Goal: Task Accomplishment & Management: Use online tool/utility

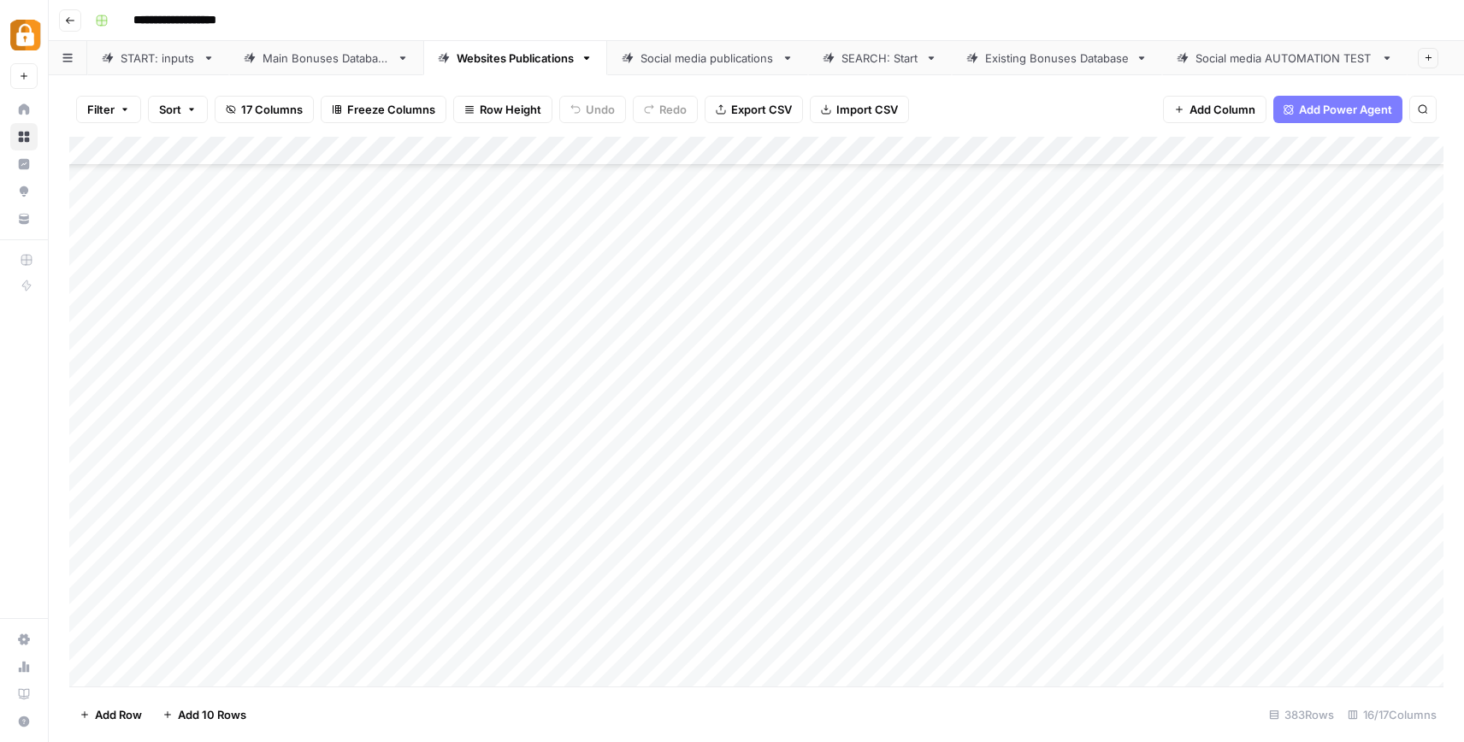
scroll to position [10643, 0]
click at [828, 581] on div "Add Column" at bounding box center [756, 412] width 1374 height 550
click at [865, 598] on div "Add Column" at bounding box center [756, 412] width 1374 height 550
click at [853, 635] on div "Add Column" at bounding box center [756, 412] width 1374 height 550
click at [113, 584] on div "Add Column" at bounding box center [756, 412] width 1374 height 550
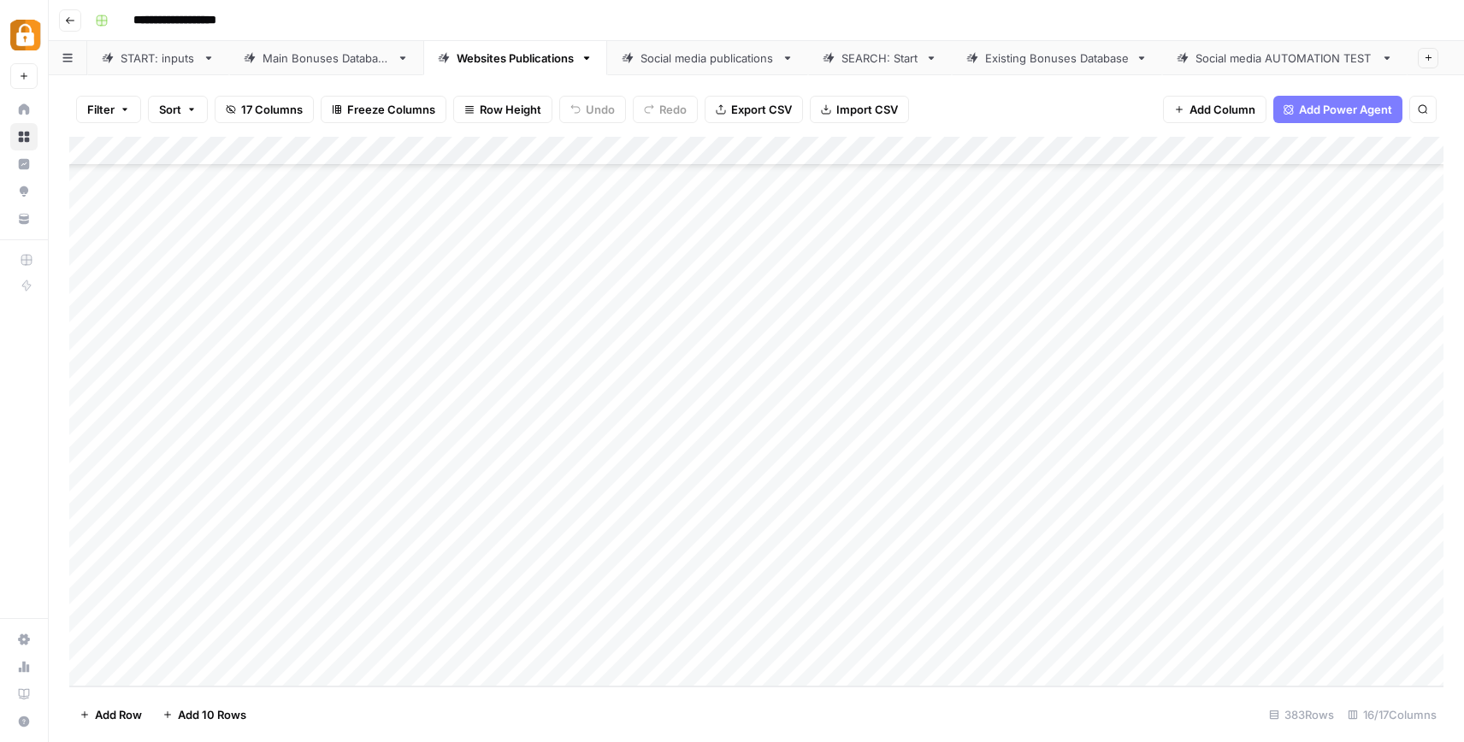
click at [113, 584] on div "Add Column" at bounding box center [756, 412] width 1374 height 550
click at [85, 585] on div "Add Column" at bounding box center [756, 412] width 1374 height 550
click at [132, 709] on span "Delete 1 Row" at bounding box center [114, 714] width 68 height 17
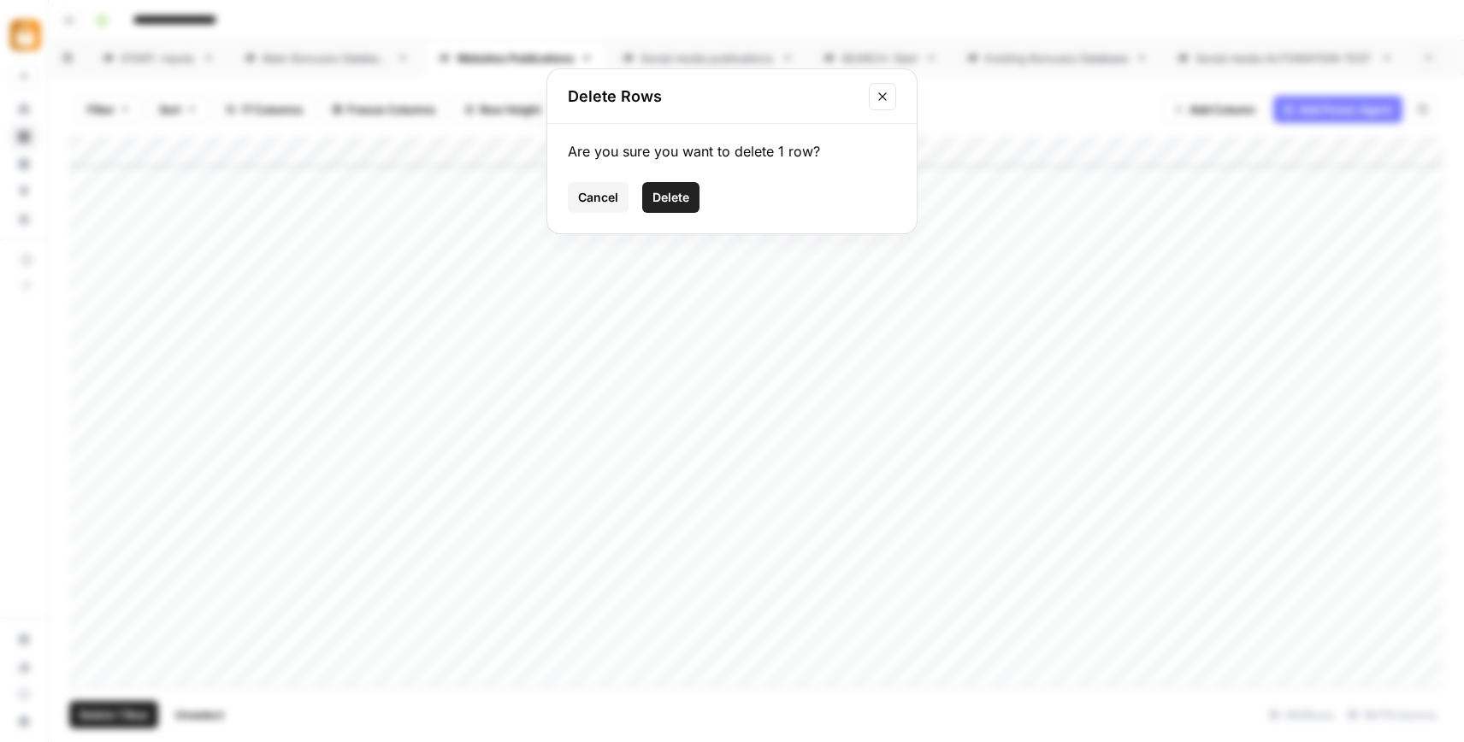
click at [660, 208] on button "Delete" at bounding box center [670, 197] width 57 height 31
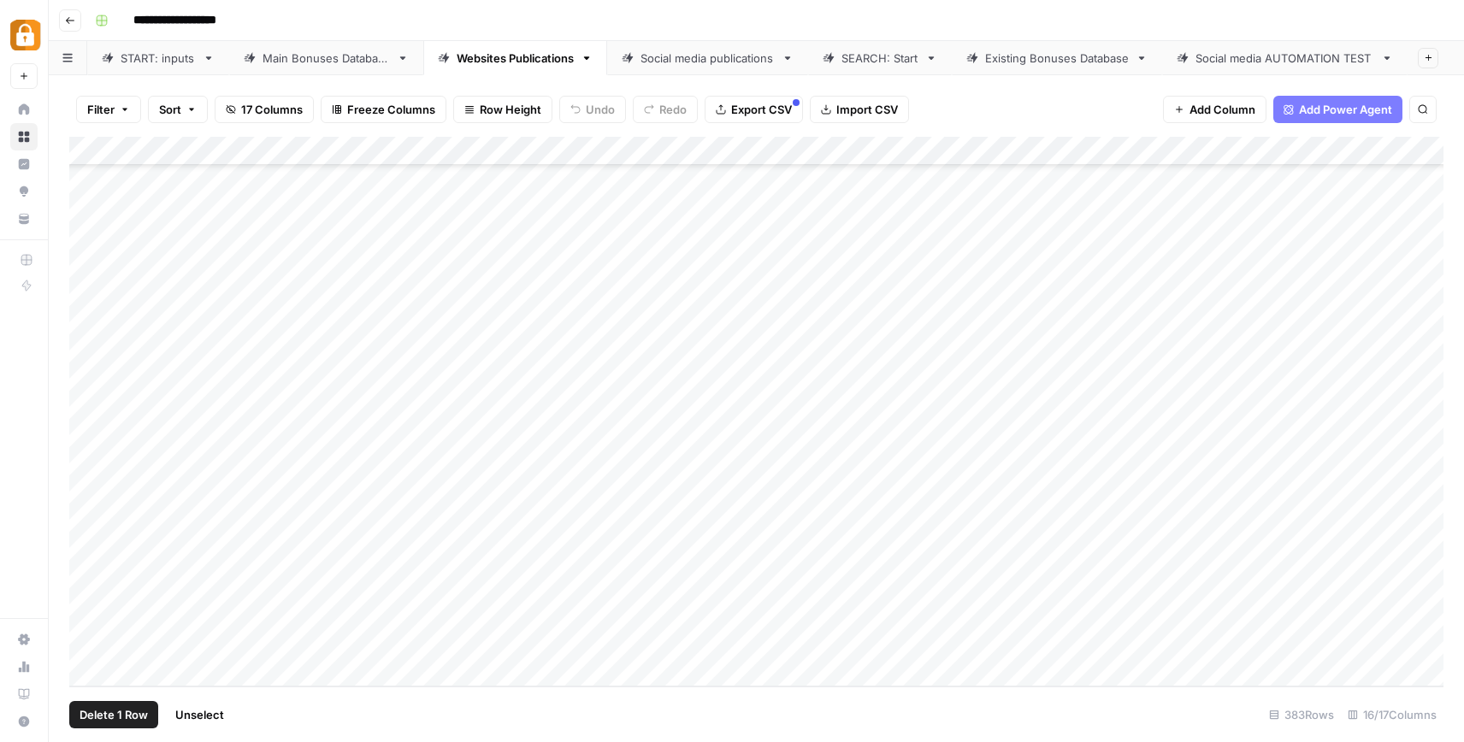
scroll to position [10614, 0]
click at [369, 62] on div "Main Bonuses Database" at bounding box center [326, 58] width 127 height 17
click at [503, 59] on div "Websites Publications" at bounding box center [515, 58] width 117 height 17
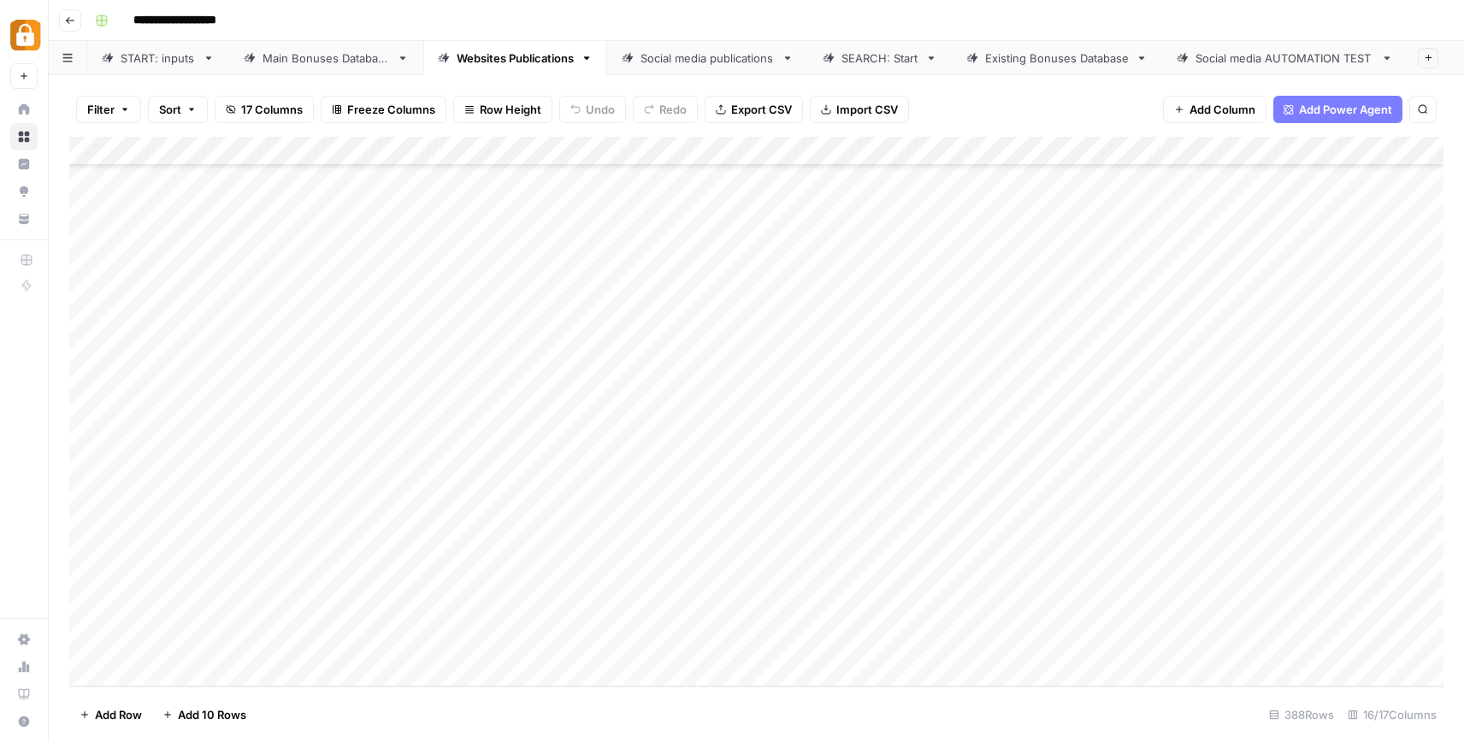
click at [280, 55] on div "Main Bonuses Database" at bounding box center [326, 58] width 127 height 17
click at [765, 642] on div "Add Column" at bounding box center [756, 412] width 1374 height 550
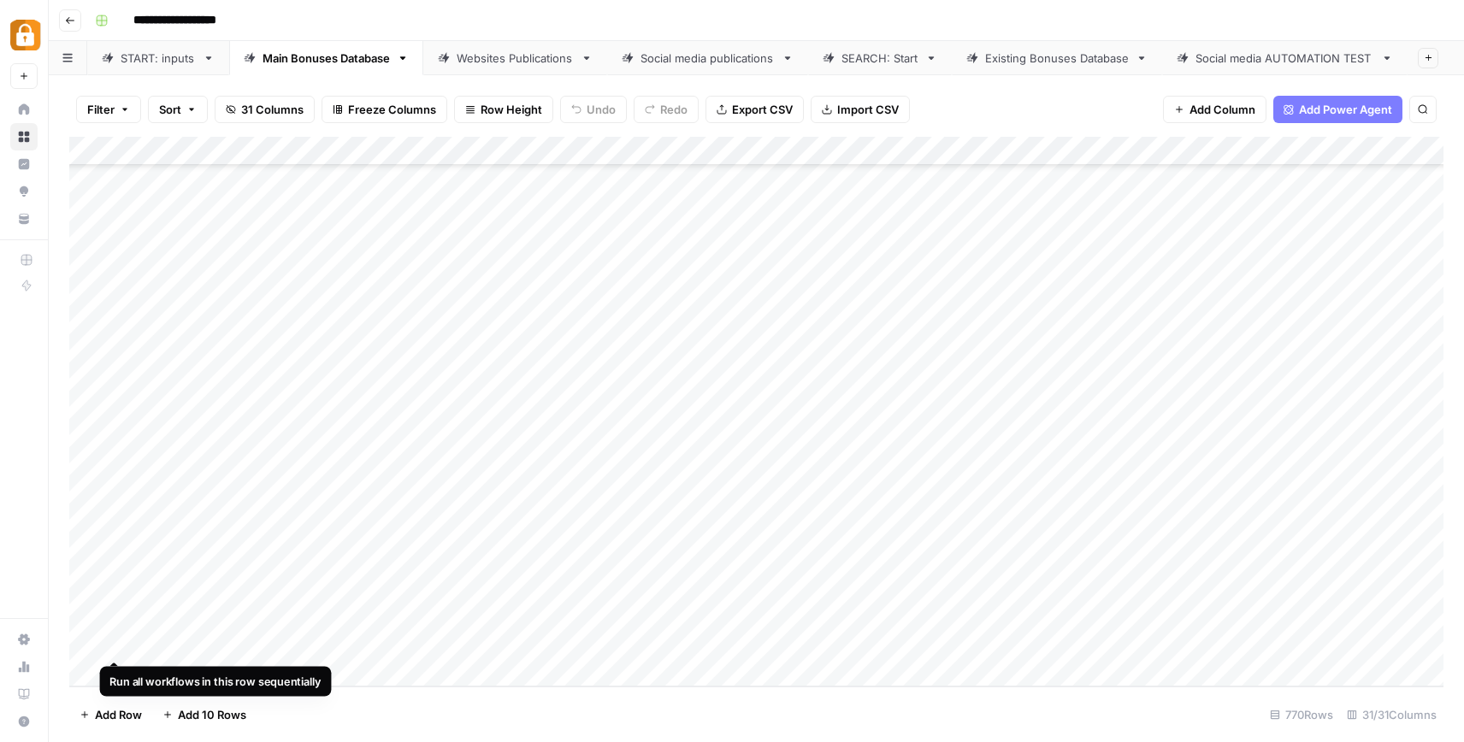
click at [121, 636] on div "Add Column" at bounding box center [756, 412] width 1374 height 550
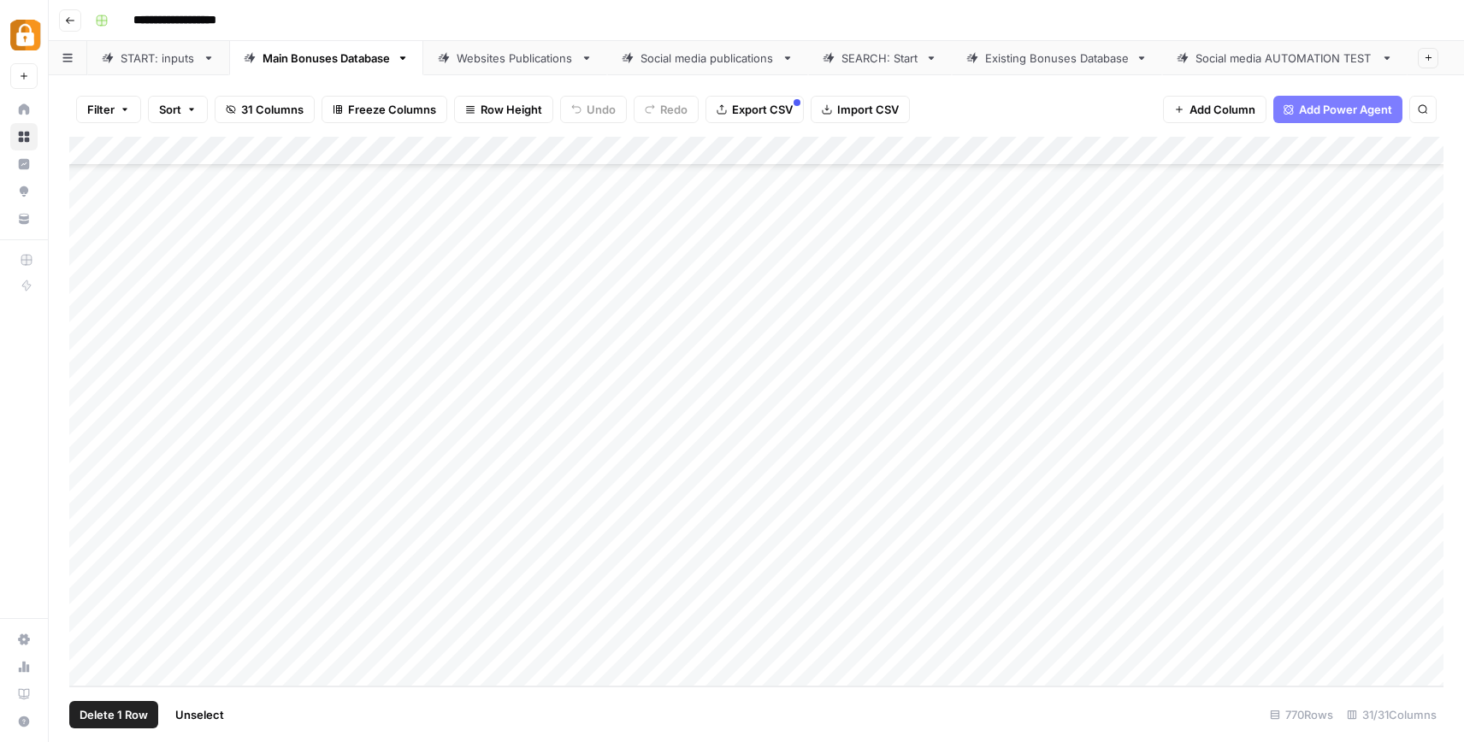
click at [83, 644] on div "Add Column" at bounding box center [756, 412] width 1374 height 550
click at [127, 720] on span "Delete 1 Row" at bounding box center [114, 714] width 68 height 17
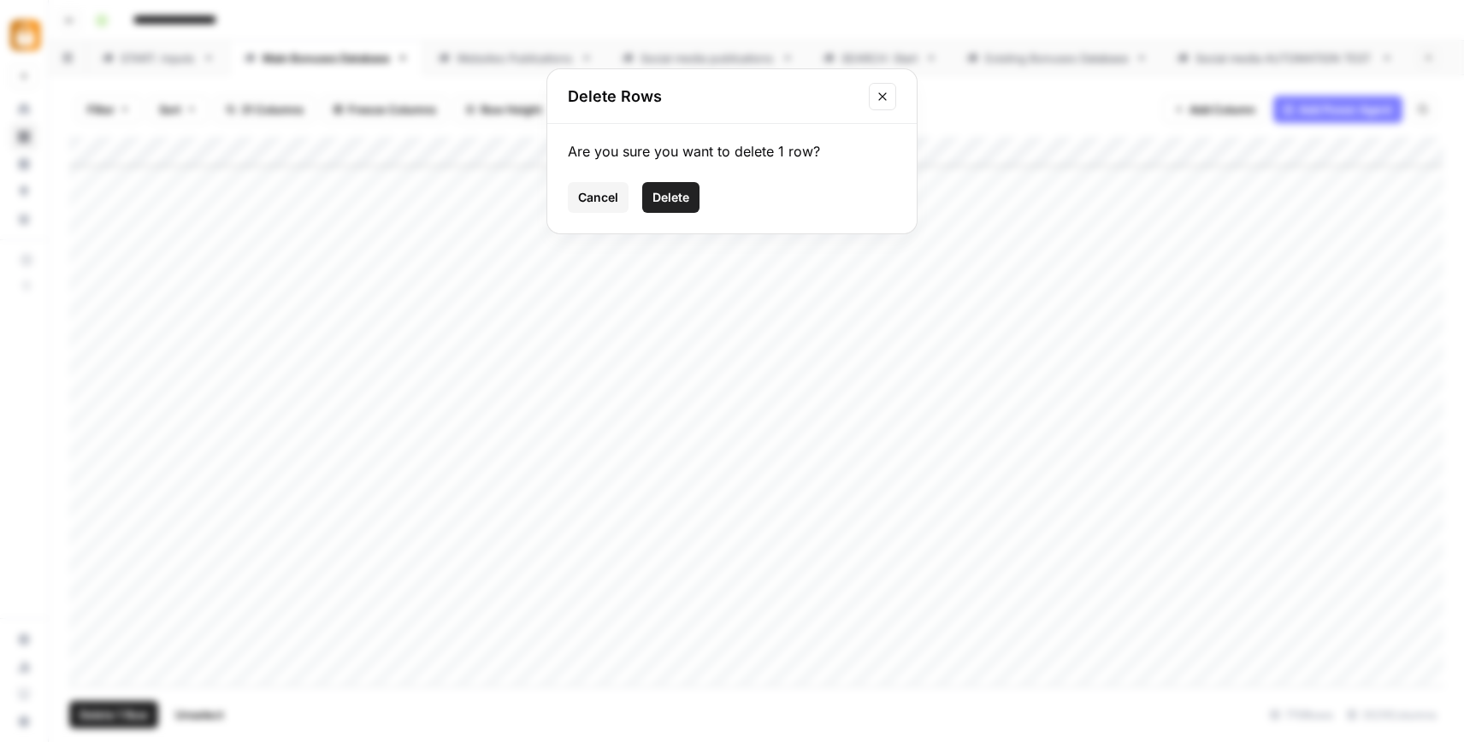
click at [682, 207] on button "Delete" at bounding box center [670, 197] width 57 height 31
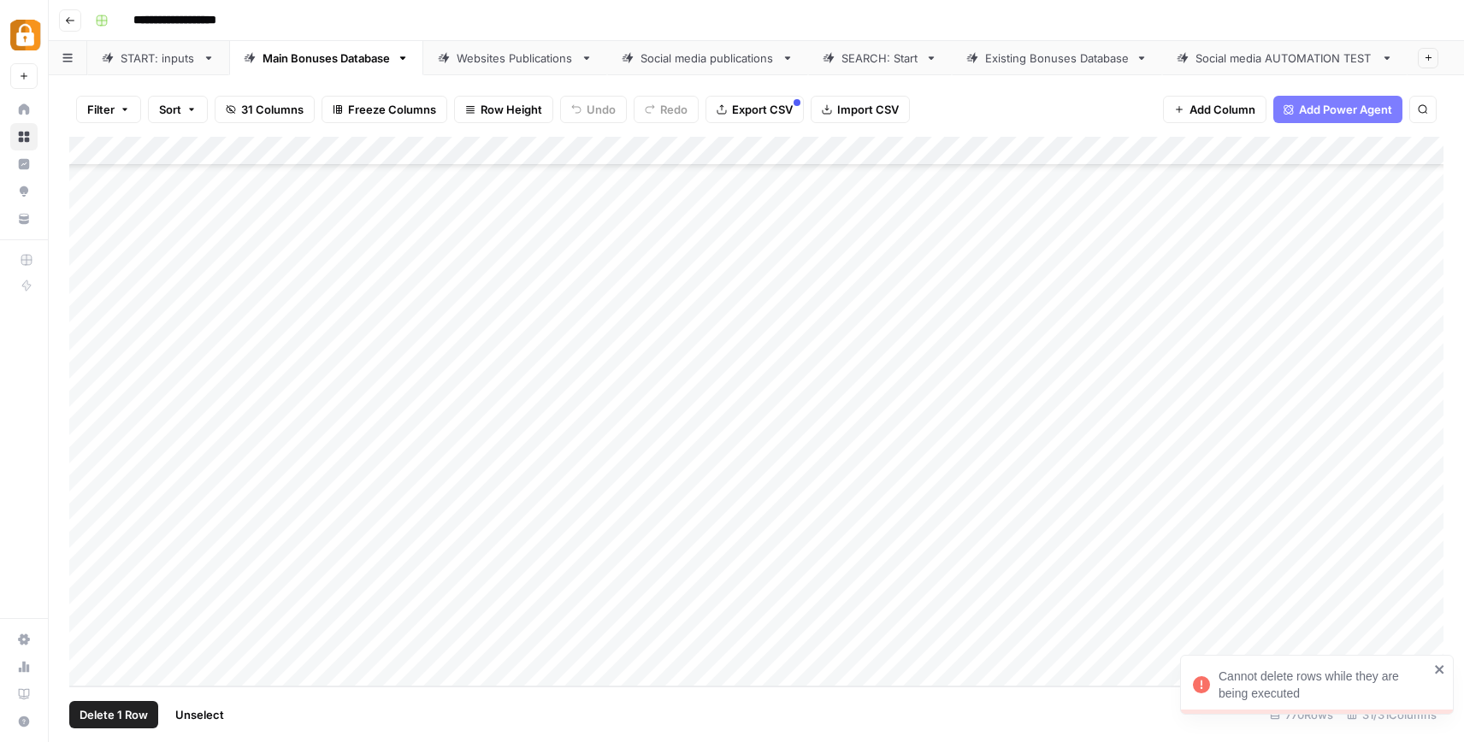
click at [1441, 665] on icon "close" at bounding box center [1440, 670] width 12 height 14
click at [118, 647] on div "Add Column" at bounding box center [756, 412] width 1374 height 550
click at [88, 643] on div "Add Column" at bounding box center [756, 412] width 1374 height 550
click at [109, 710] on span "Delete 1 Row" at bounding box center [114, 714] width 68 height 17
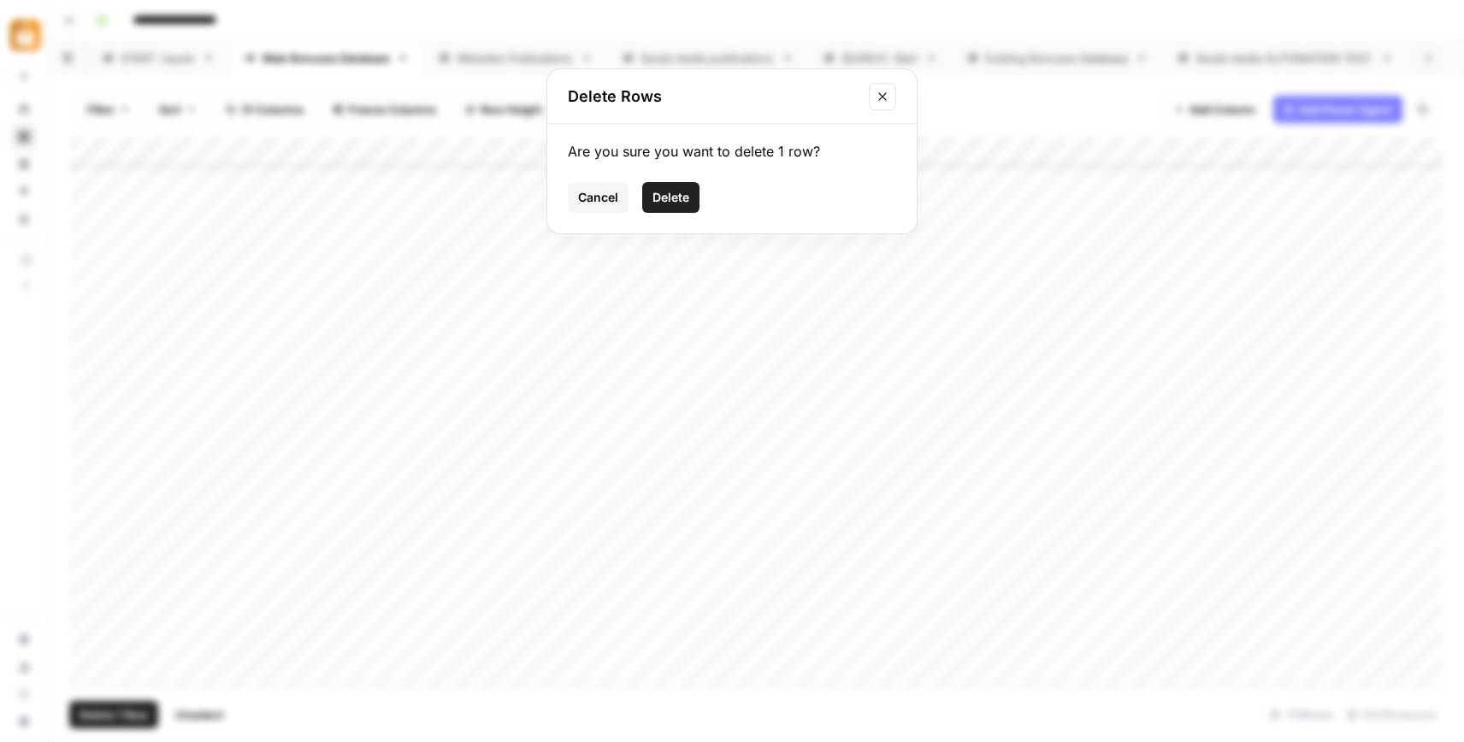
click at [684, 200] on span "Delete" at bounding box center [671, 197] width 37 height 17
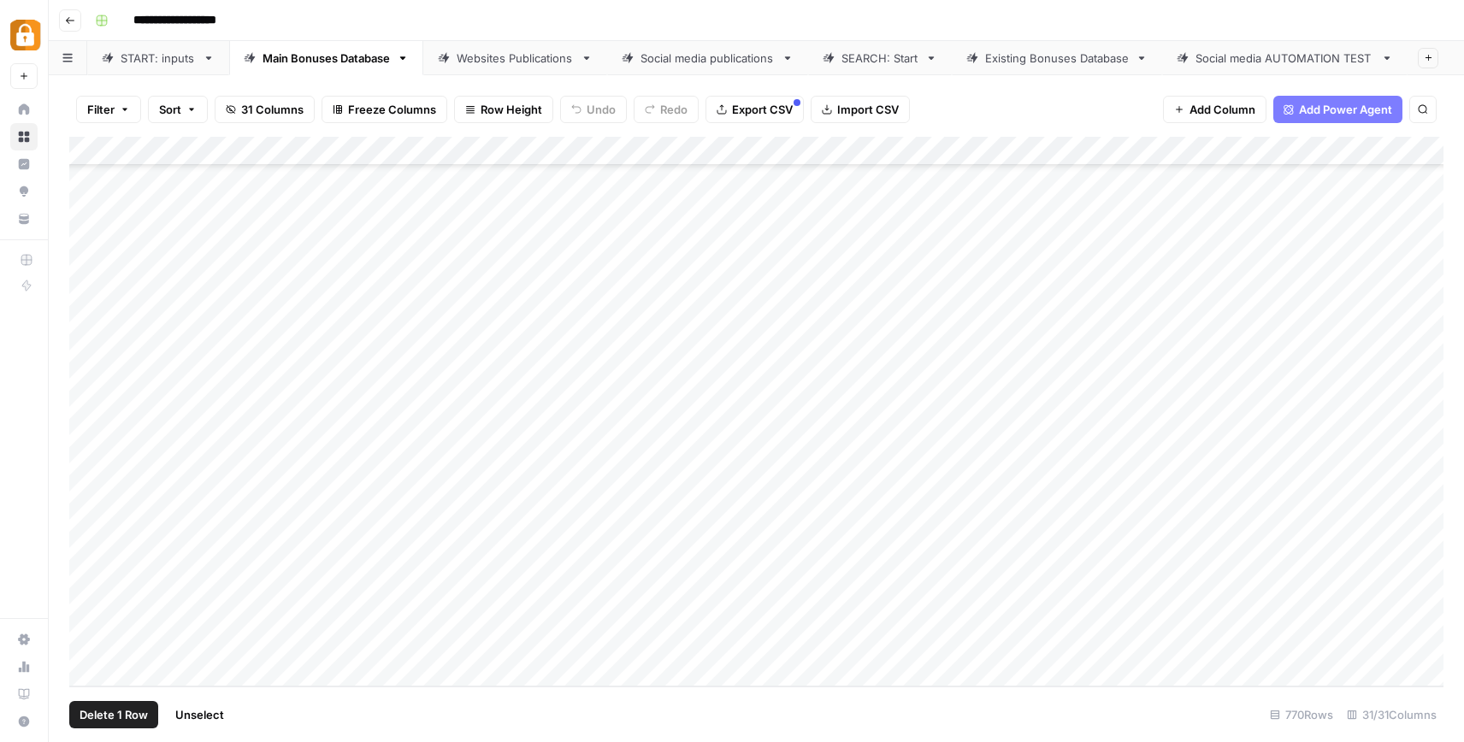
scroll to position [21867, 0]
click at [169, 74] on link "START: inputs" at bounding box center [158, 58] width 142 height 34
click at [92, 467] on div "Add Column" at bounding box center [756, 412] width 1374 height 550
click at [129, 712] on span "Delete 1 Row" at bounding box center [114, 714] width 68 height 17
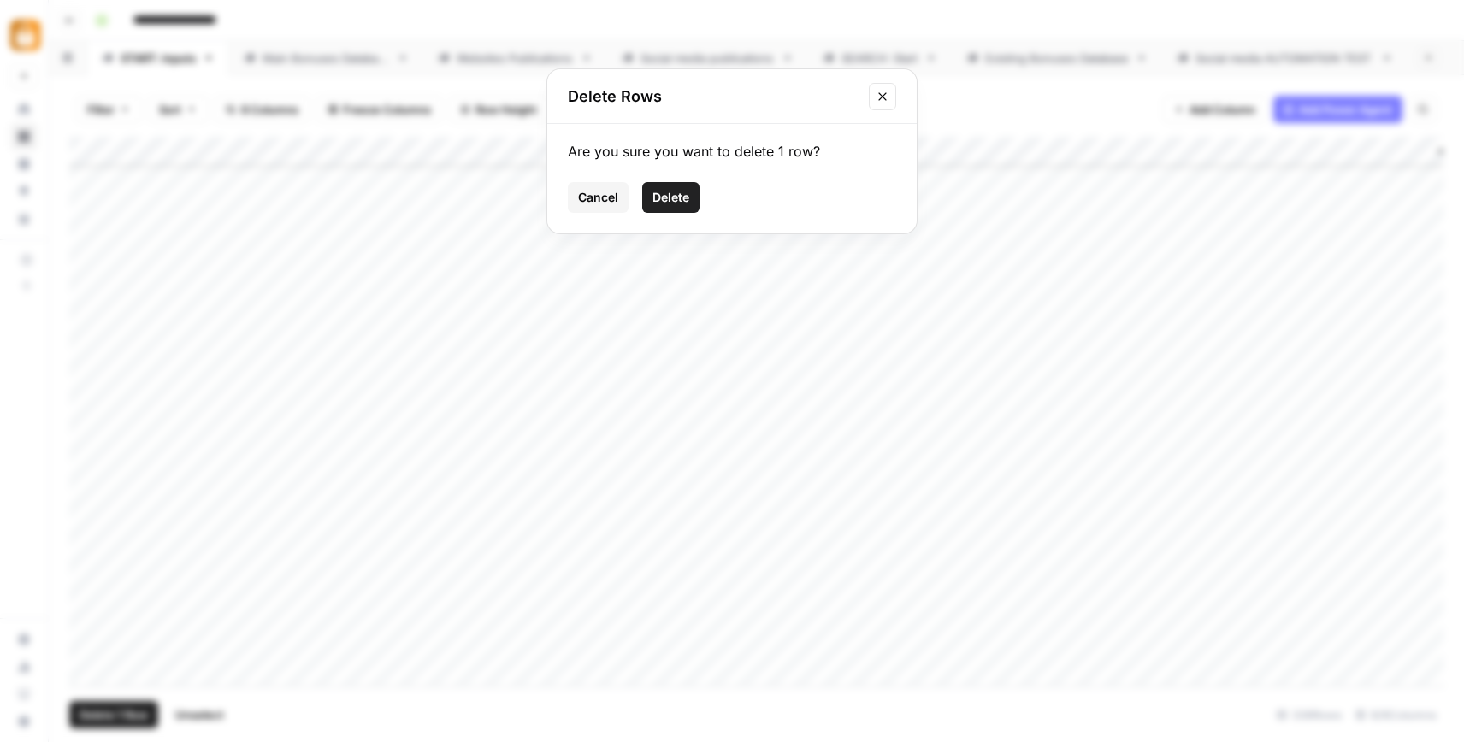
click at [676, 198] on span "Delete" at bounding box center [671, 197] width 37 height 17
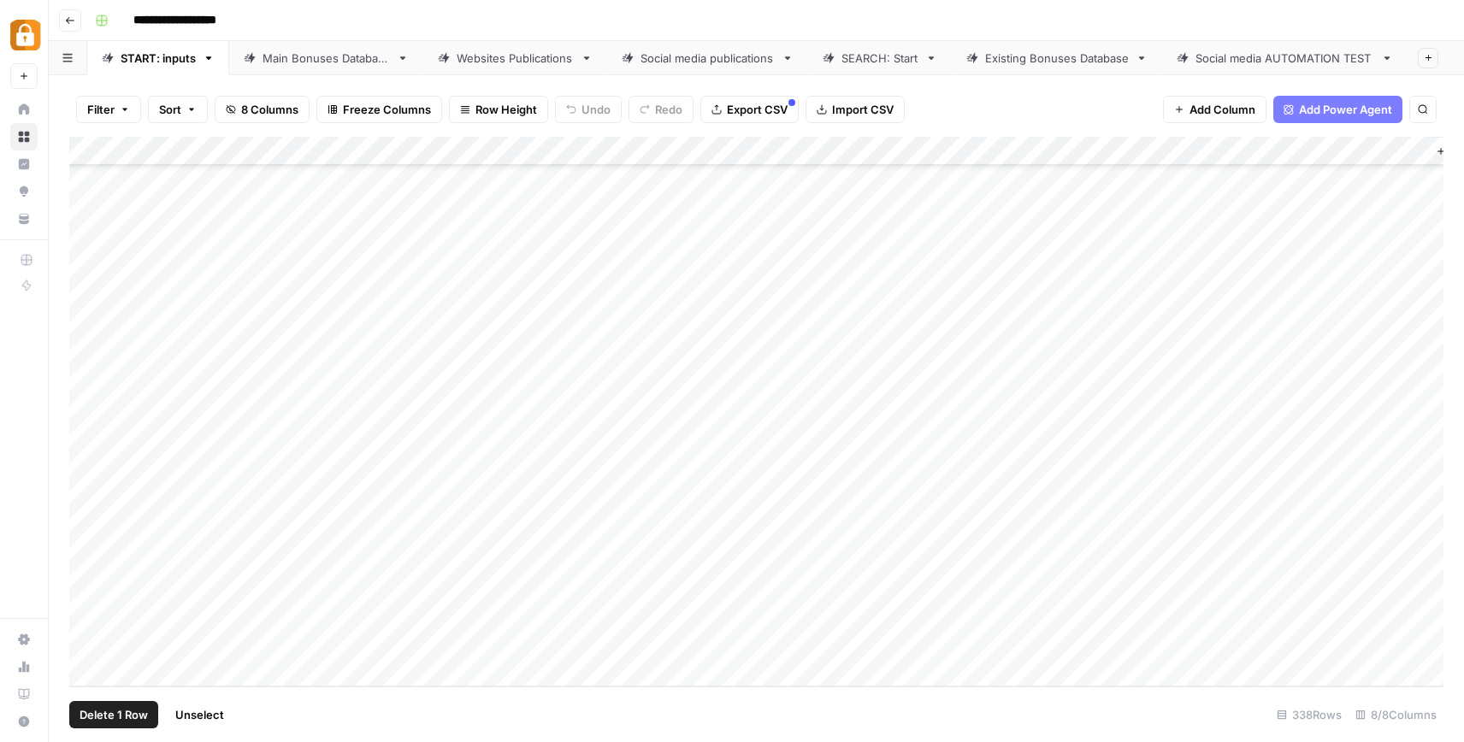
scroll to position [9306, 0]
click at [318, 497] on div "Add Column" at bounding box center [756, 412] width 1374 height 550
click at [499, 570] on div "Add Column" at bounding box center [756, 412] width 1374 height 550
click at [316, 564] on div "Add Column" at bounding box center [756, 412] width 1374 height 550
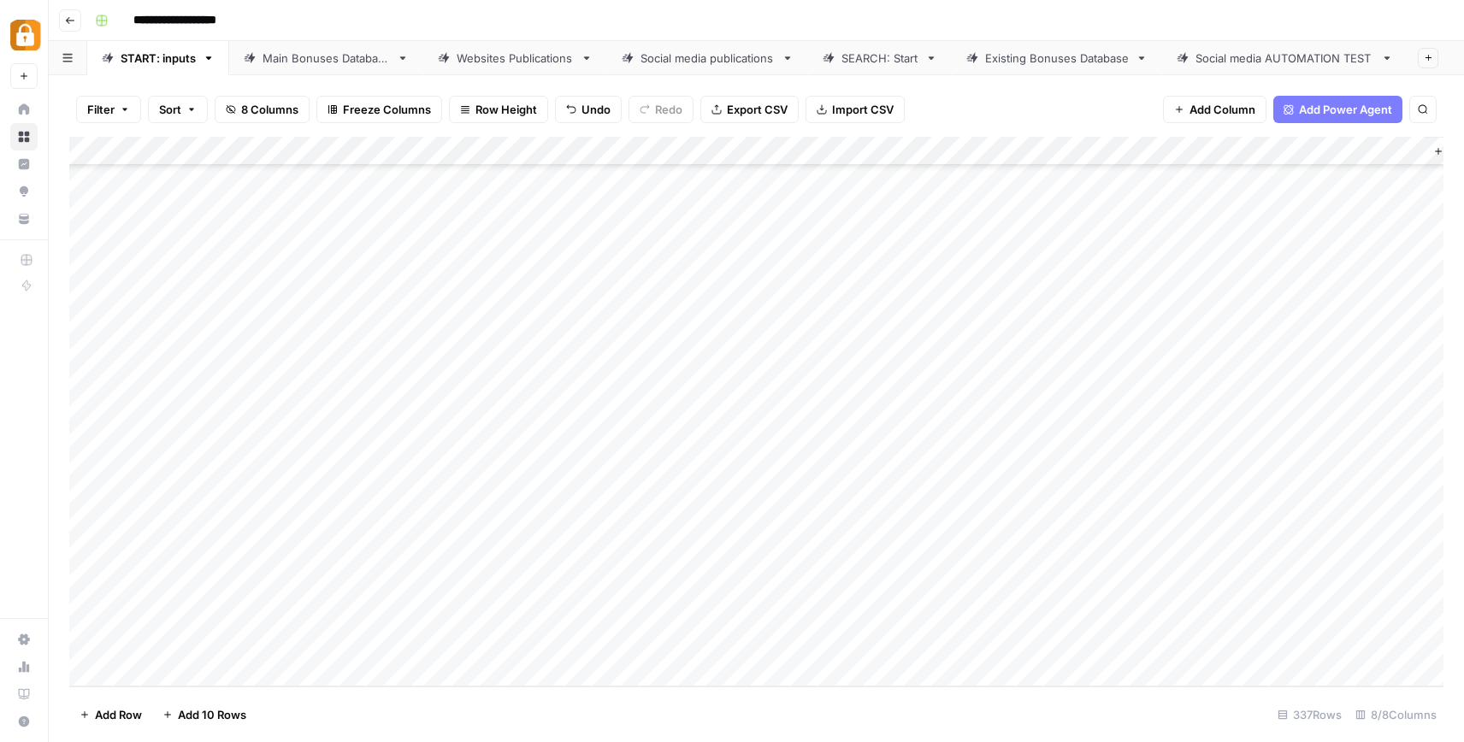
click at [316, 564] on div "Add Column" at bounding box center [756, 412] width 1374 height 550
click at [348, 692] on div "Udi" at bounding box center [377, 689] width 171 height 31
click at [332, 692] on button "Udi" at bounding box center [326, 687] width 32 height 21
click at [497, 558] on div "Add Column" at bounding box center [756, 412] width 1374 height 550
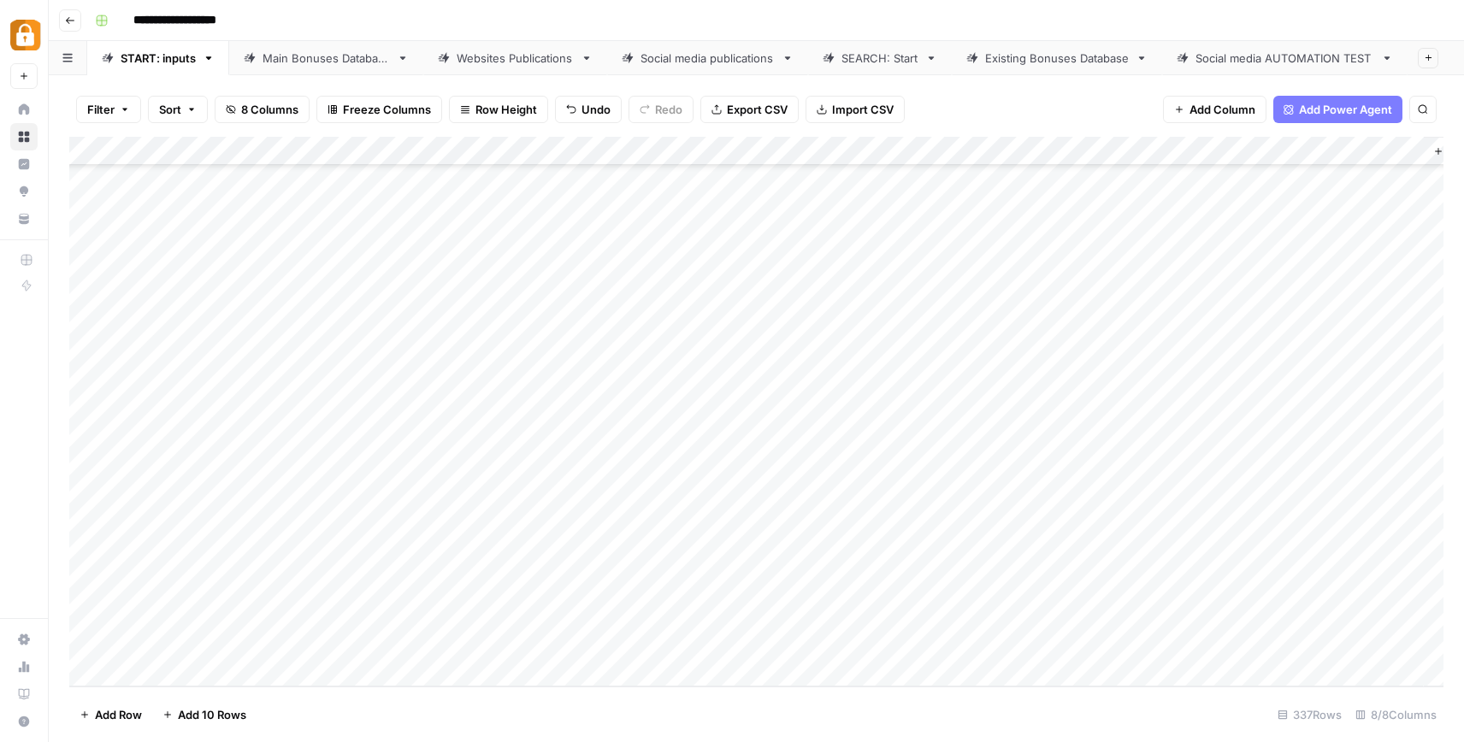
click at [497, 558] on div "Add Column" at bounding box center [756, 412] width 1374 height 550
click at [479, 560] on textarea at bounding box center [517, 558] width 299 height 24
paste textarea "**********"
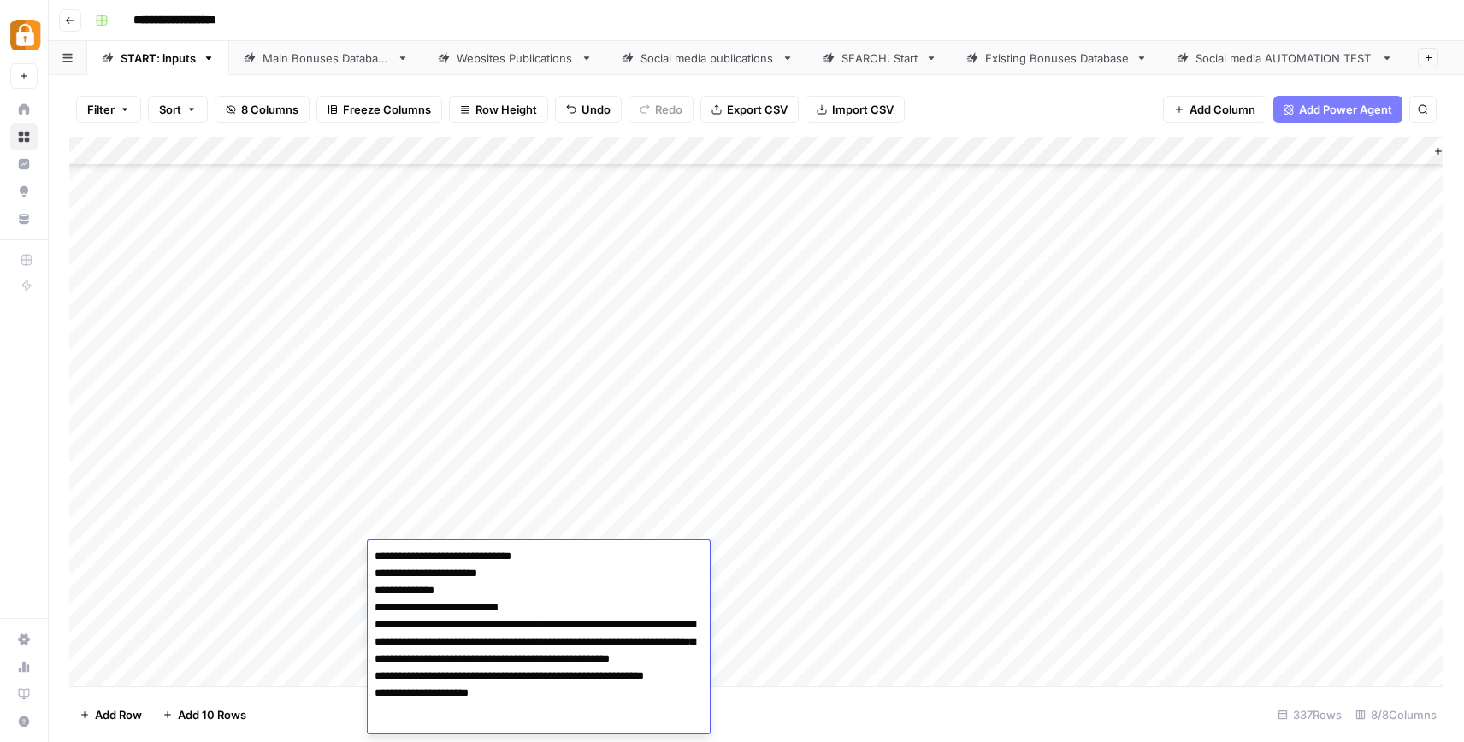
click at [377, 557] on textarea "**********" at bounding box center [539, 642] width 342 height 195
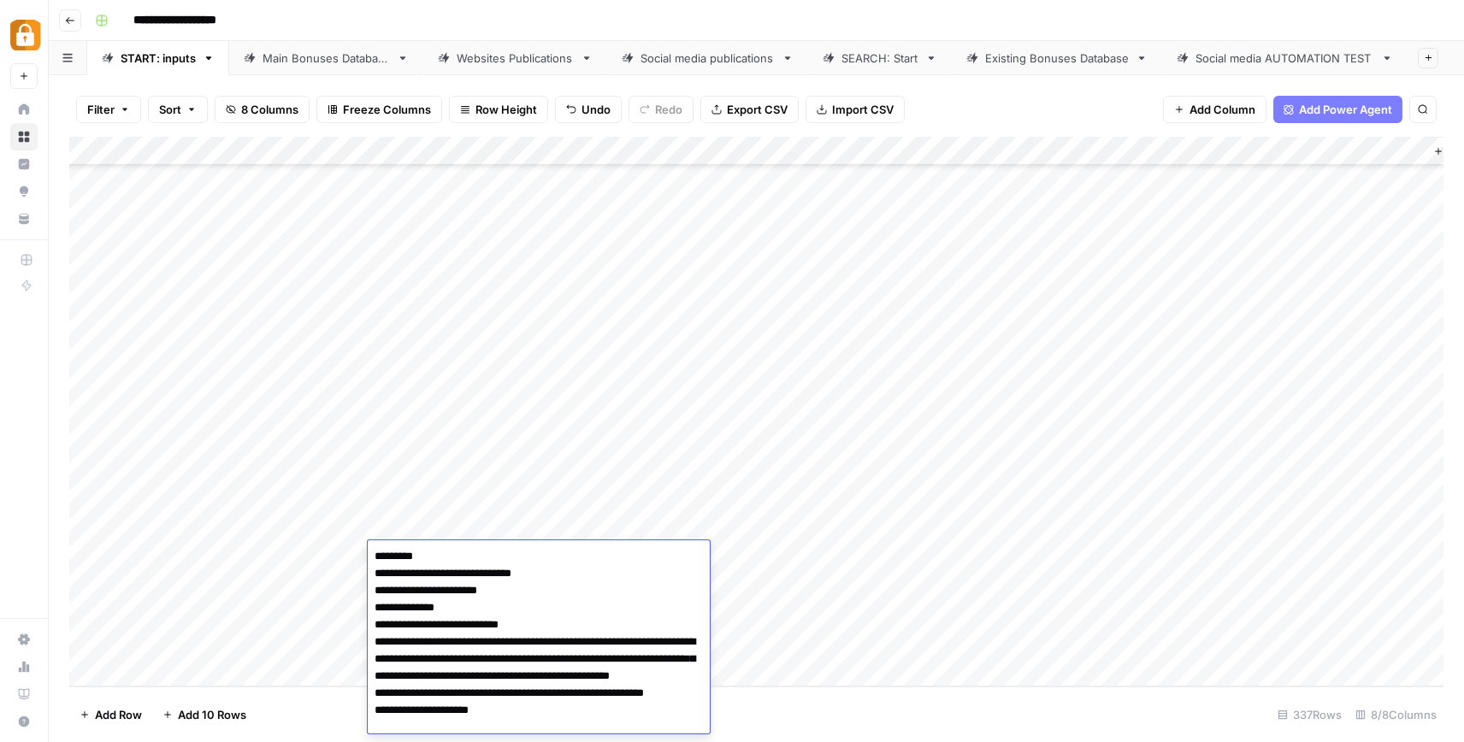
type textarea "**********"
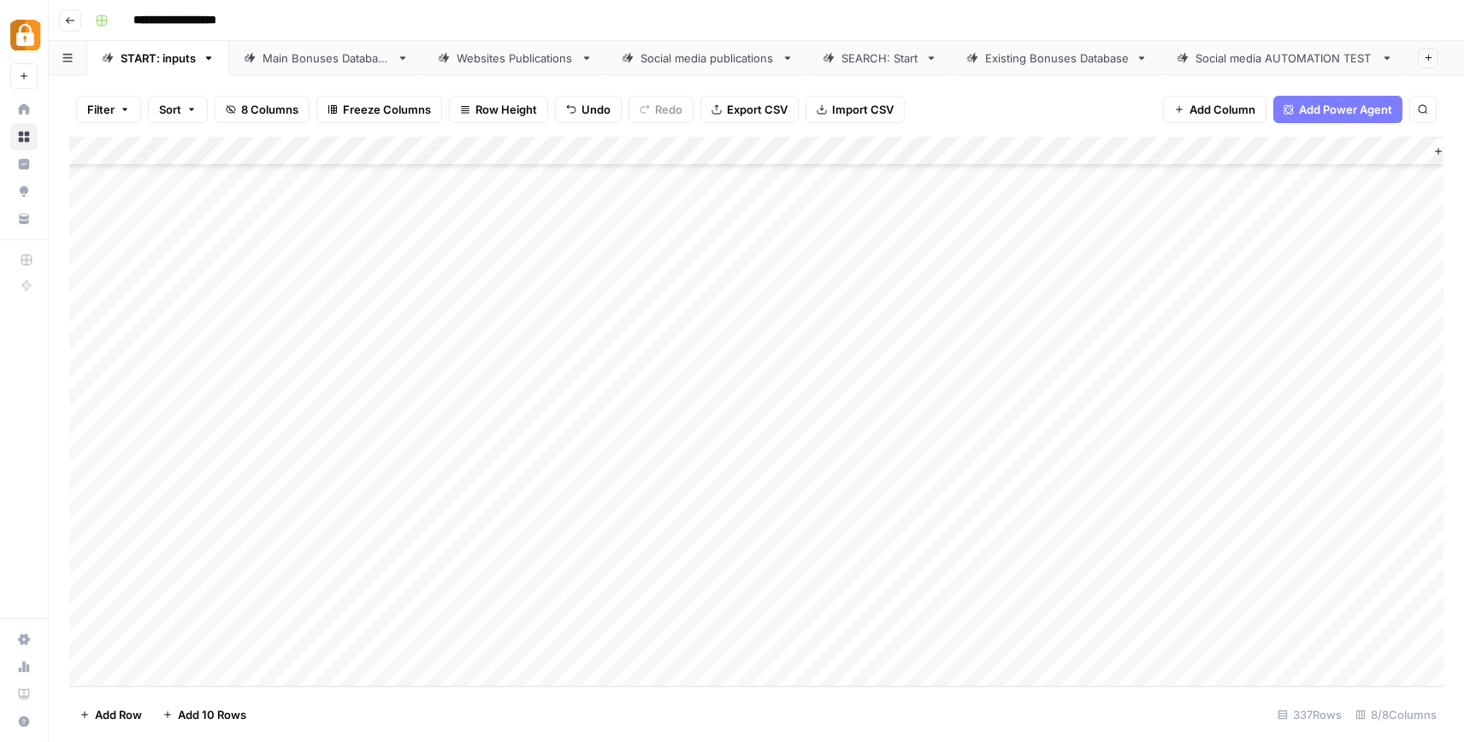
click at [307, 581] on div "Add Column" at bounding box center [756, 412] width 1374 height 550
click at [806, 565] on div "Add Column" at bounding box center [756, 412] width 1374 height 550
click at [952, 558] on div "Add Column" at bounding box center [756, 412] width 1374 height 550
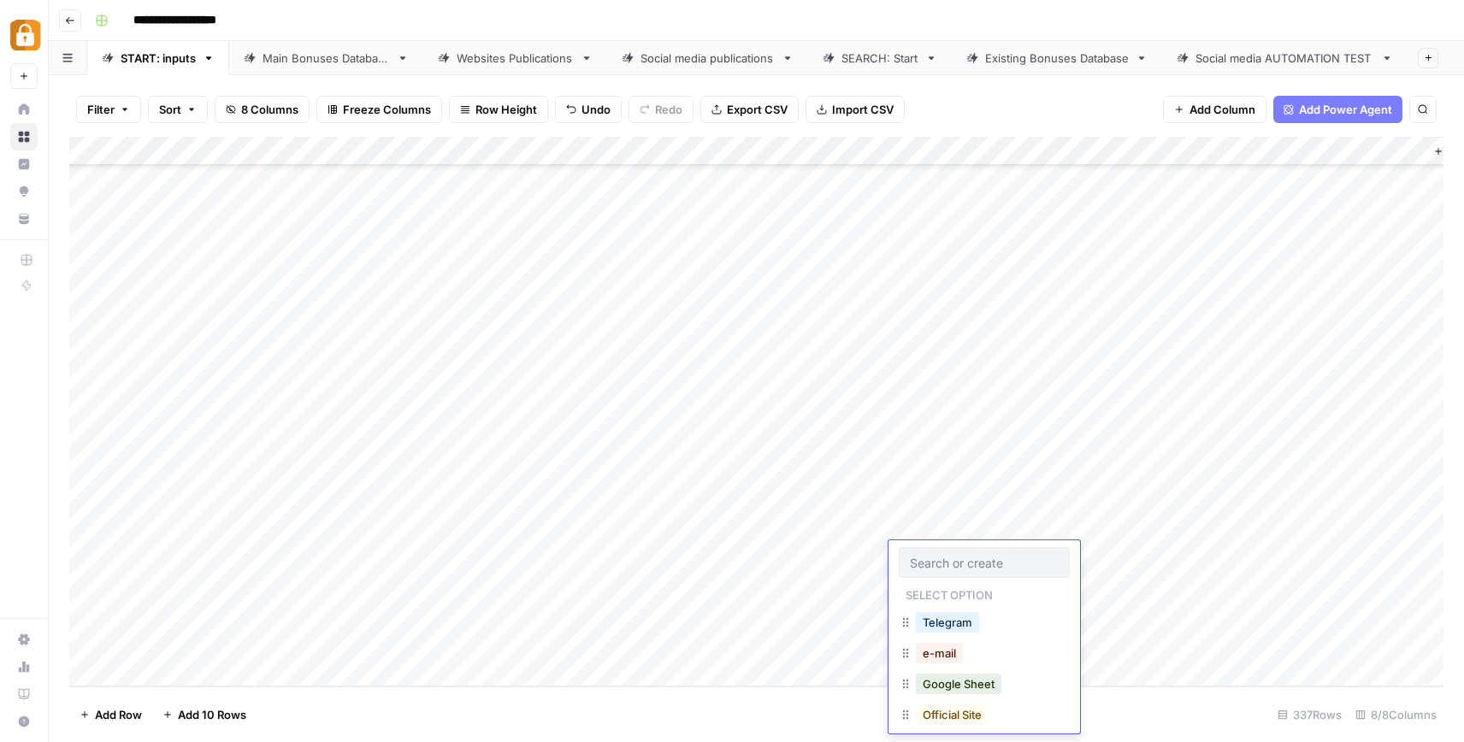
click at [961, 636] on div "Telegram" at bounding box center [984, 624] width 171 height 31
click at [954, 626] on button "Telegram" at bounding box center [947, 622] width 63 height 21
click at [1289, 557] on div "Add Column" at bounding box center [756, 412] width 1374 height 550
click at [1042, 558] on div "Add Column" at bounding box center [756, 412] width 1374 height 550
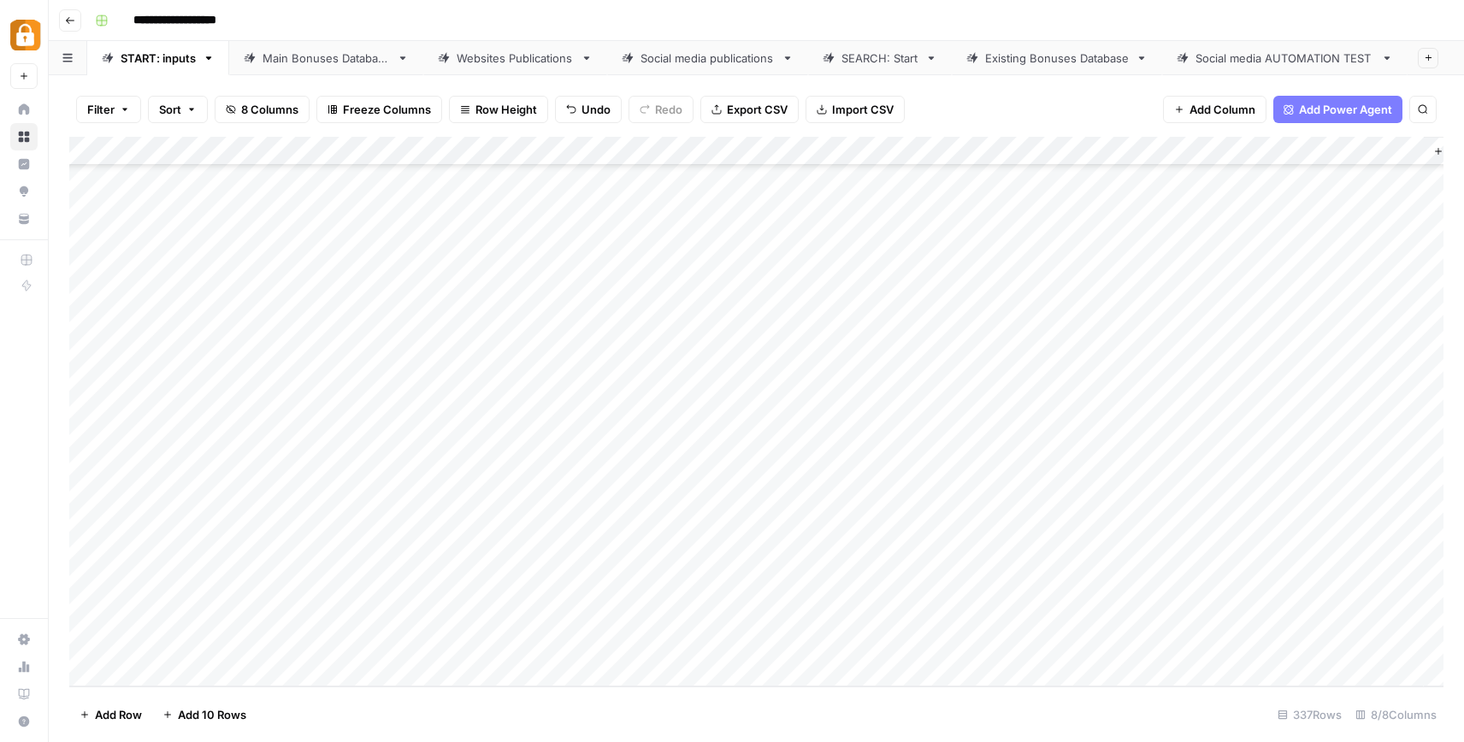
click at [1042, 558] on div "Add Column" at bounding box center [756, 412] width 1374 height 550
click at [1077, 621] on button "On-Site" at bounding box center [1062, 622] width 54 height 21
click at [1173, 548] on div "Add Column" at bounding box center [756, 412] width 1374 height 550
type textarea "**"
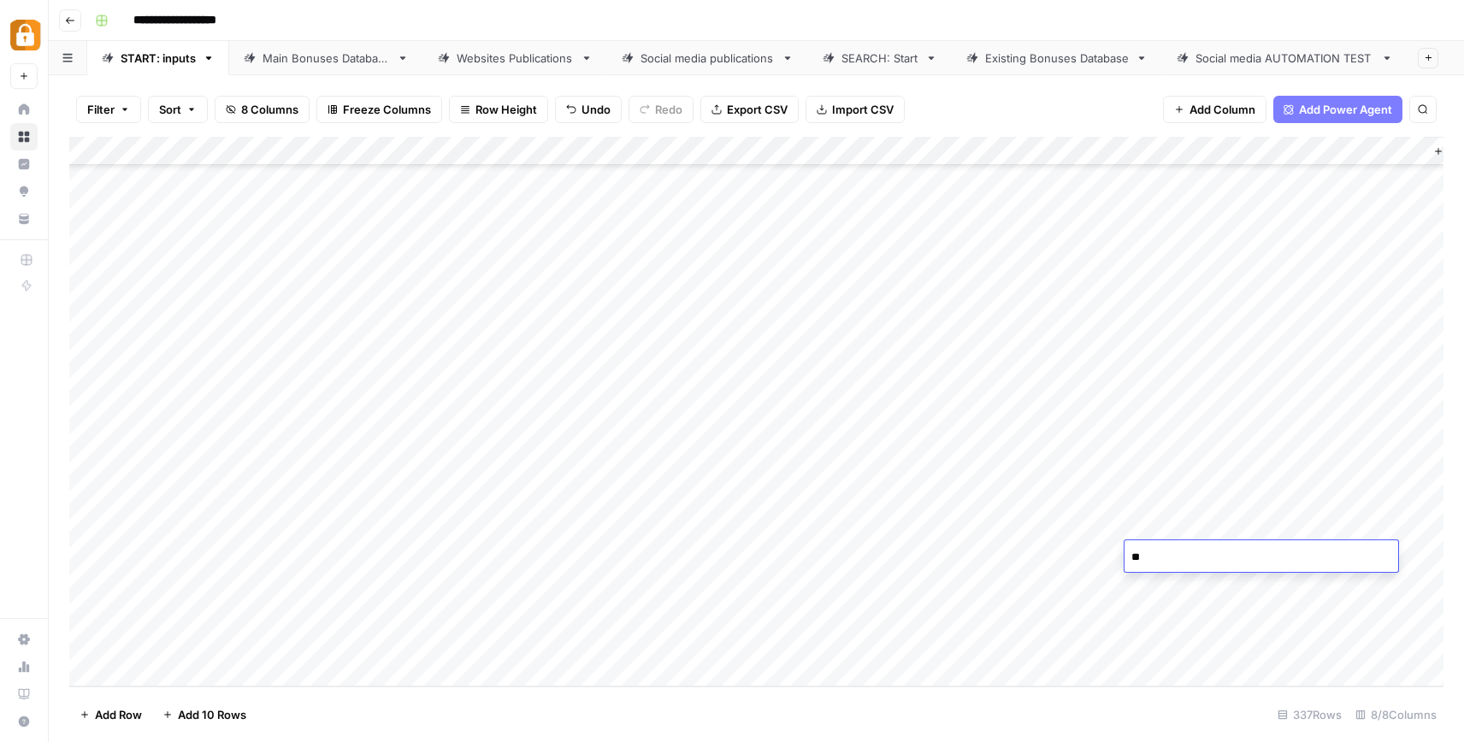
click at [936, 670] on div "Add Column" at bounding box center [756, 412] width 1374 height 550
click at [960, 587] on div "Add Column" at bounding box center [756, 412] width 1374 height 550
click at [604, 607] on div "Add Column" at bounding box center [756, 412] width 1374 height 550
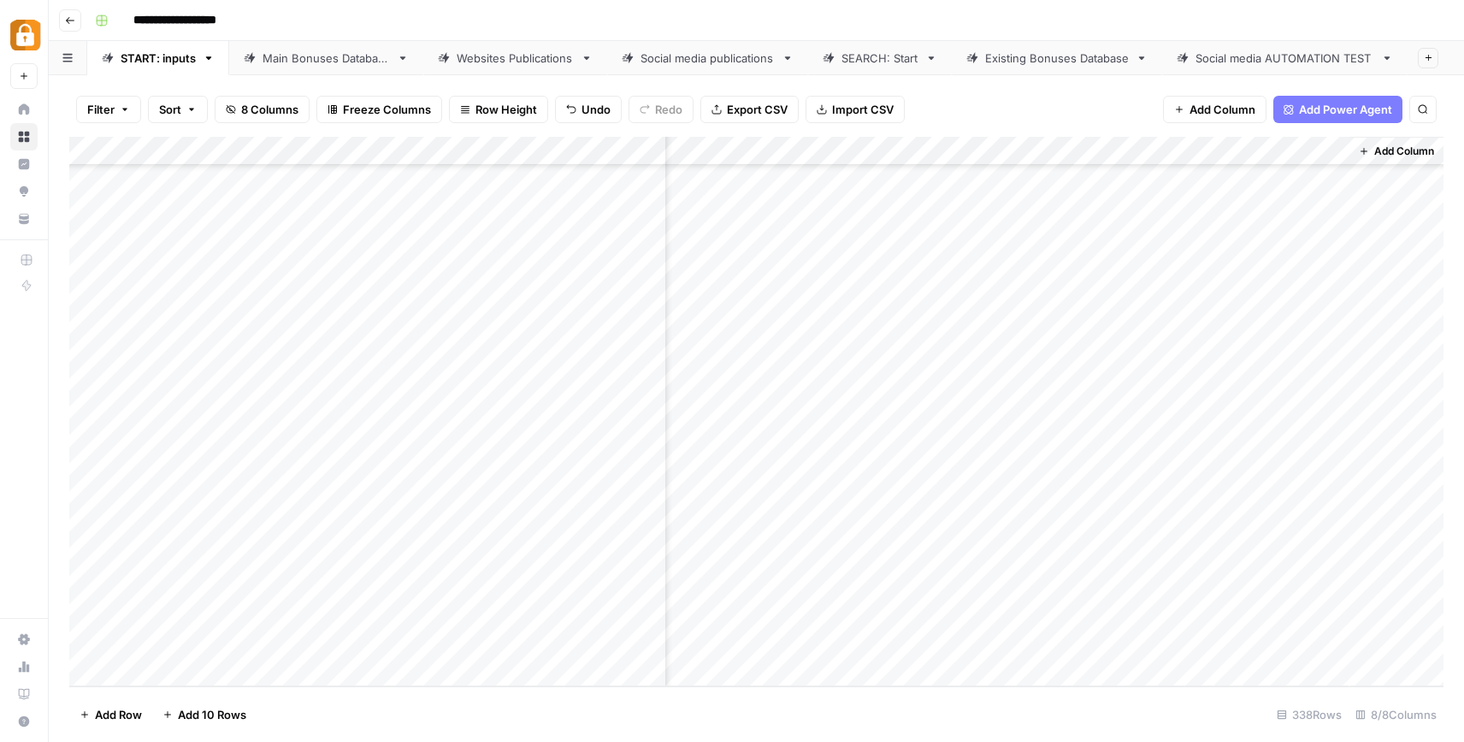
click at [796, 592] on div "Add Column" at bounding box center [756, 412] width 1374 height 550
click at [298, 66] on div "Main Bonuses Database" at bounding box center [326, 58] width 127 height 17
click at [824, 644] on div "Add Column" at bounding box center [756, 412] width 1374 height 550
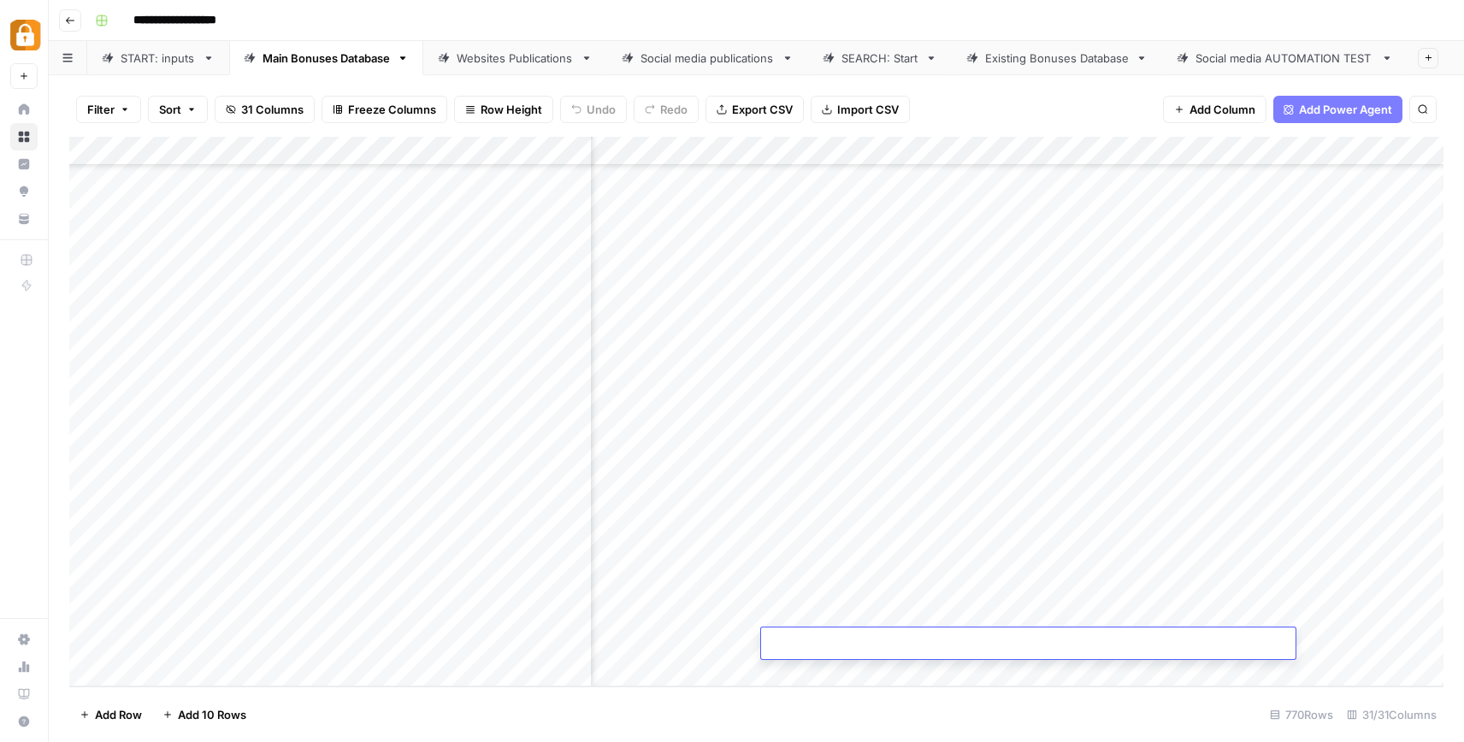
paste textarea "**********"
type textarea "**********"
click at [1213, 635] on textarea "**********" at bounding box center [1028, 645] width 535 height 24
click at [1359, 636] on div "Add Column" at bounding box center [756, 412] width 1374 height 550
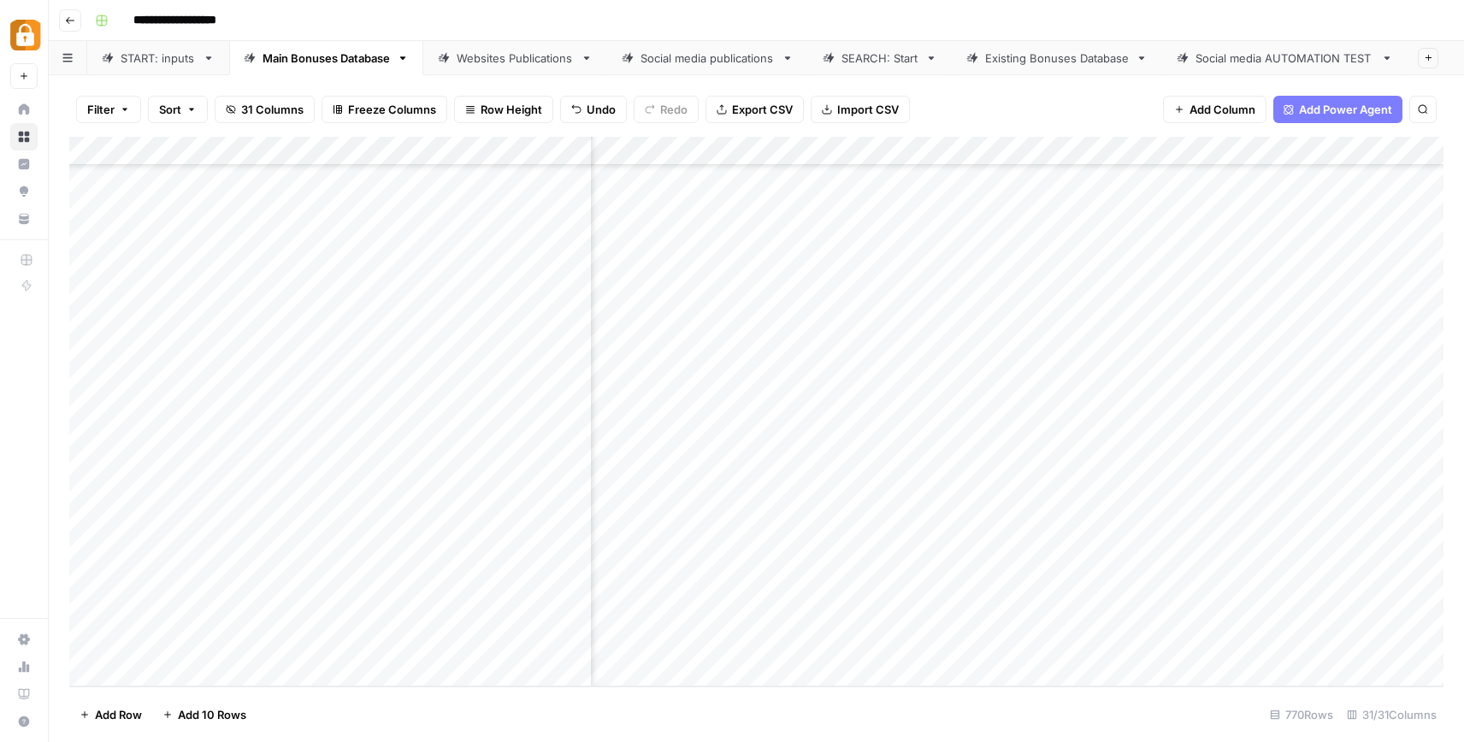
click at [1258, 641] on div "Add Column" at bounding box center [756, 412] width 1374 height 550
click at [1349, 646] on div "Add Column" at bounding box center [756, 412] width 1374 height 550
click at [886, 433] on div "Add Column" at bounding box center [756, 412] width 1374 height 550
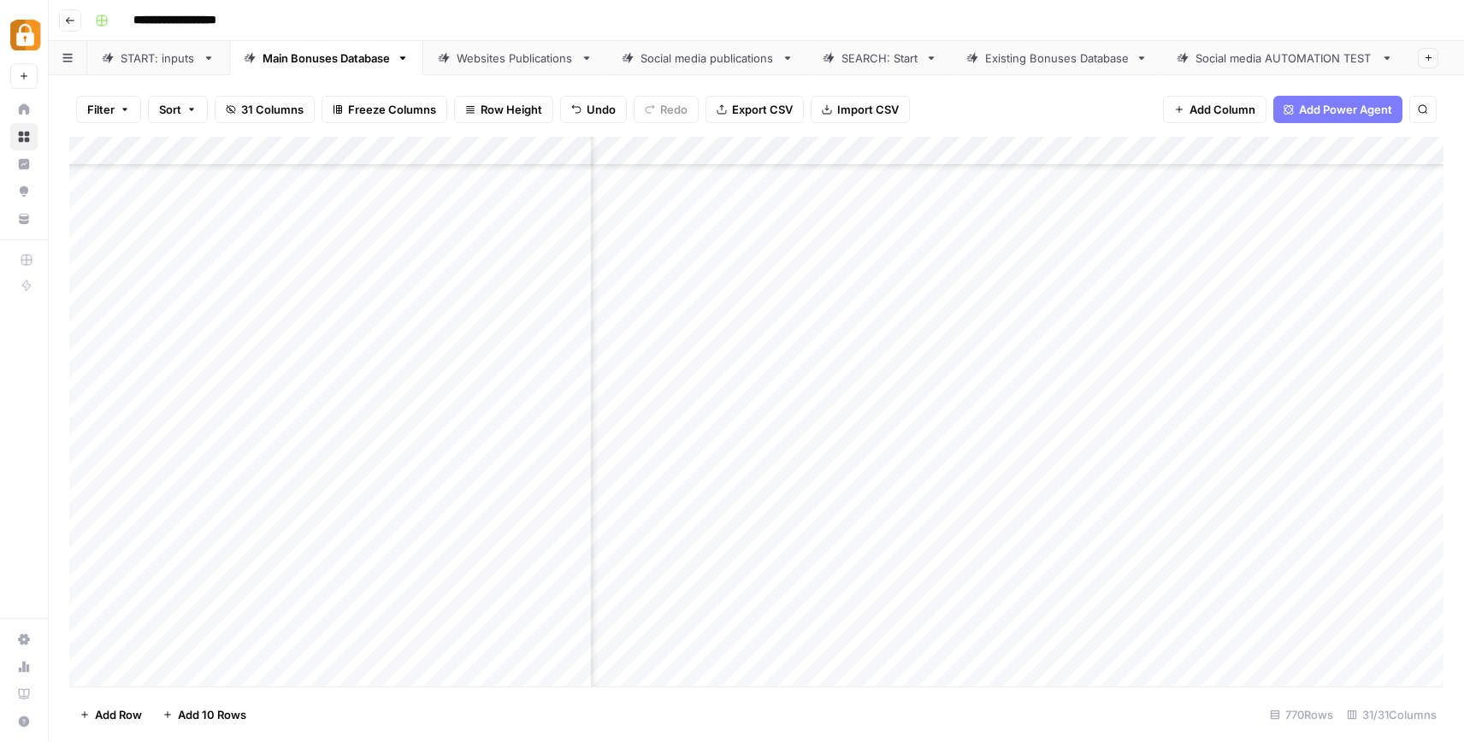
click at [494, 351] on div "Add Column" at bounding box center [756, 412] width 1374 height 550
click at [904, 210] on div "Add Column" at bounding box center [756, 412] width 1374 height 550
click at [449, 176] on div "Add Column" at bounding box center [756, 412] width 1374 height 550
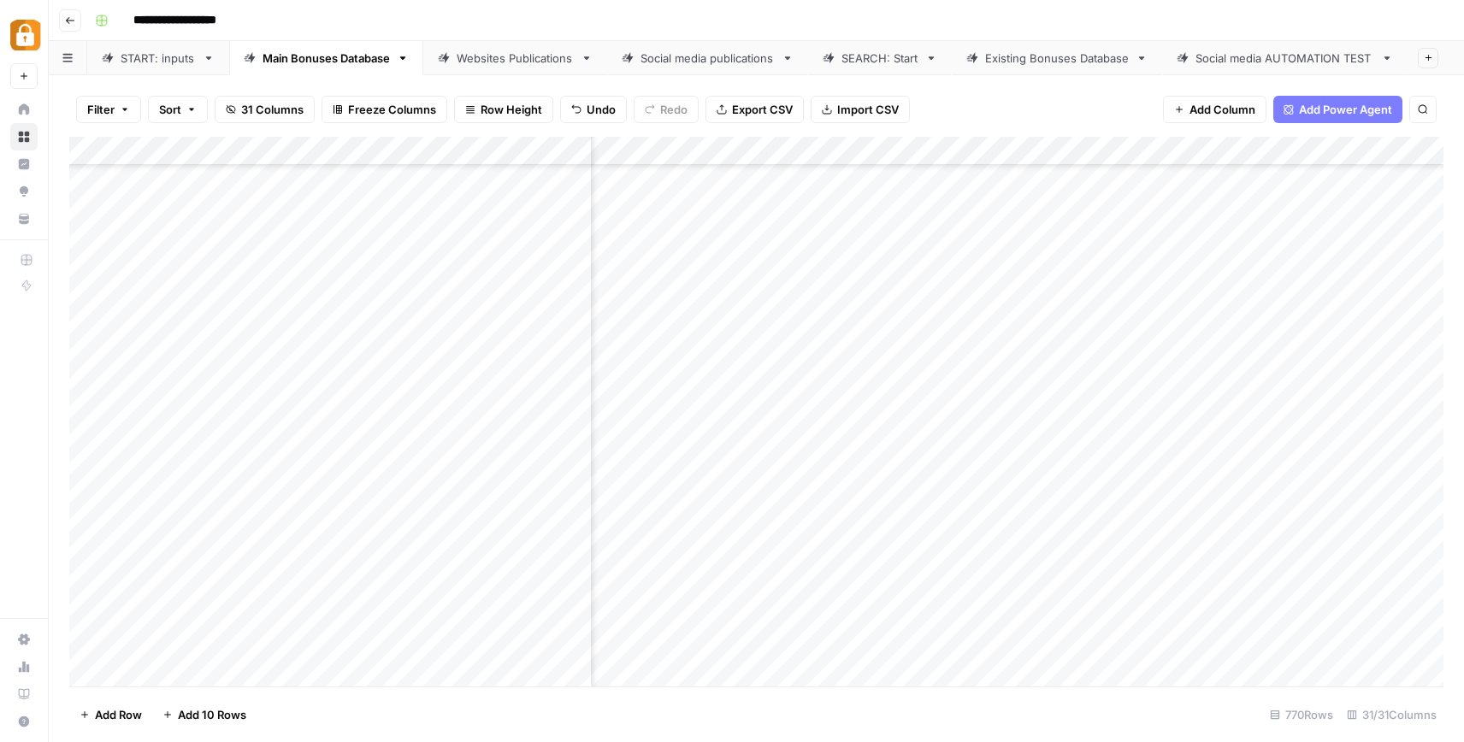
scroll to position [19907, 334]
click at [921, 354] on div "Add Column" at bounding box center [756, 412] width 1374 height 550
click at [441, 183] on div "Add Column" at bounding box center [756, 412] width 1374 height 550
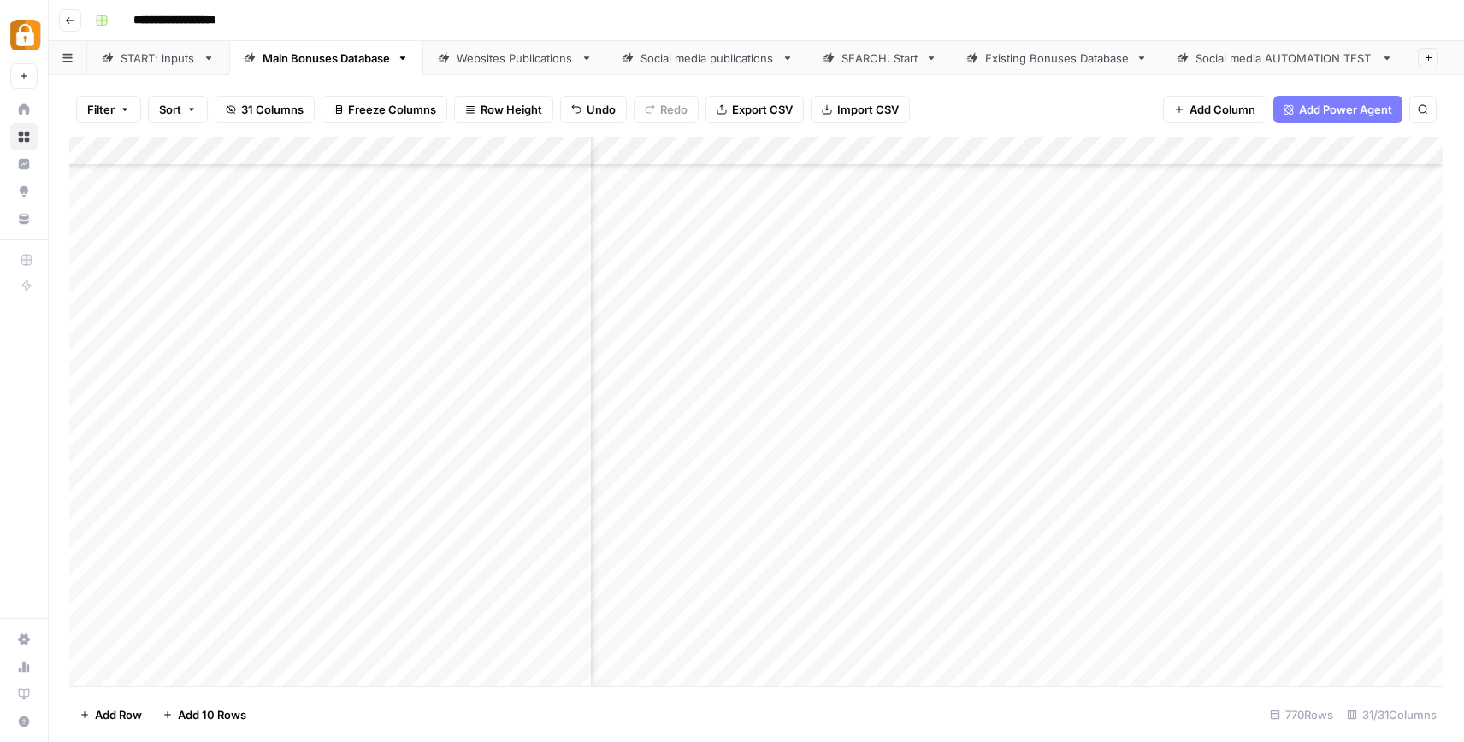
click at [1011, 464] on div "Add Column" at bounding box center [756, 412] width 1374 height 550
click at [943, 263] on div "Add Column" at bounding box center [756, 412] width 1374 height 550
click at [399, 251] on div "Add Column" at bounding box center [756, 412] width 1374 height 550
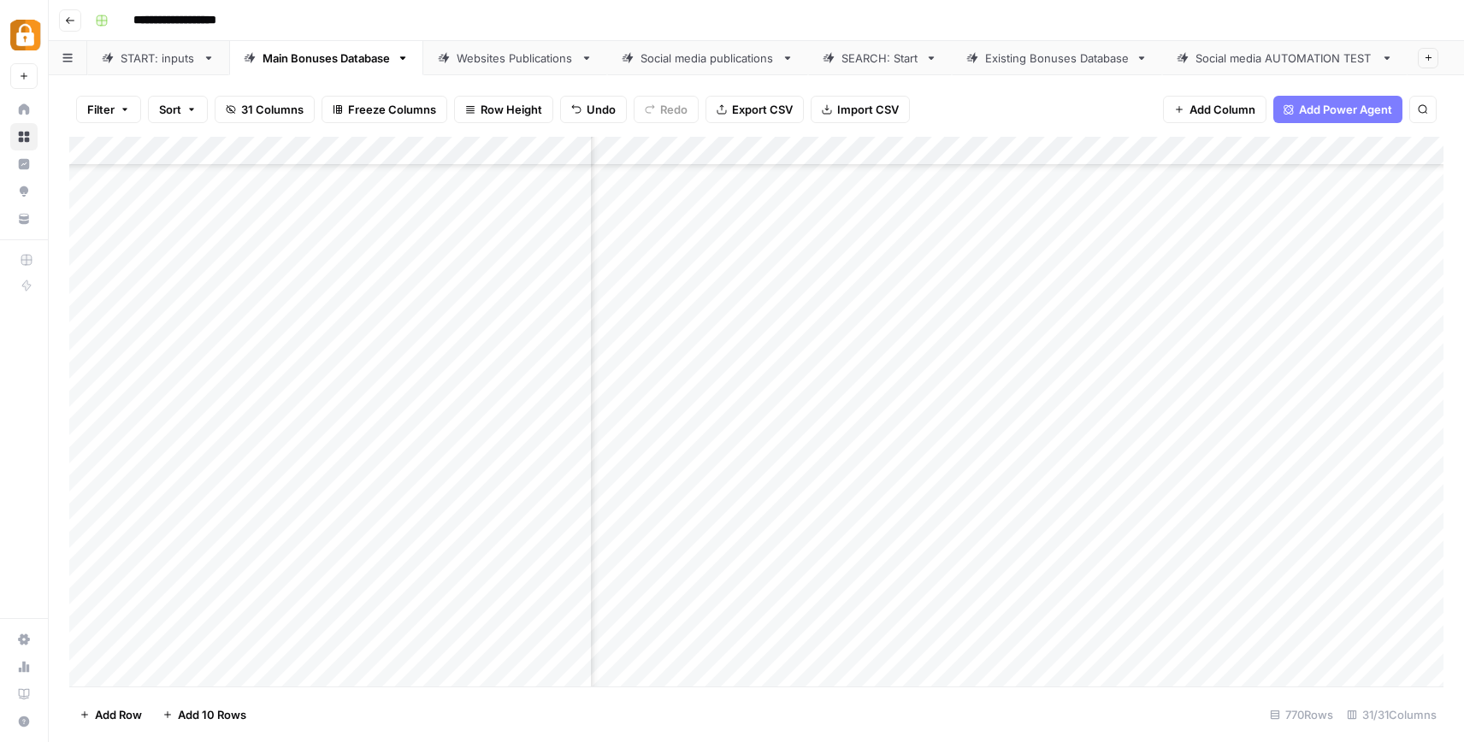
click at [752, 275] on div "Add Column" at bounding box center [756, 412] width 1374 height 550
click at [840, 617] on div "Add Column" at bounding box center [756, 412] width 1374 height 550
click at [967, 659] on div "Add Column" at bounding box center [756, 412] width 1374 height 550
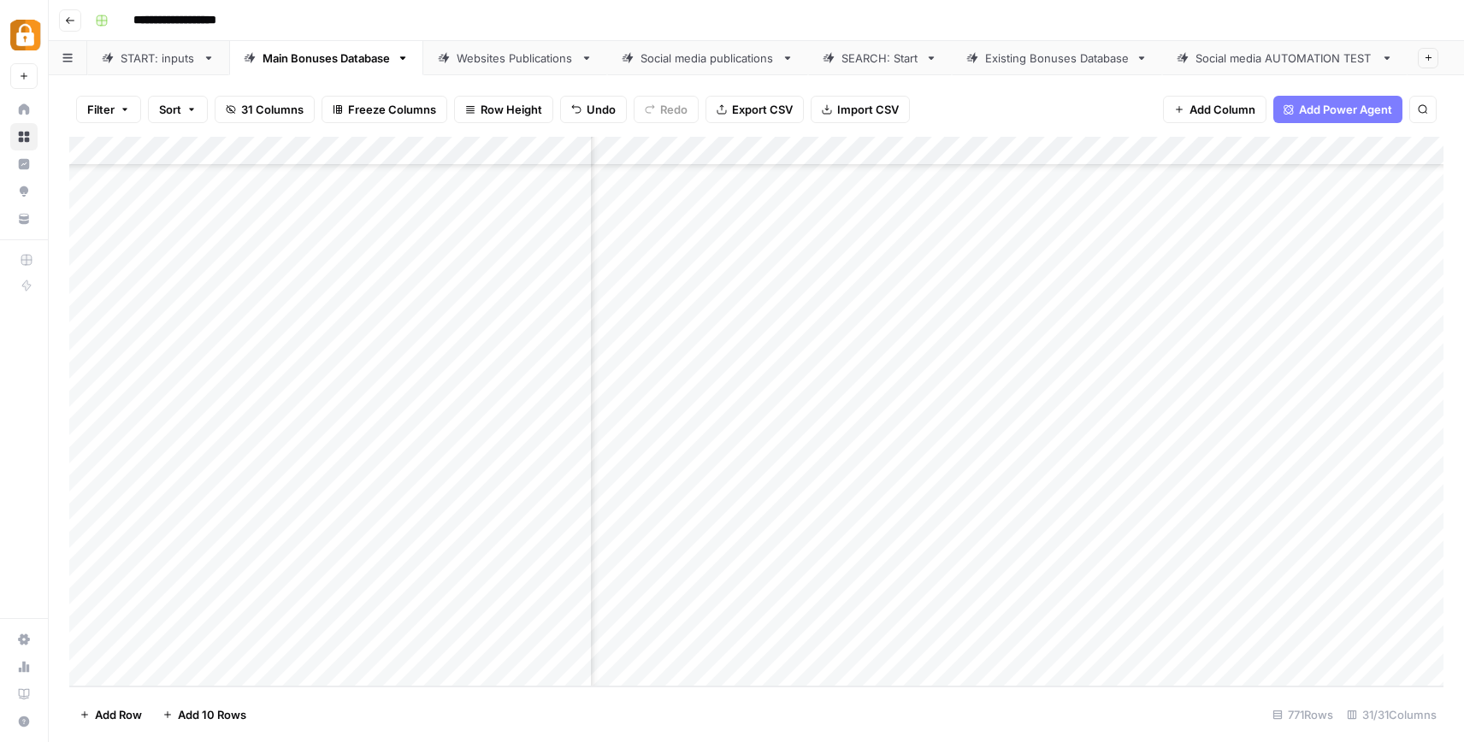
click at [938, 617] on div "Add Column" at bounding box center [756, 412] width 1374 height 550
click at [926, 467] on div "Add Column" at bounding box center [756, 412] width 1374 height 550
click at [780, 631] on div "Add Column" at bounding box center [756, 412] width 1374 height 550
click at [806, 611] on div "Add Column" at bounding box center [756, 412] width 1374 height 550
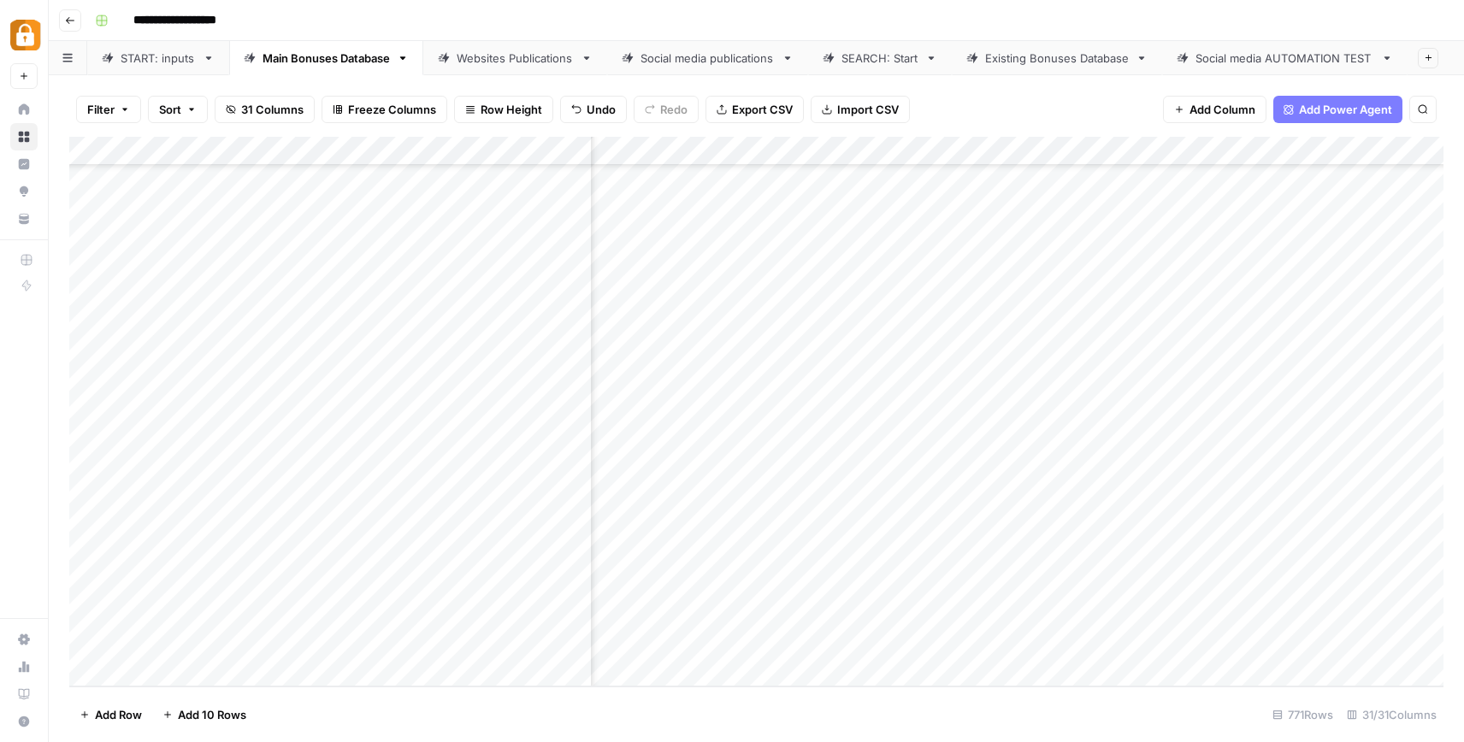
click at [502, 64] on div "Websites Publications" at bounding box center [515, 58] width 117 height 17
click at [329, 68] on link "Main Bonuses Database" at bounding box center [326, 58] width 194 height 34
click at [1276, 606] on div "Add Column" at bounding box center [756, 412] width 1374 height 550
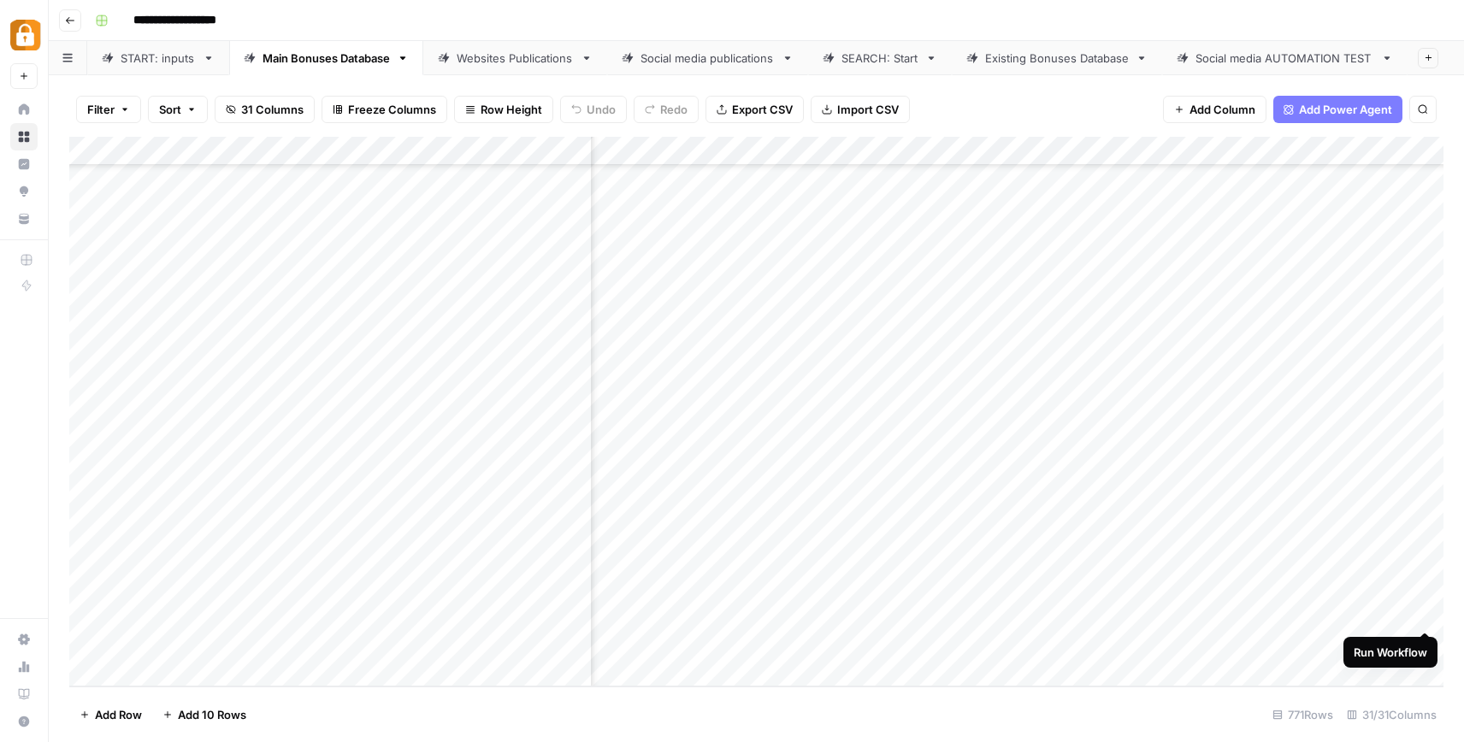
click at [1432, 609] on div "Add Column" at bounding box center [756, 412] width 1374 height 550
click at [1427, 613] on div "Add Column" at bounding box center [756, 412] width 1374 height 550
click at [481, 71] on link "Websites Publications" at bounding box center [515, 58] width 184 height 34
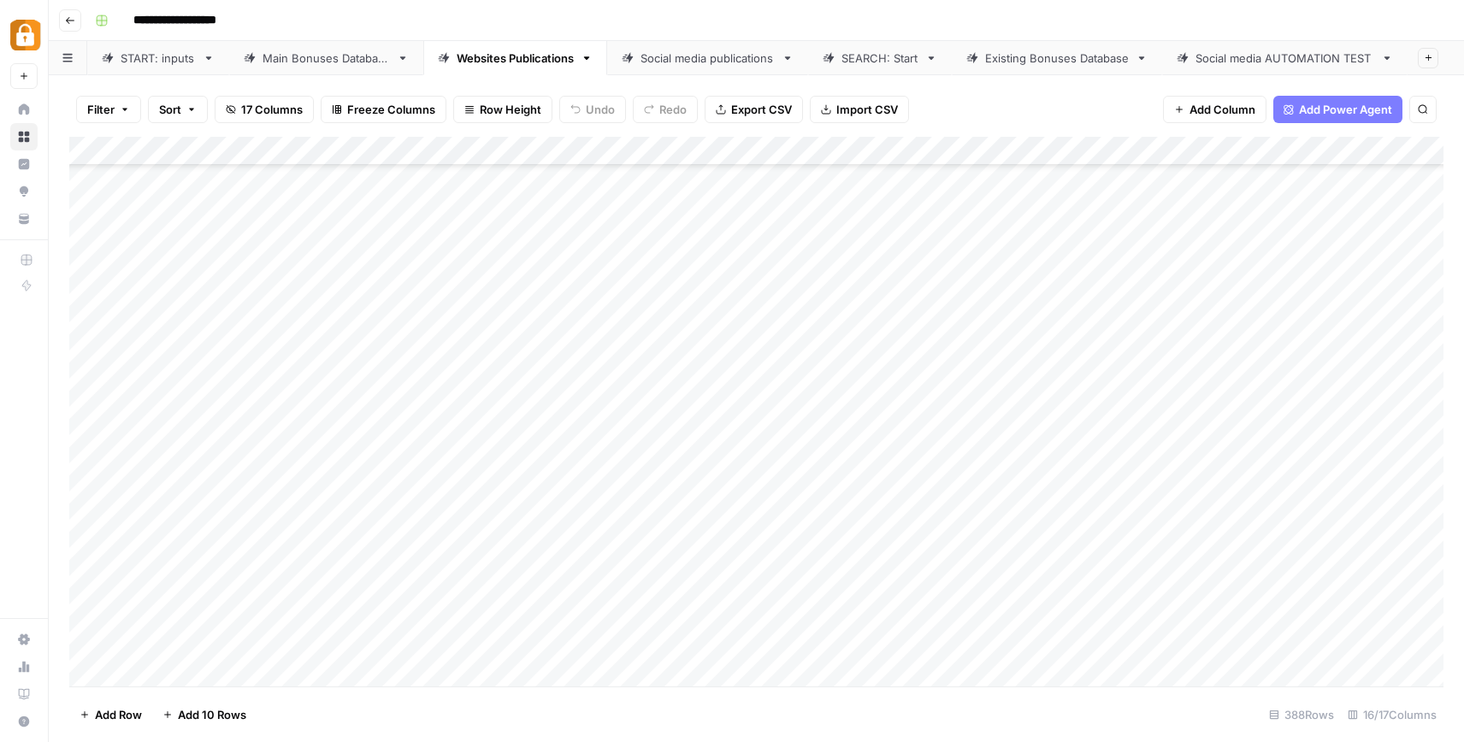
scroll to position [10789, 0]
click at [336, 62] on div "Main Bonuses Database" at bounding box center [326, 58] width 127 height 17
click at [1320, 621] on div "Add Column" at bounding box center [756, 412] width 1374 height 550
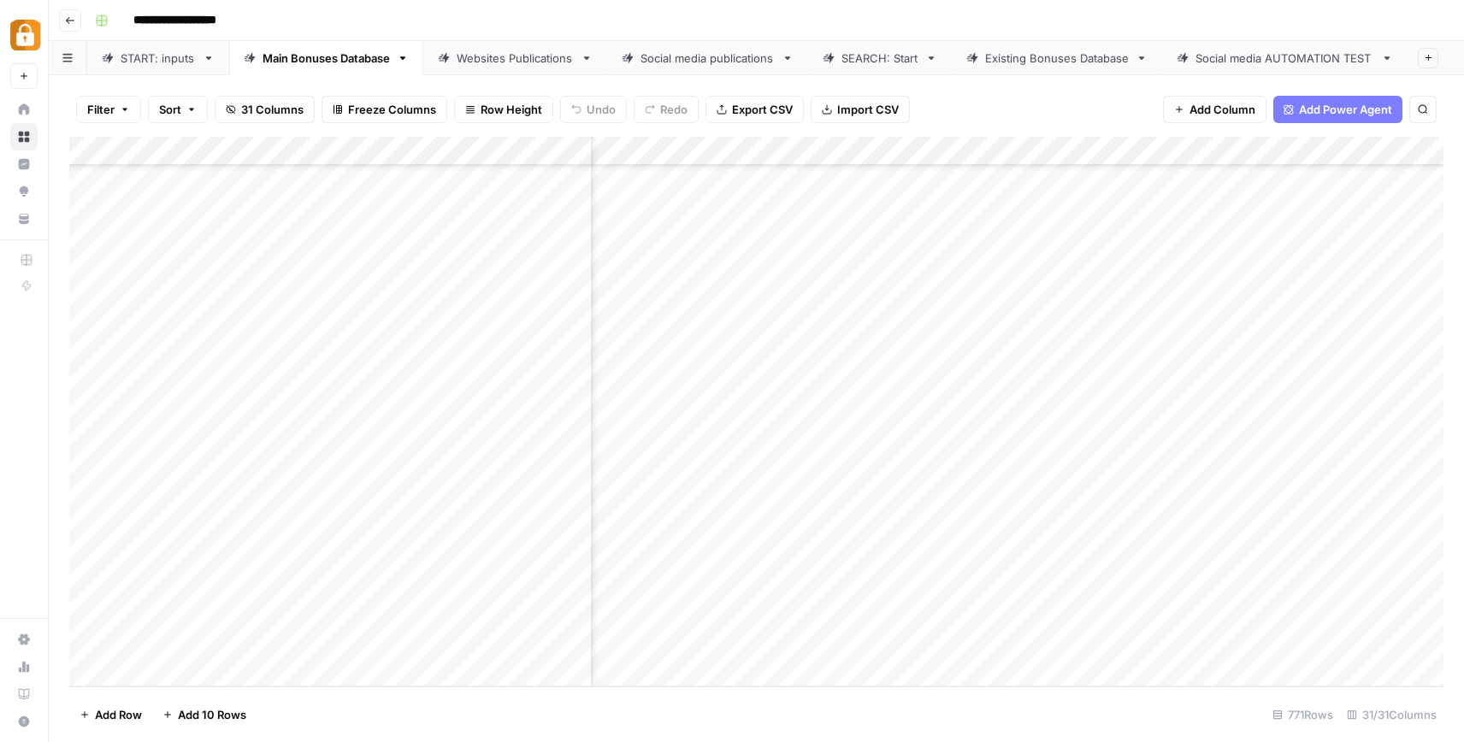
click at [1343, 610] on div "Add Column" at bounding box center [756, 412] width 1374 height 550
click at [1137, 613] on div "Add Column" at bounding box center [756, 412] width 1374 height 550
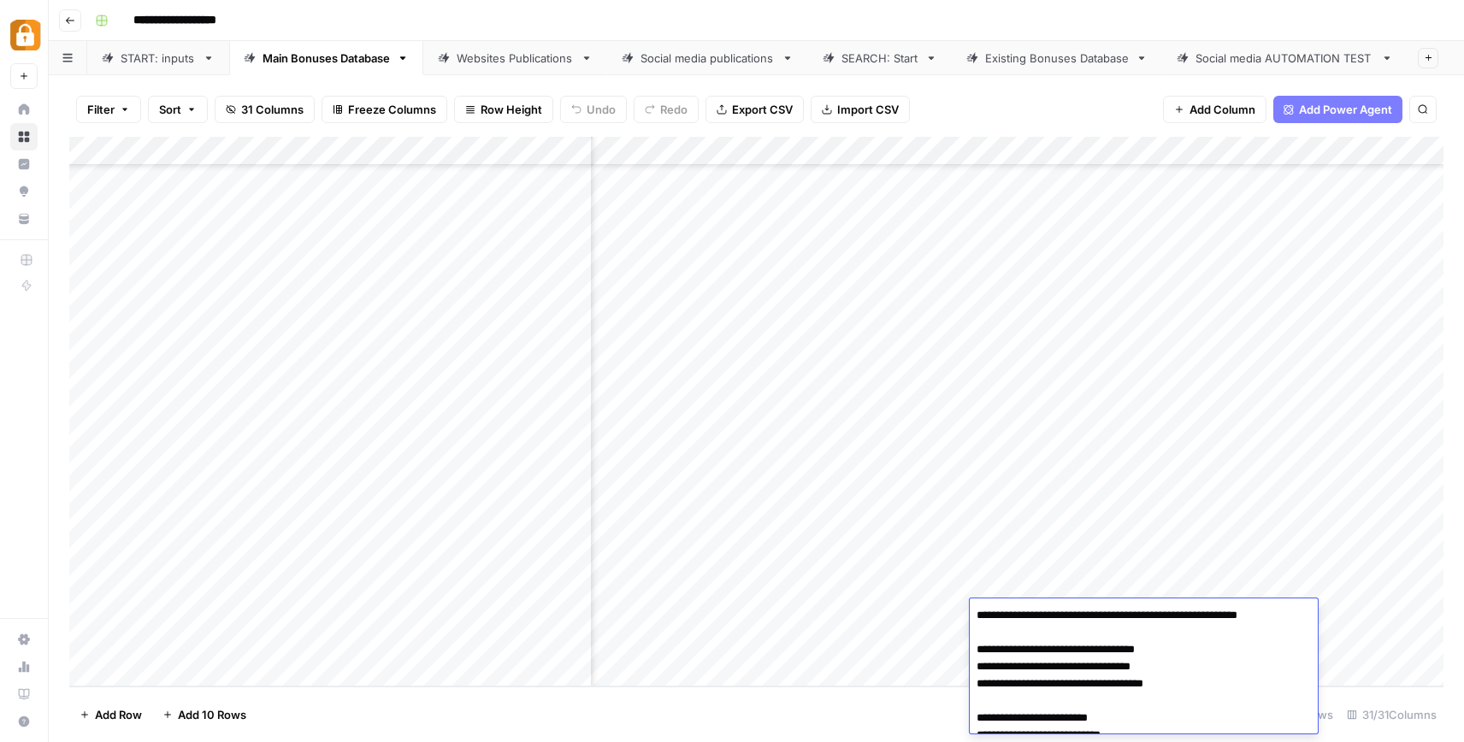
scroll to position [31, 0]
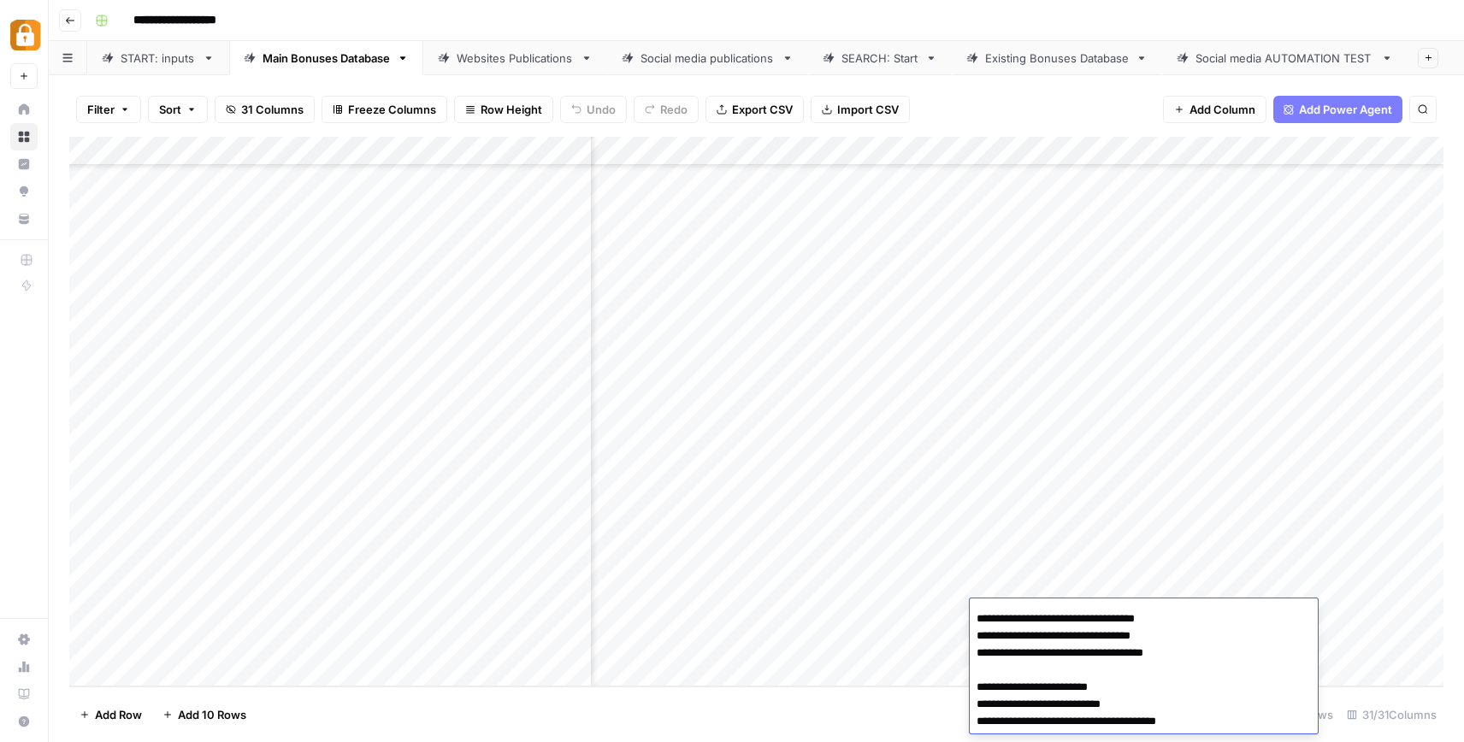
click at [1137, 613] on textarea "**********" at bounding box center [1144, 653] width 348 height 161
click at [1218, 674] on textarea "**********" at bounding box center [1144, 653] width 348 height 161
click at [1034, 572] on div "Add Column" at bounding box center [756, 412] width 1374 height 550
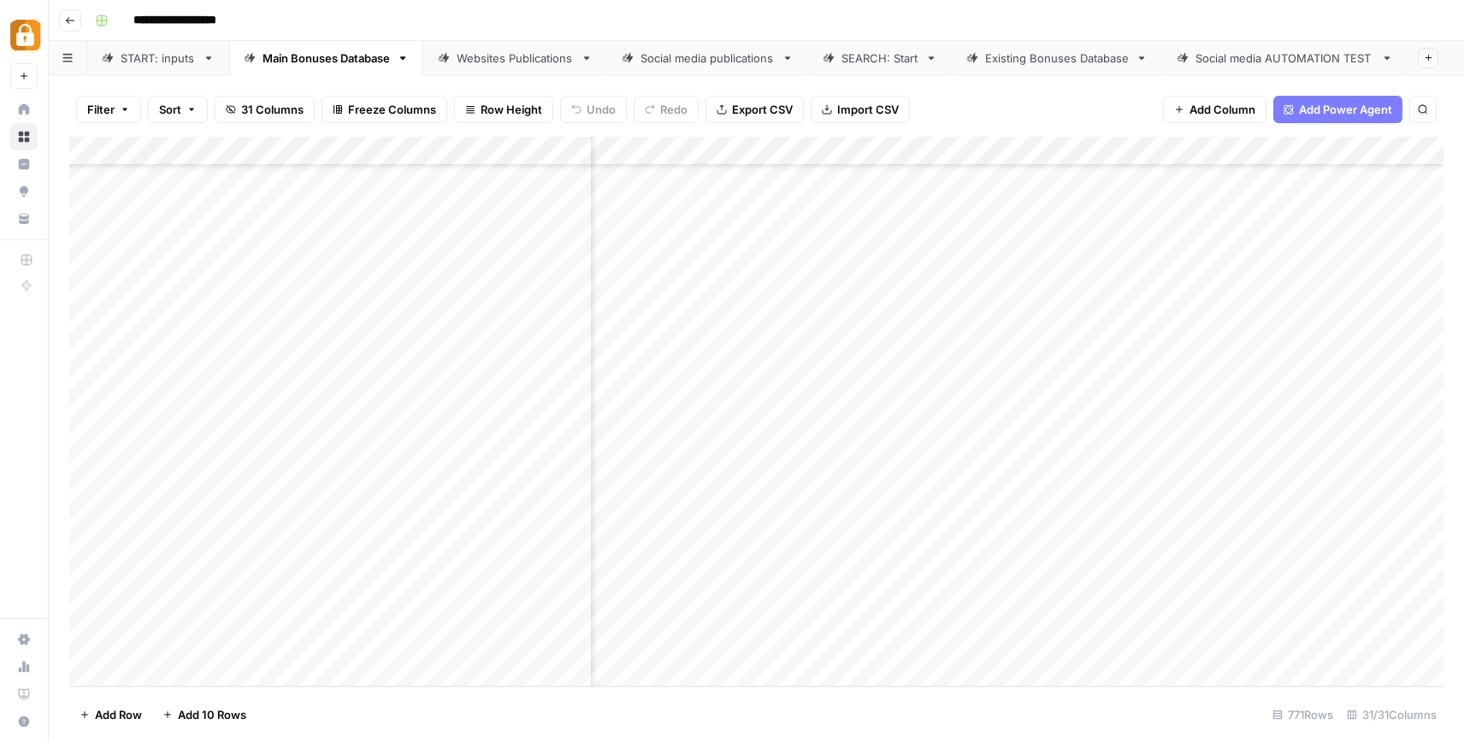
click at [1059, 605] on div "Add Column" at bounding box center [756, 412] width 1374 height 550
click at [294, 623] on div "Add Column" at bounding box center [756, 412] width 1374 height 550
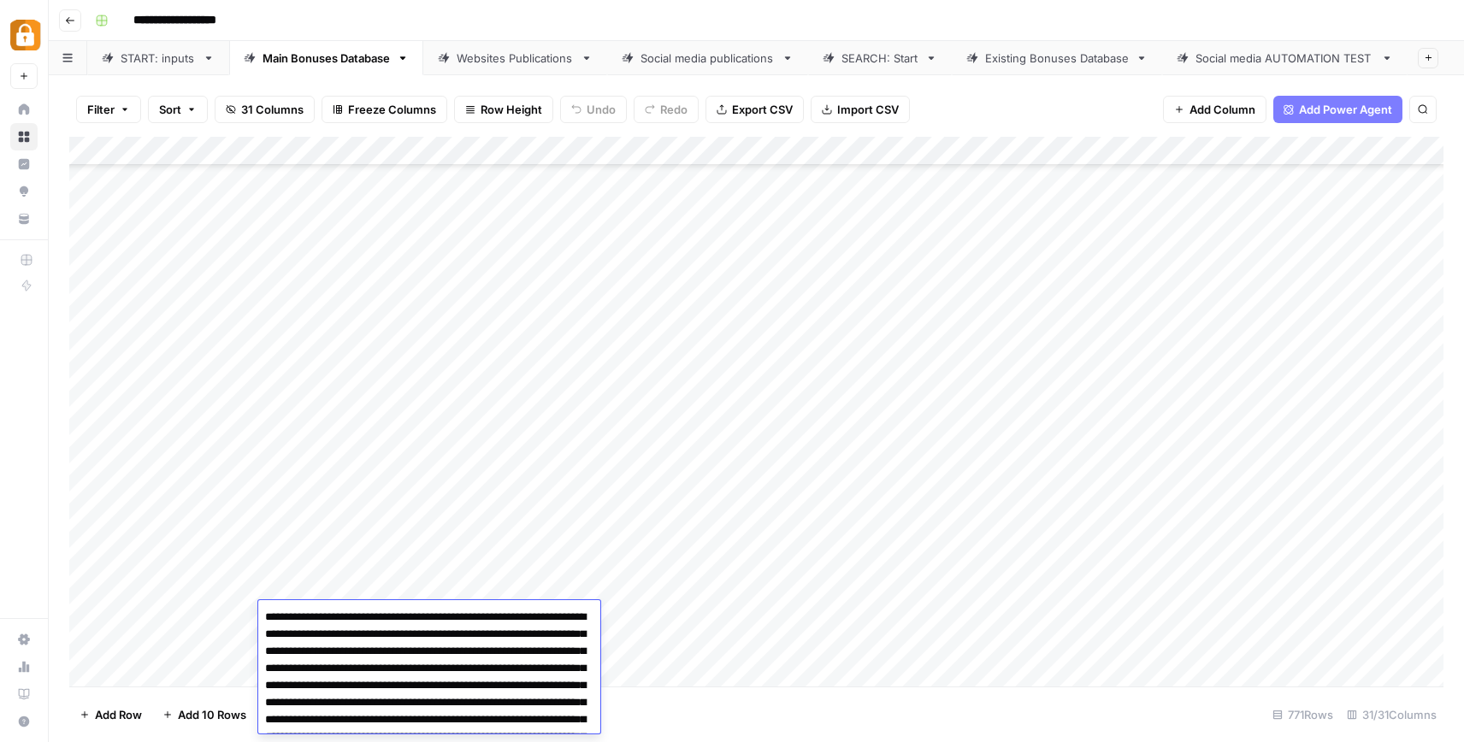
scroll to position [84, 0]
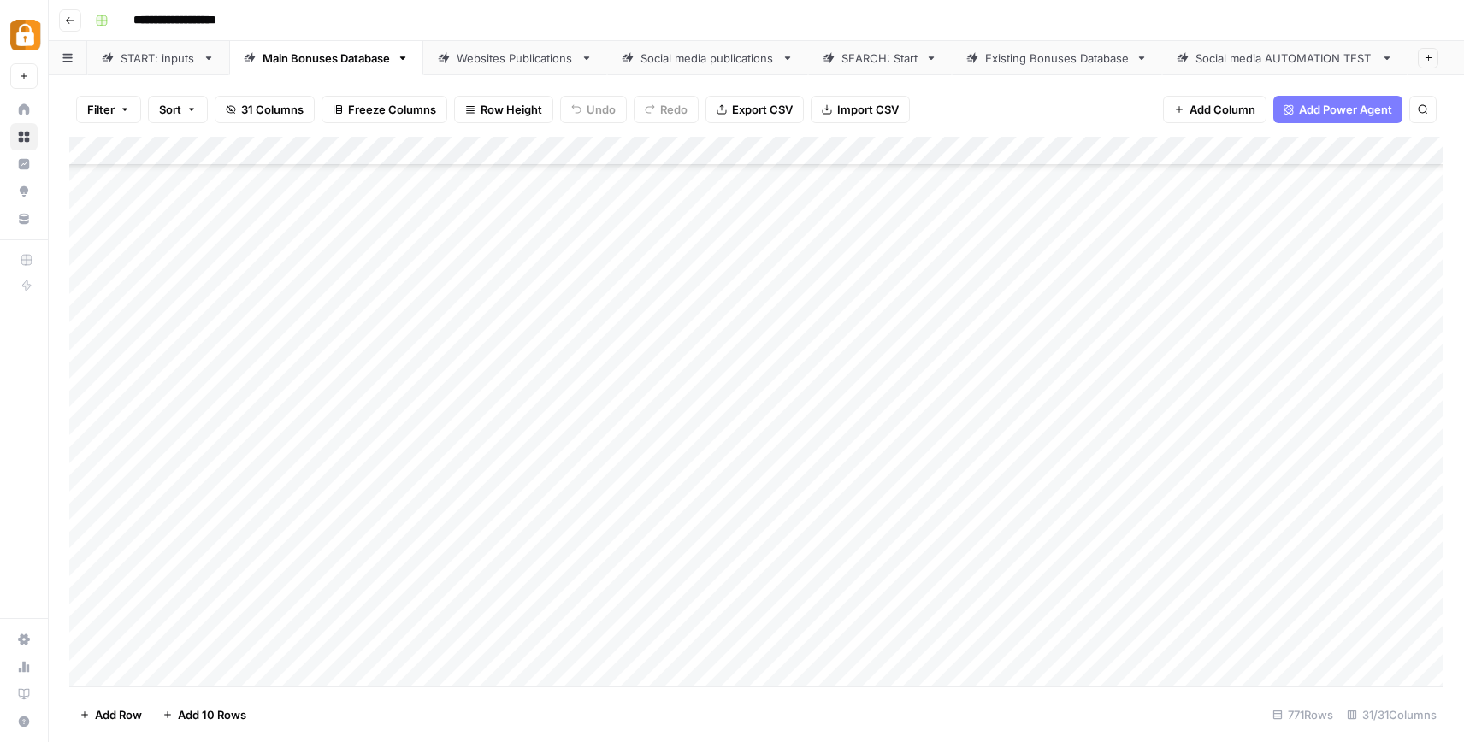
click at [358, 565] on div "Add Column" at bounding box center [756, 412] width 1374 height 550
click at [302, 605] on div "Add Column" at bounding box center [756, 412] width 1374 height 550
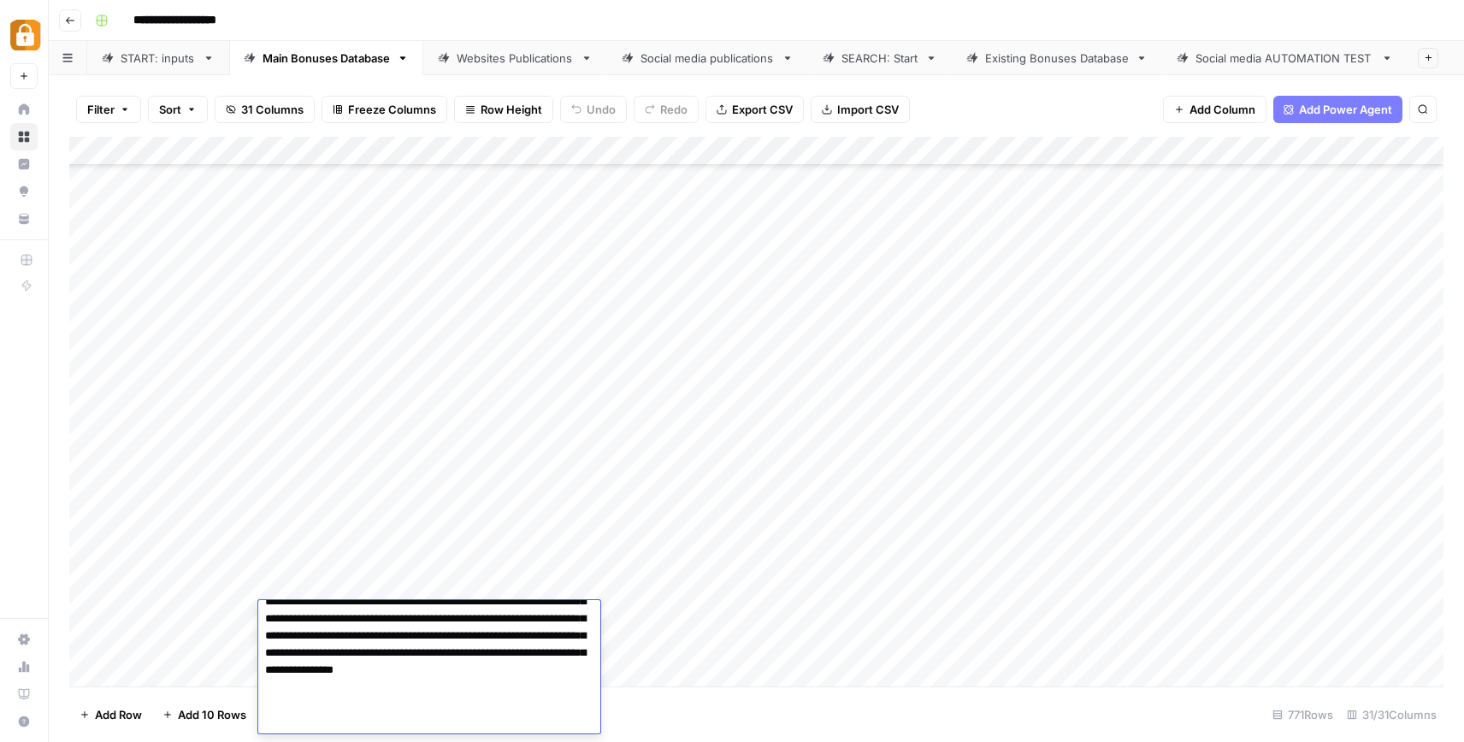
click at [416, 525] on div "Add Column" at bounding box center [756, 412] width 1374 height 550
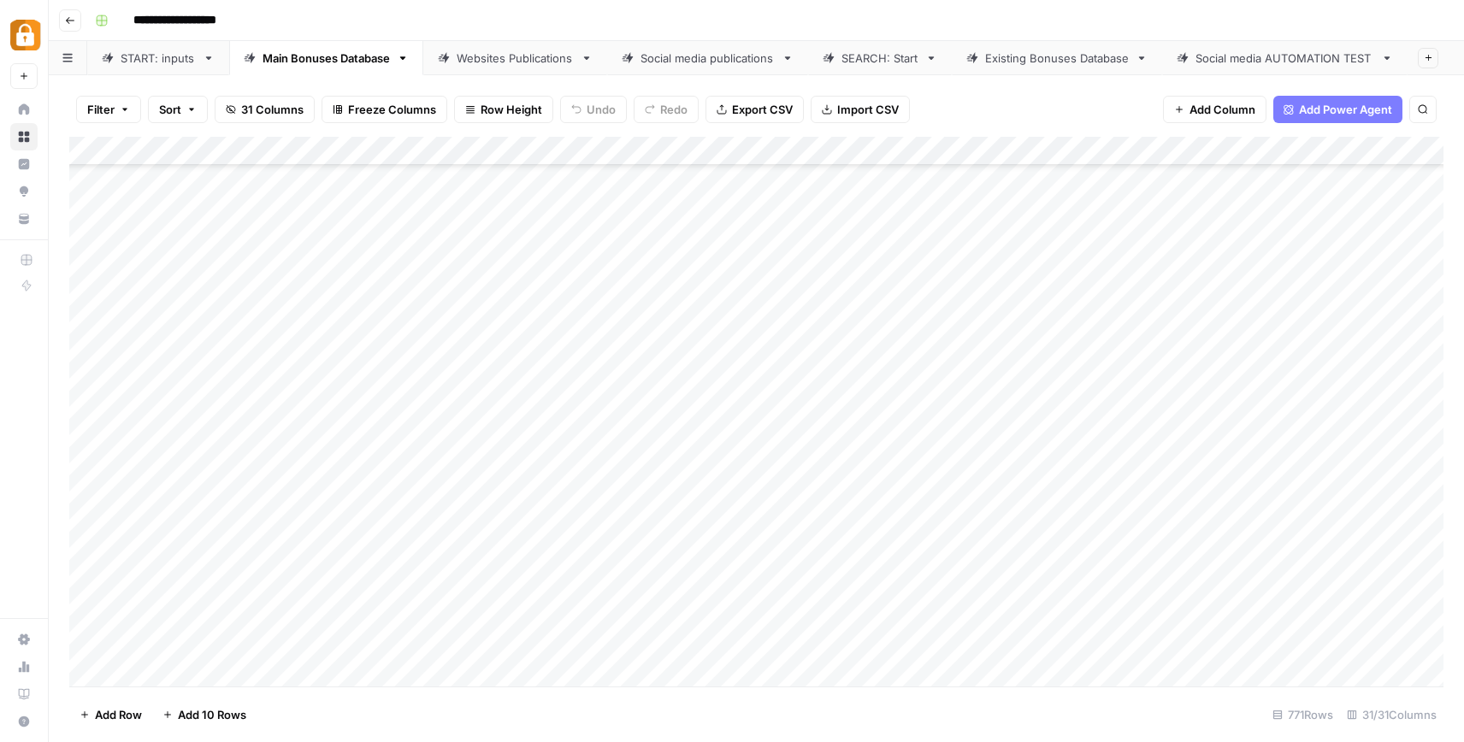
click at [313, 615] on div "Add Column" at bounding box center [756, 412] width 1374 height 550
type textarea "***"
click at [419, 505] on div "Add Column" at bounding box center [756, 412] width 1374 height 550
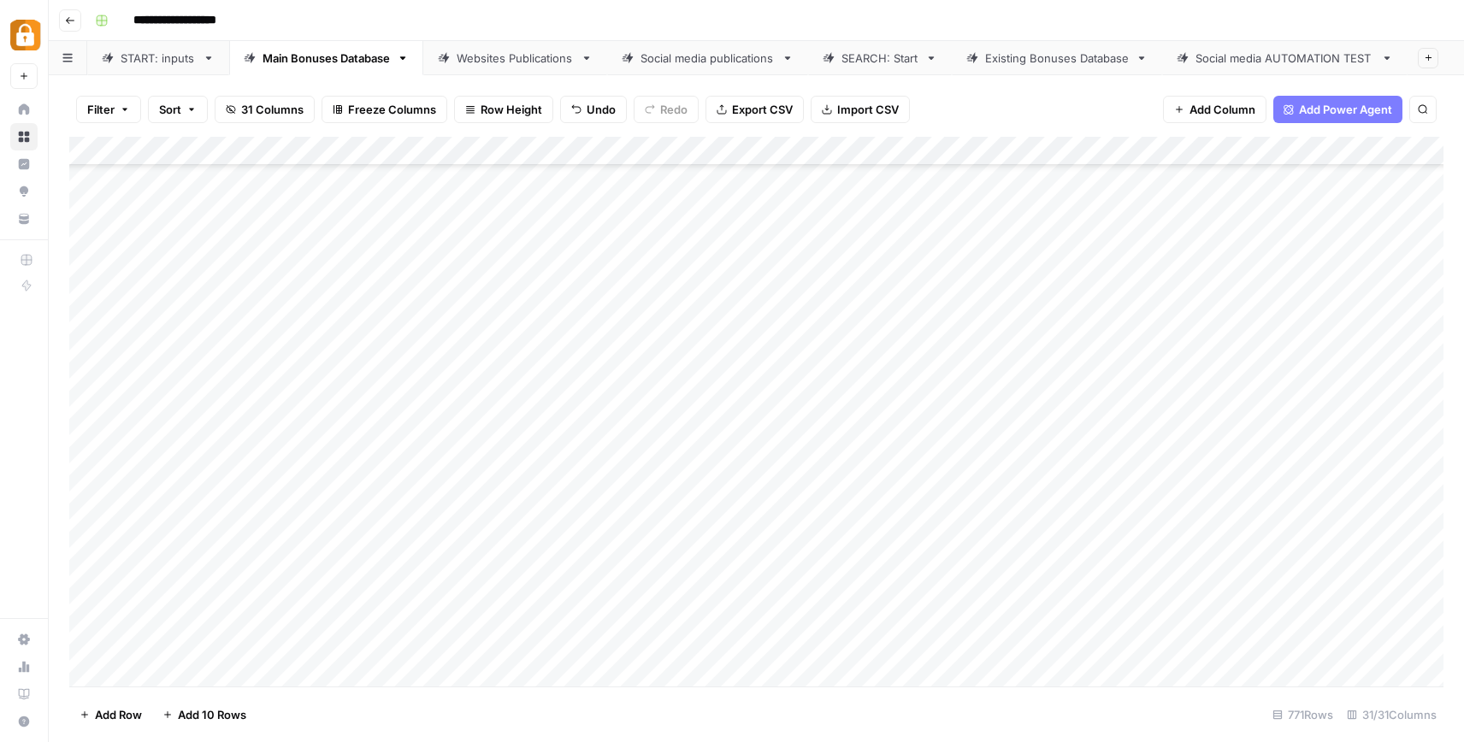
click at [148, 44] on link "START: inputs" at bounding box center [158, 58] width 142 height 34
click at [1411, 529] on div "Add Column" at bounding box center [756, 412] width 1374 height 550
click at [337, 50] on div "Main Bonuses Database" at bounding box center [326, 58] width 127 height 17
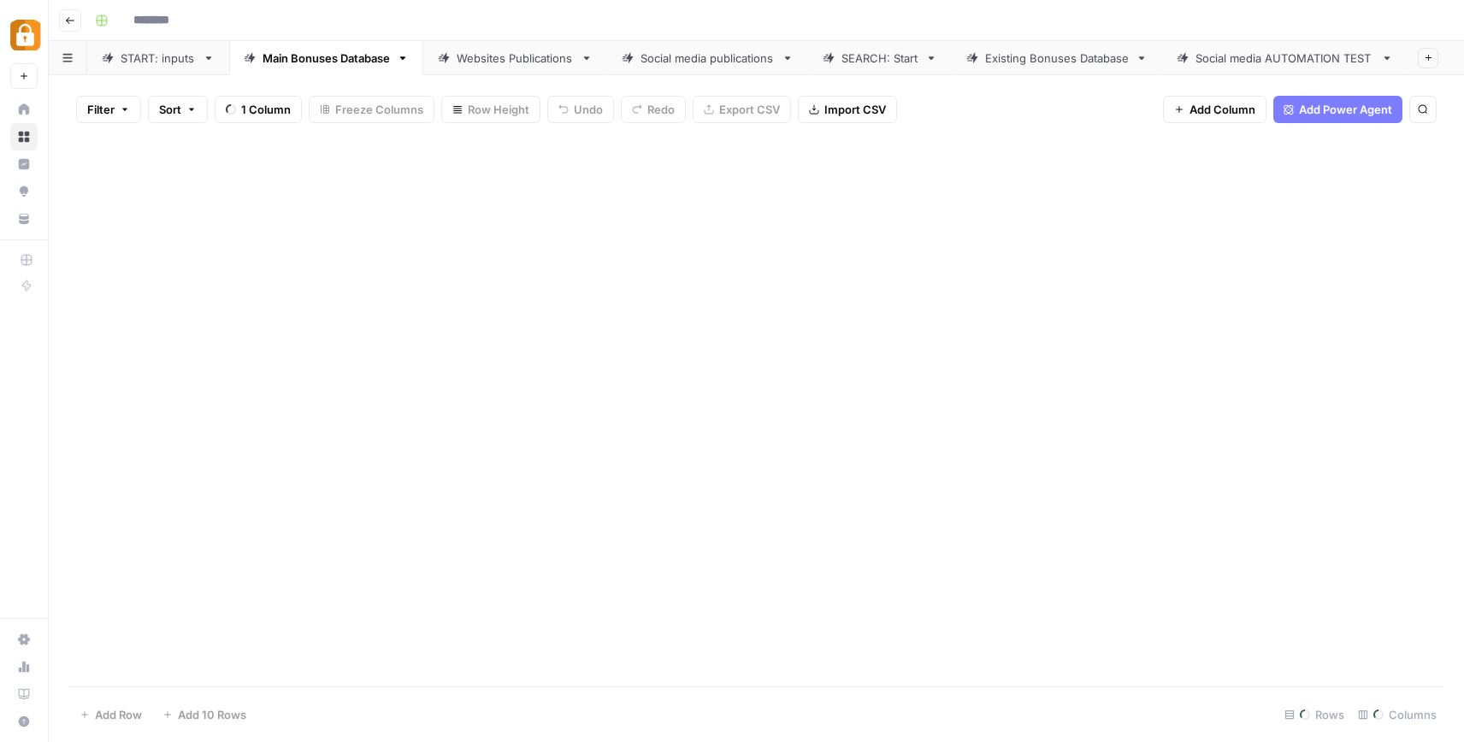
type input "**********"
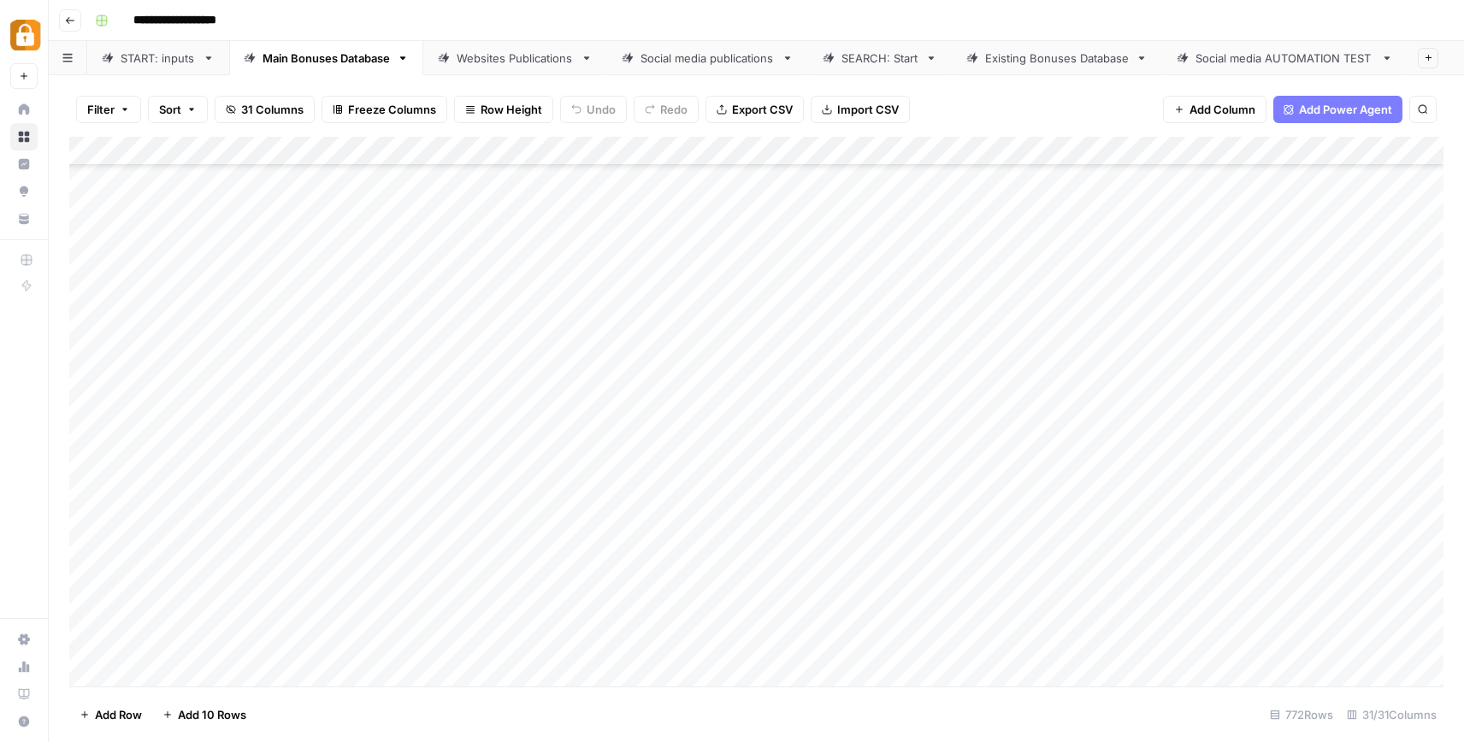
scroll to position [21954, 0]
click at [192, 58] on div "START: inputs" at bounding box center [158, 58] width 75 height 17
click at [319, 75] on div "Filter Sort 8 Columns Freeze Columns Row Height Undo Redo Export CSV Import CSV…" at bounding box center [756, 408] width 1415 height 667
click at [319, 59] on div "Main Bonuses Database" at bounding box center [326, 58] width 127 height 17
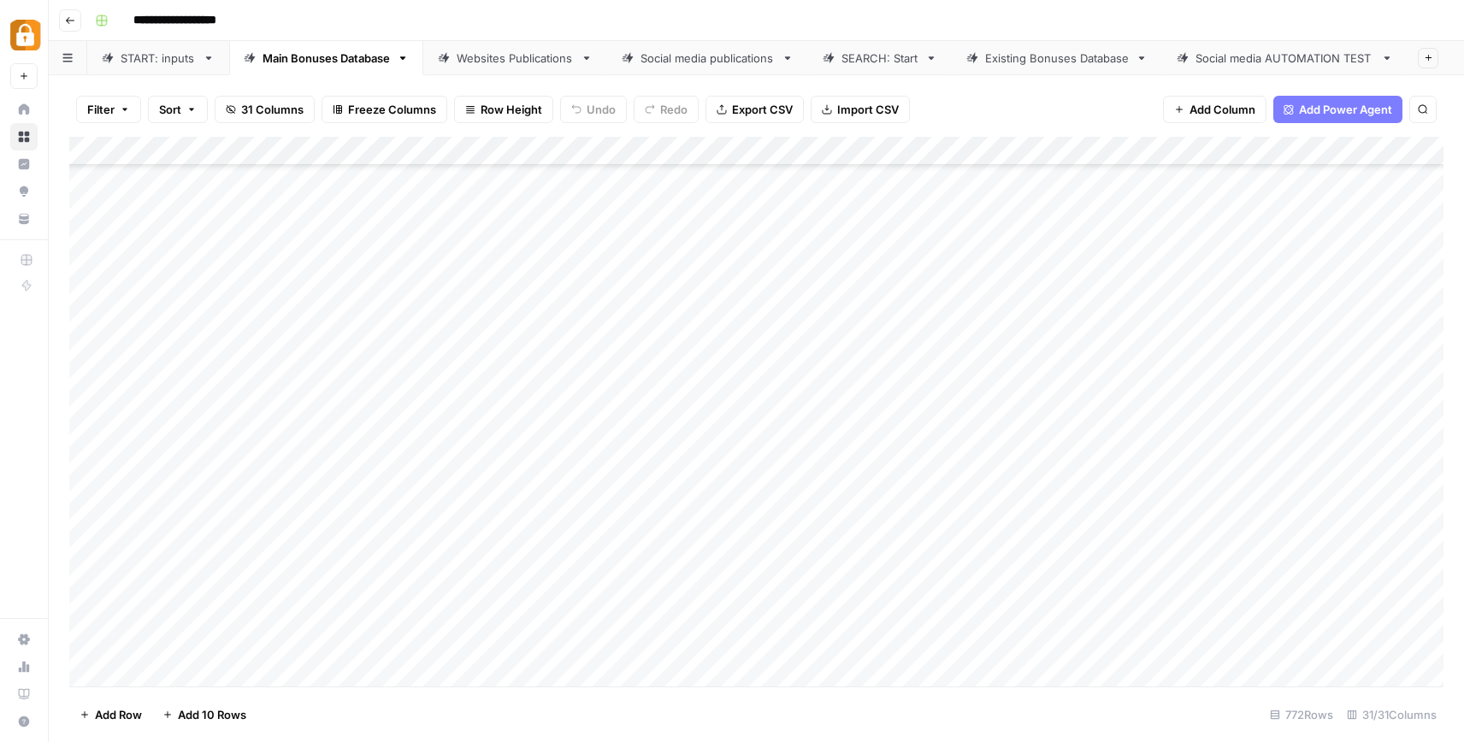
scroll to position [21954, 0]
click at [1042, 644] on div "Add Column" at bounding box center [756, 412] width 1374 height 550
click at [990, 633] on div "Add Column" at bounding box center [756, 412] width 1374 height 550
click at [1078, 582] on div "Add Column" at bounding box center [756, 412] width 1374 height 550
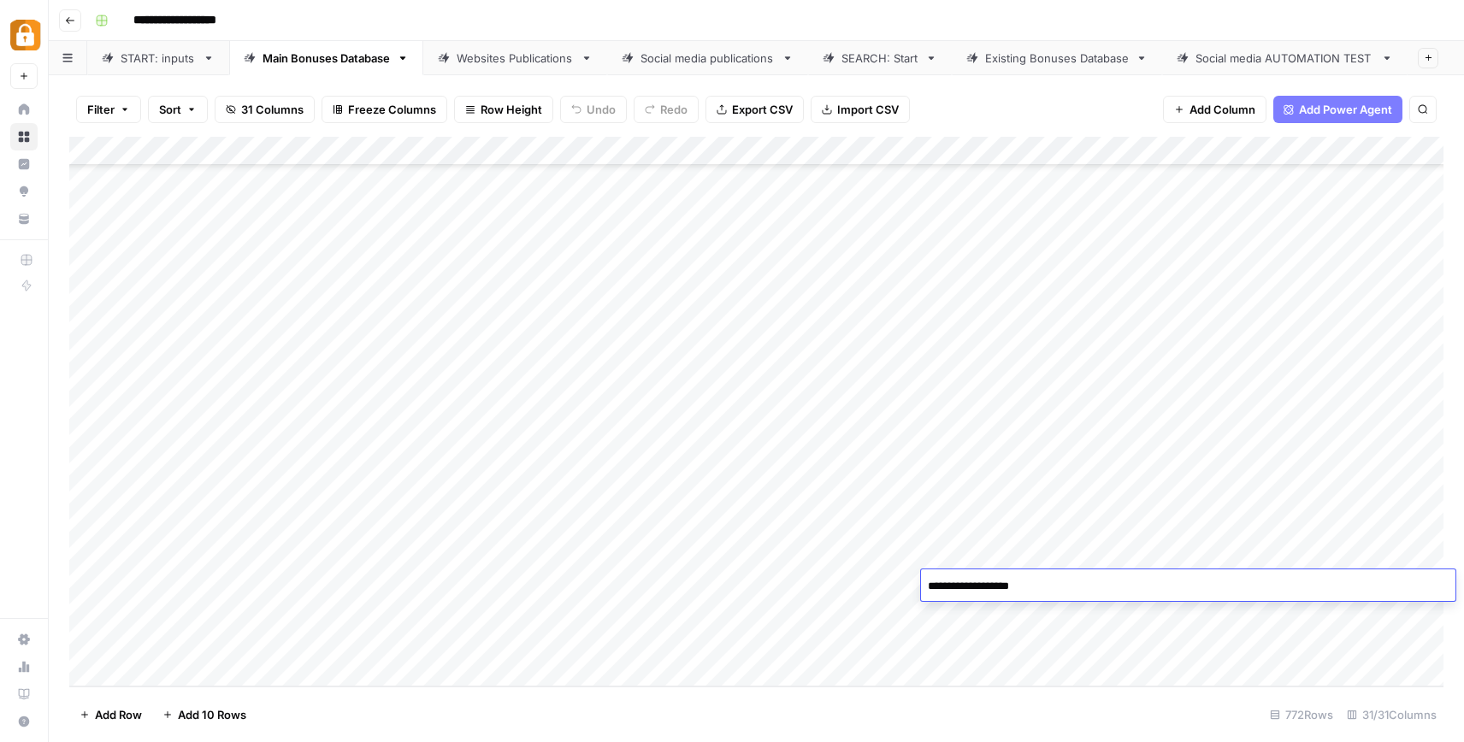
click at [1078, 582] on textarea "**********" at bounding box center [1188, 587] width 535 height 24
click at [1034, 635] on div "Add Column" at bounding box center [756, 412] width 1374 height 550
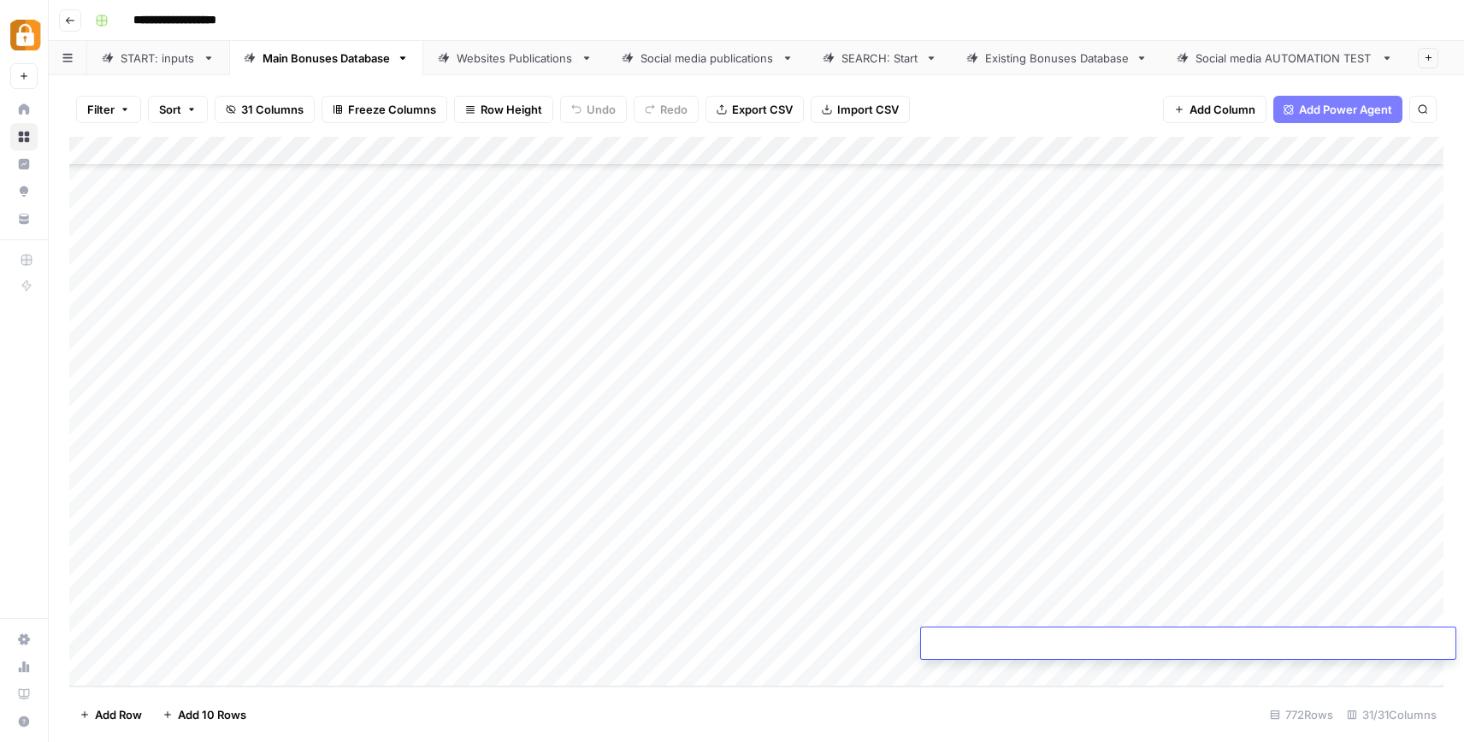
click at [1034, 635] on textarea at bounding box center [1188, 645] width 535 height 24
type textarea "**********"
click at [1173, 611] on div "Add Column" at bounding box center [756, 412] width 1374 height 550
click at [1173, 645] on div "Add Column" at bounding box center [756, 412] width 1374 height 550
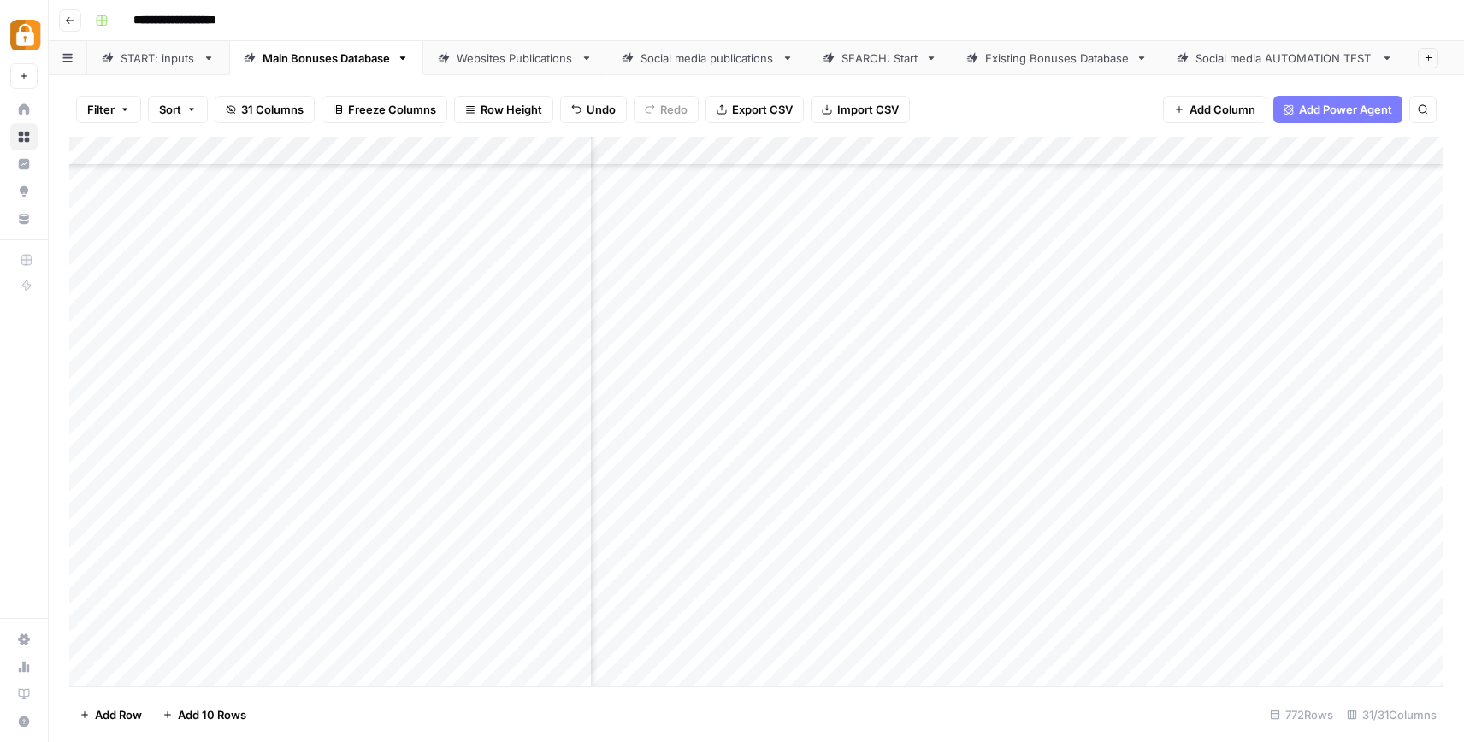
click at [1032, 647] on div "Add Column" at bounding box center [756, 412] width 1374 height 550
click at [511, 70] on link "Websites Publications" at bounding box center [515, 58] width 184 height 34
click at [713, 641] on div "Add Column" at bounding box center [756, 412] width 1374 height 550
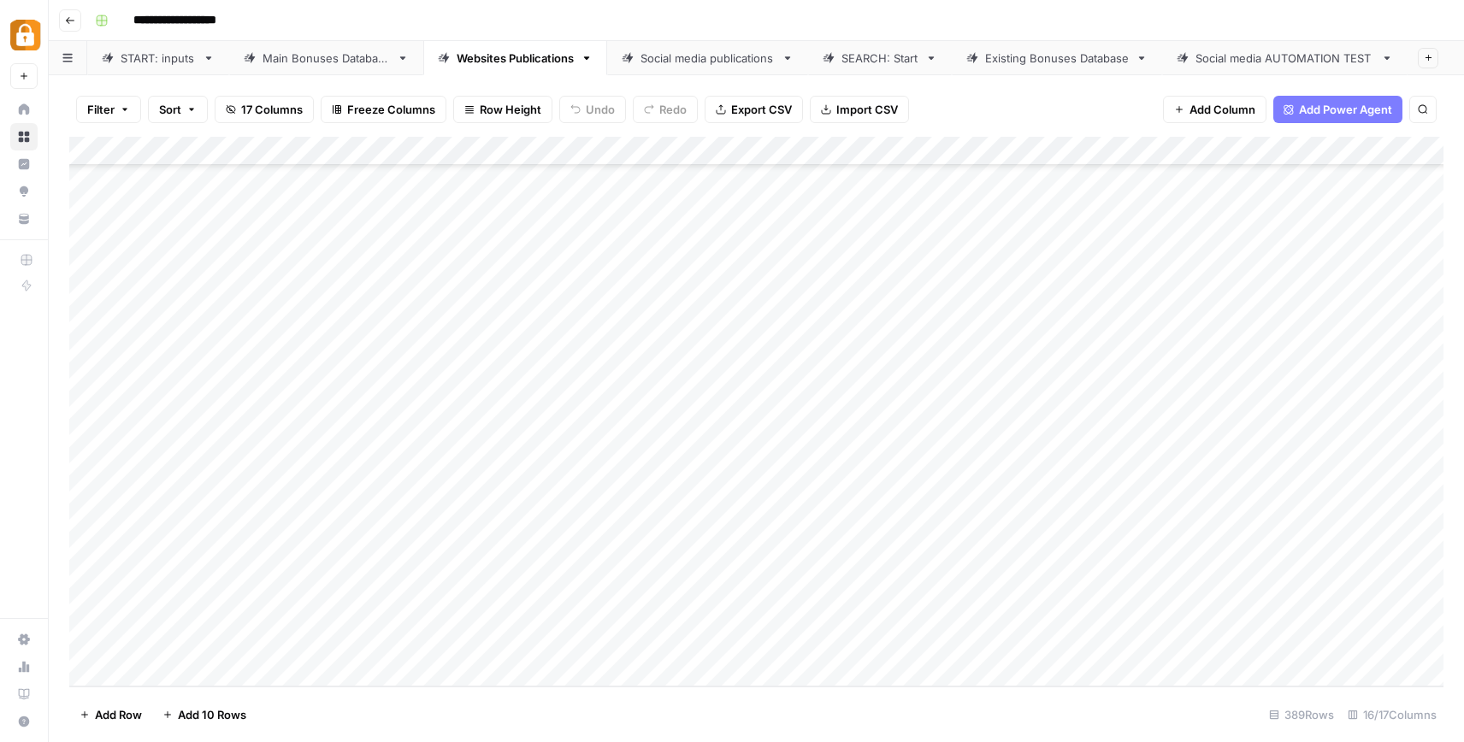
click at [893, 638] on div "Add Column" at bounding box center [756, 412] width 1374 height 550
type textarea "******"
click at [954, 555] on div "Add Column" at bounding box center [756, 412] width 1374 height 550
click at [1000, 651] on div "Add Column" at bounding box center [756, 412] width 1374 height 550
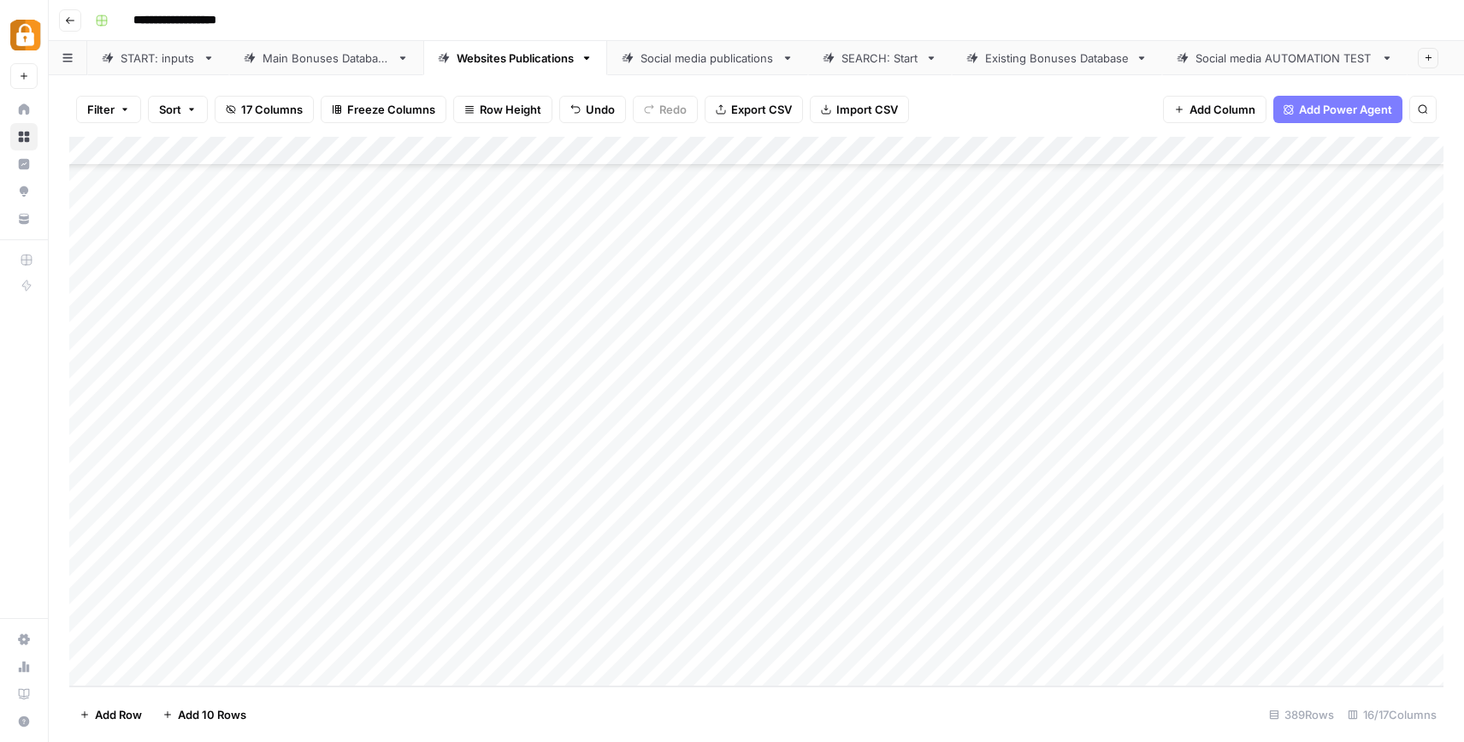
click at [764, 351] on div "Add Column" at bounding box center [756, 412] width 1374 height 550
click at [910, 634] on div "Add Column" at bounding box center [756, 412] width 1374 height 550
click at [991, 644] on div "Add Column" at bounding box center [756, 412] width 1374 height 550
click at [1000, 632] on div "Add Column" at bounding box center [756, 412] width 1374 height 550
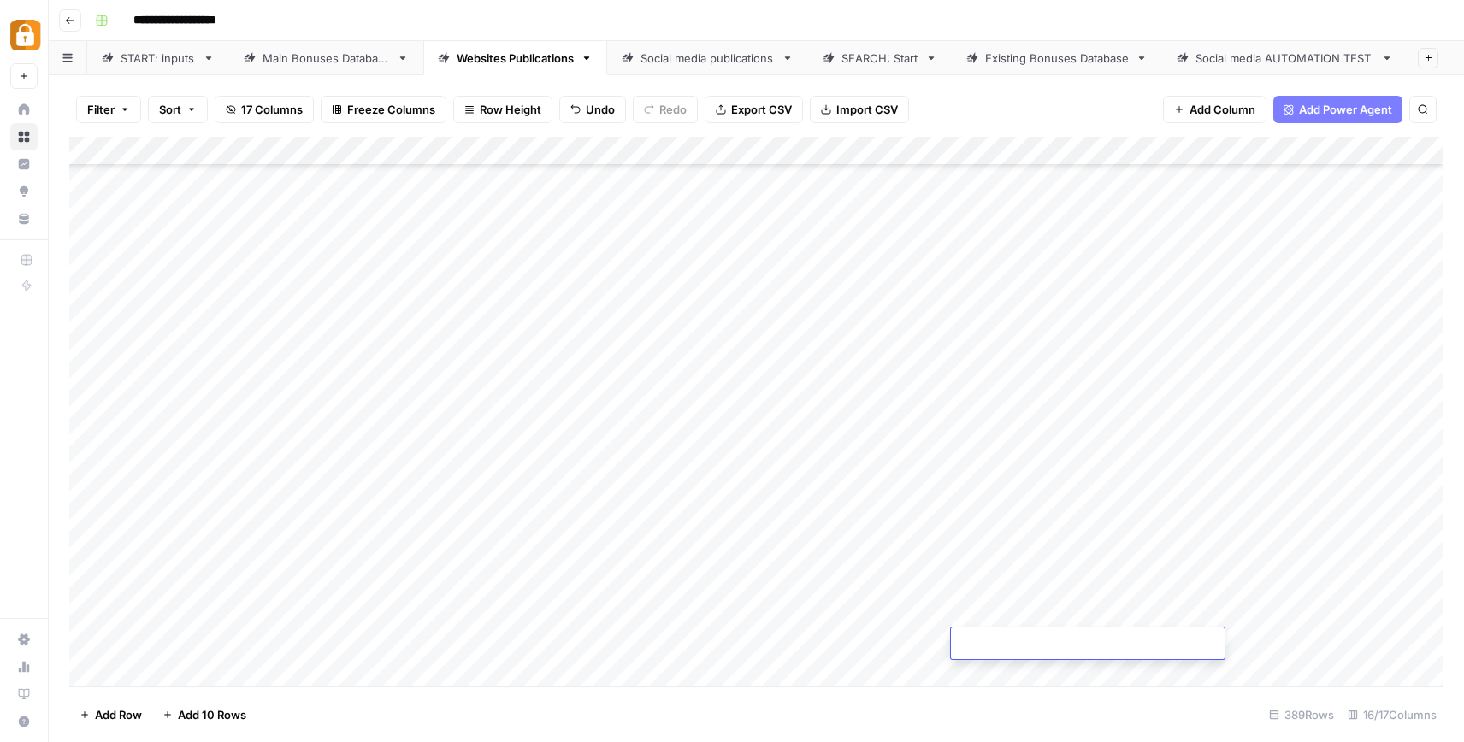
type textarea "**********"
click at [938, 594] on div "Add Column" at bounding box center [756, 412] width 1374 height 550
click at [742, 643] on div "Add Column" at bounding box center [756, 412] width 1374 height 550
click at [183, 64] on div "START: inputs" at bounding box center [158, 58] width 75 height 17
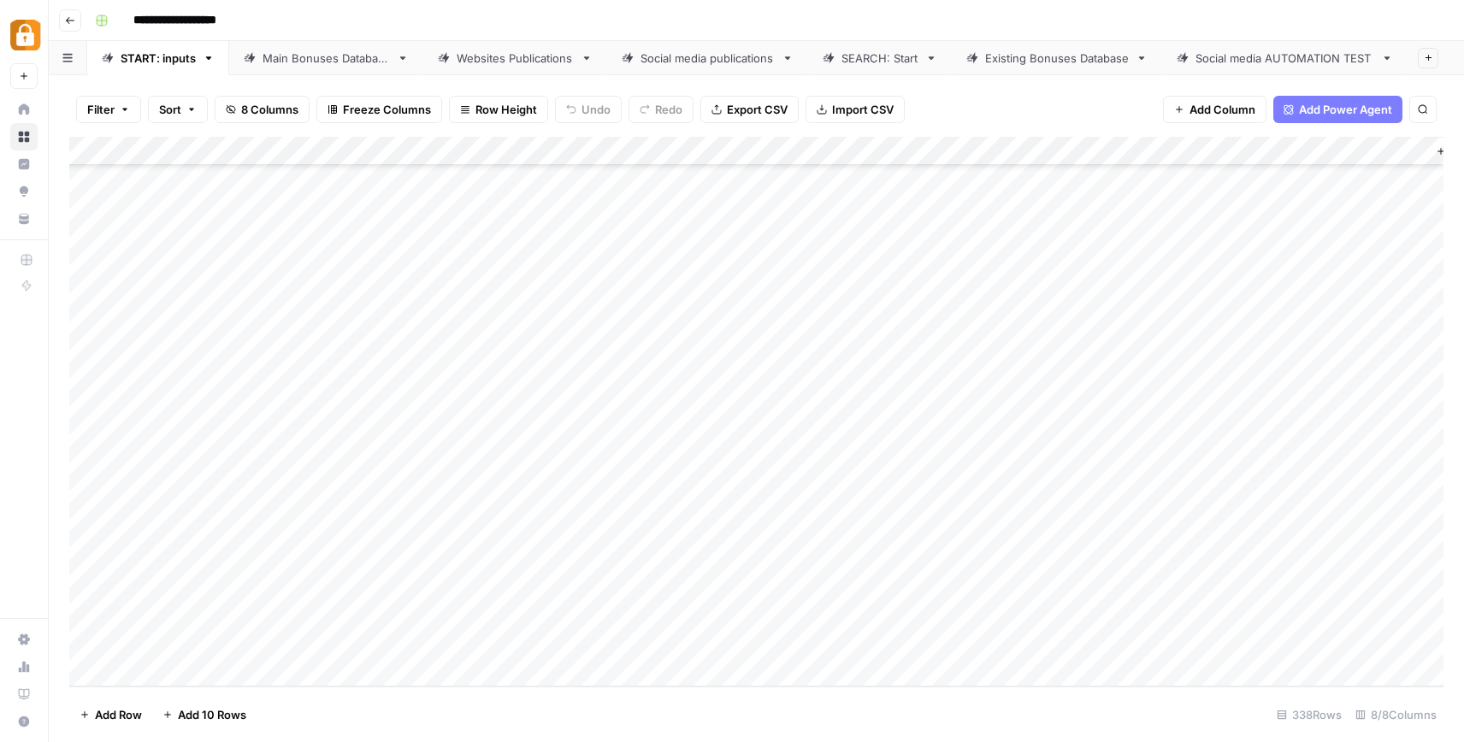
click at [470, 528] on div "Add Column" at bounding box center [756, 412] width 1374 height 550
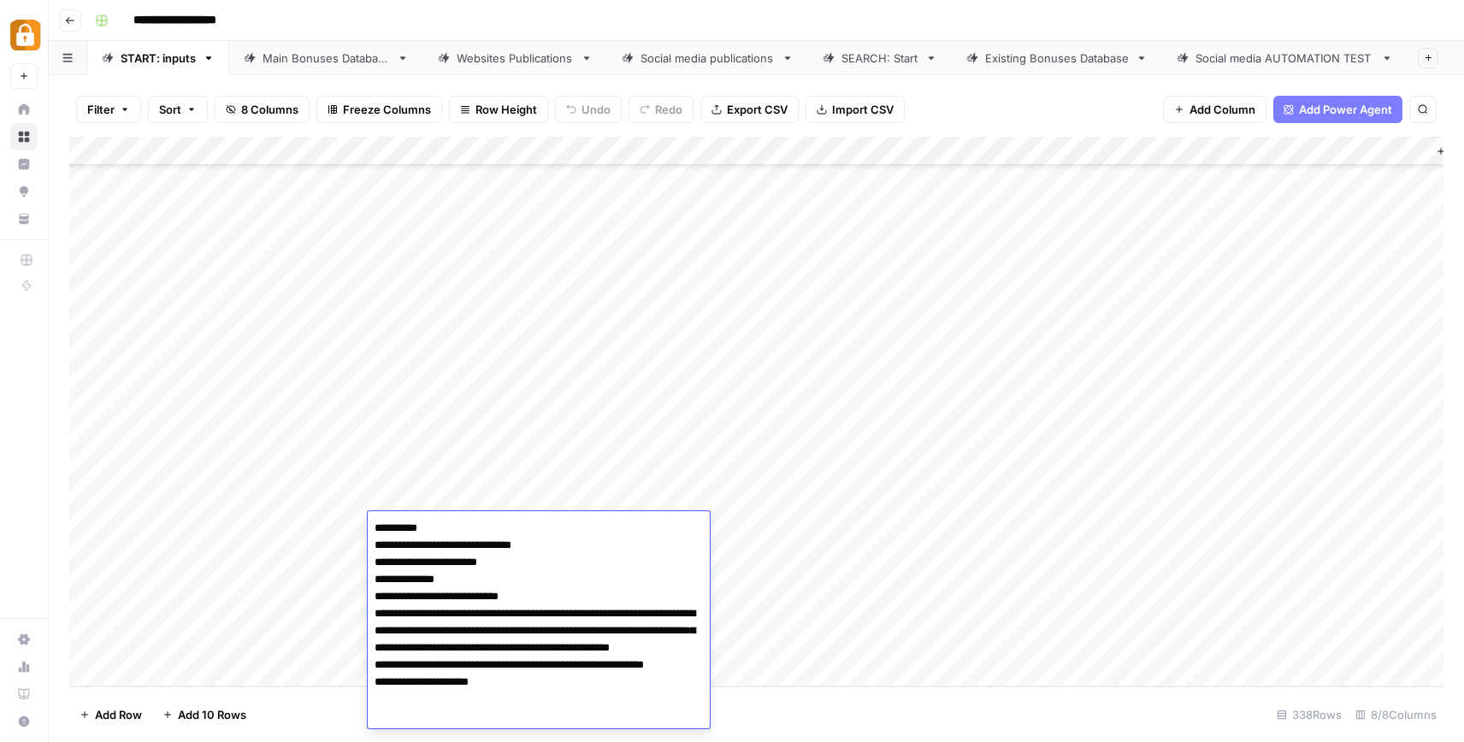
drag, startPoint x: 373, startPoint y: 525, endPoint x: 680, endPoint y: 818, distance: 424.6
click at [680, 741] on html "**********" at bounding box center [732, 371] width 1464 height 742
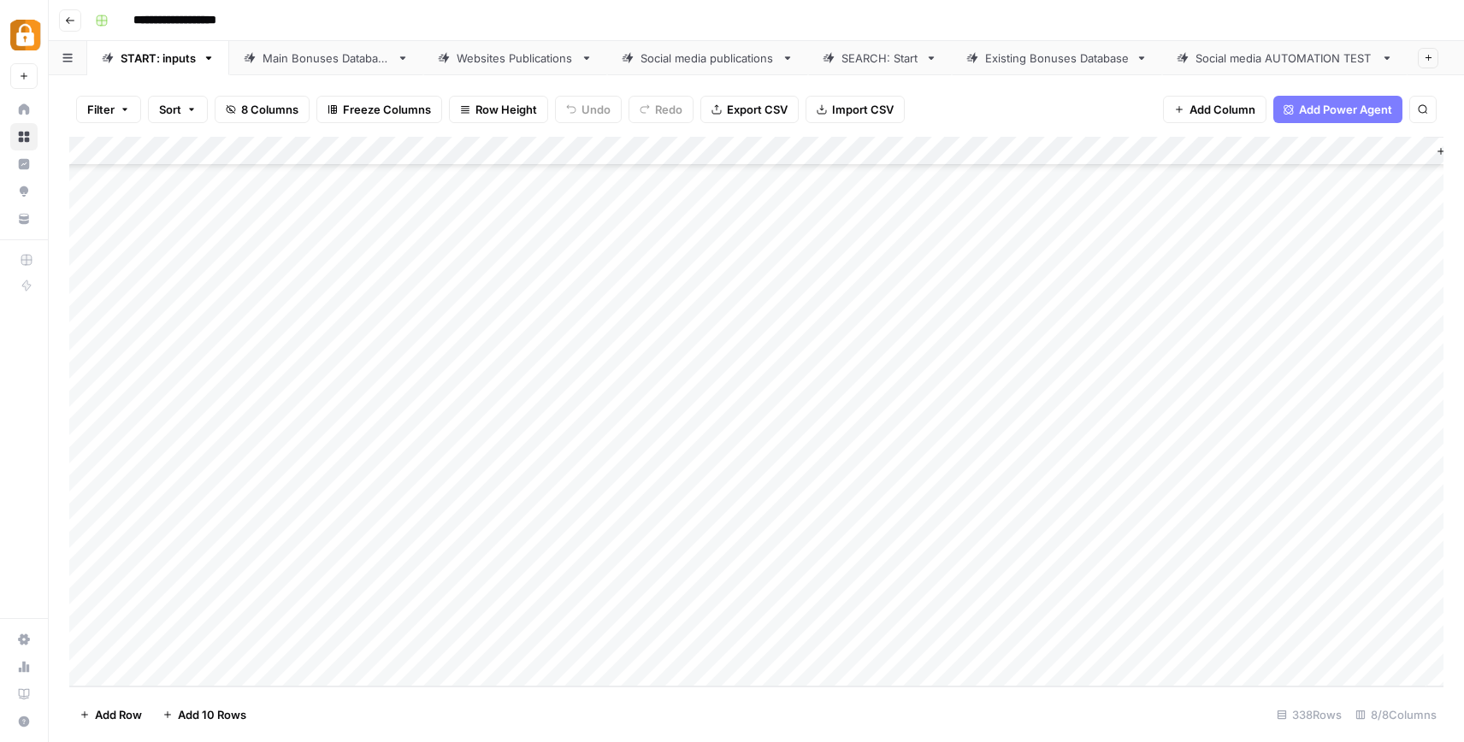
click at [563, 80] on div "Filter Sort 8 Columns Freeze Columns Row Height Undo Redo Export CSV Import CSV…" at bounding box center [756, 408] width 1415 height 667
click at [545, 78] on div "Filter Sort 8 Columns Freeze Columns Row Height Undo Redo Export CSV Import CSV…" at bounding box center [756, 408] width 1415 height 667
click at [538, 51] on div "Websites Publications" at bounding box center [515, 58] width 117 height 17
click at [705, 631] on div "Add Column" at bounding box center [756, 412] width 1374 height 550
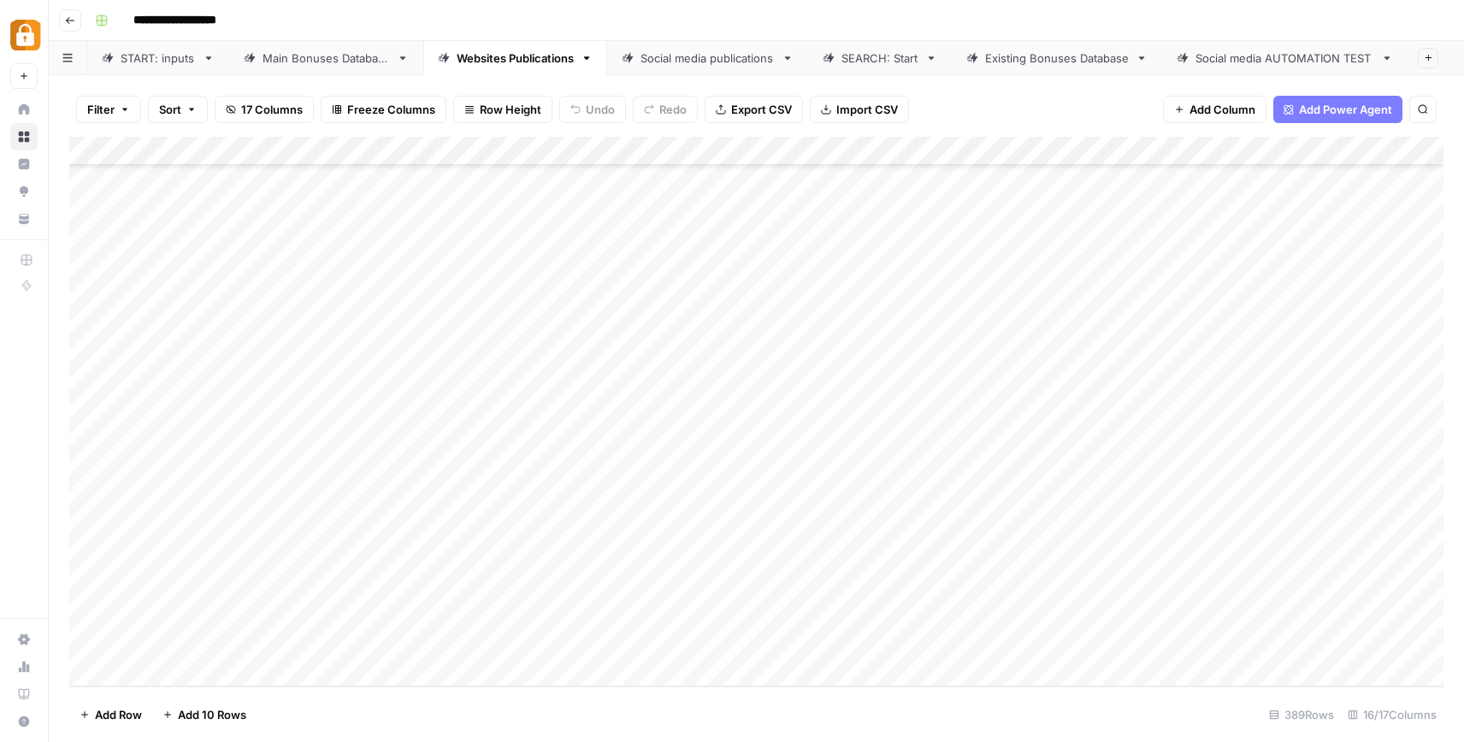
click at [701, 641] on div "Add Column" at bounding box center [756, 412] width 1374 height 550
type textarea "**********"
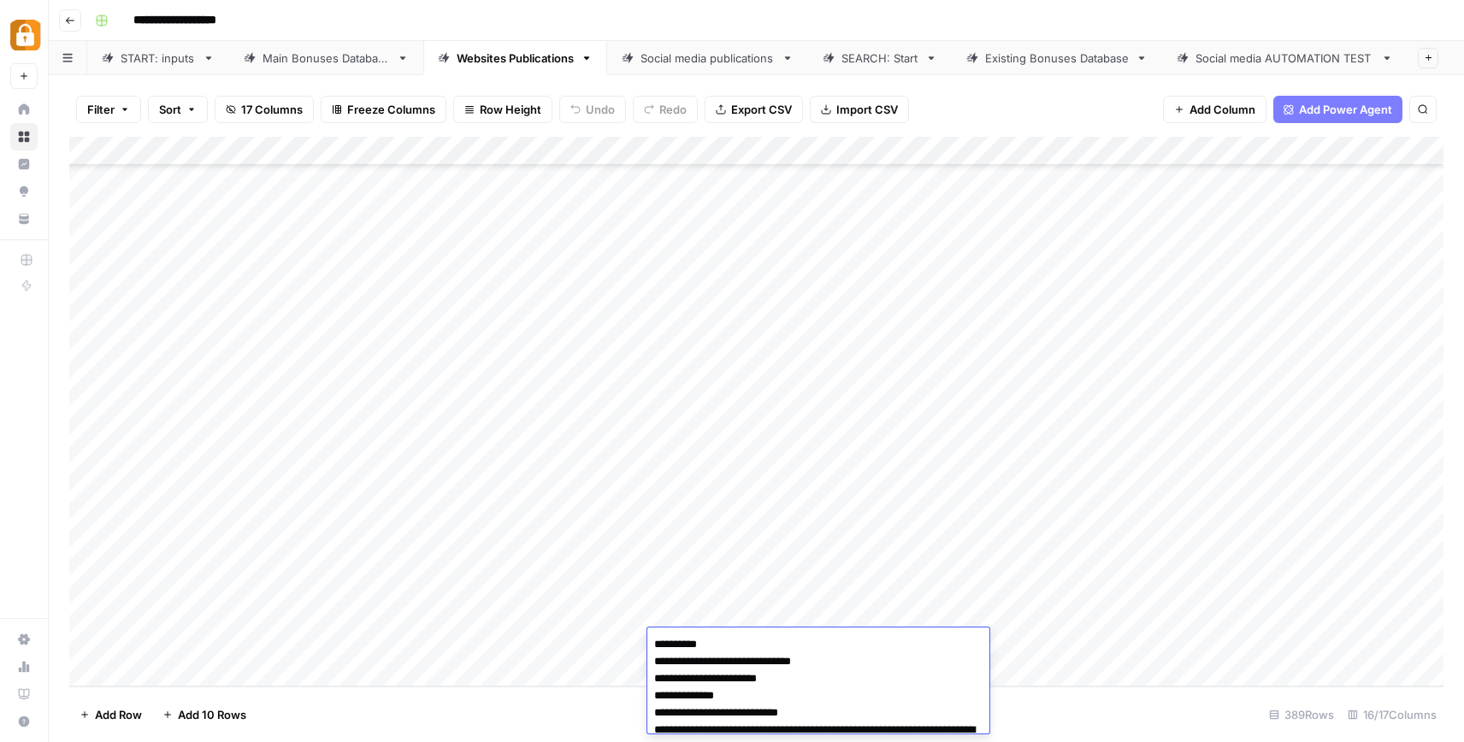
scroll to position [105, 0]
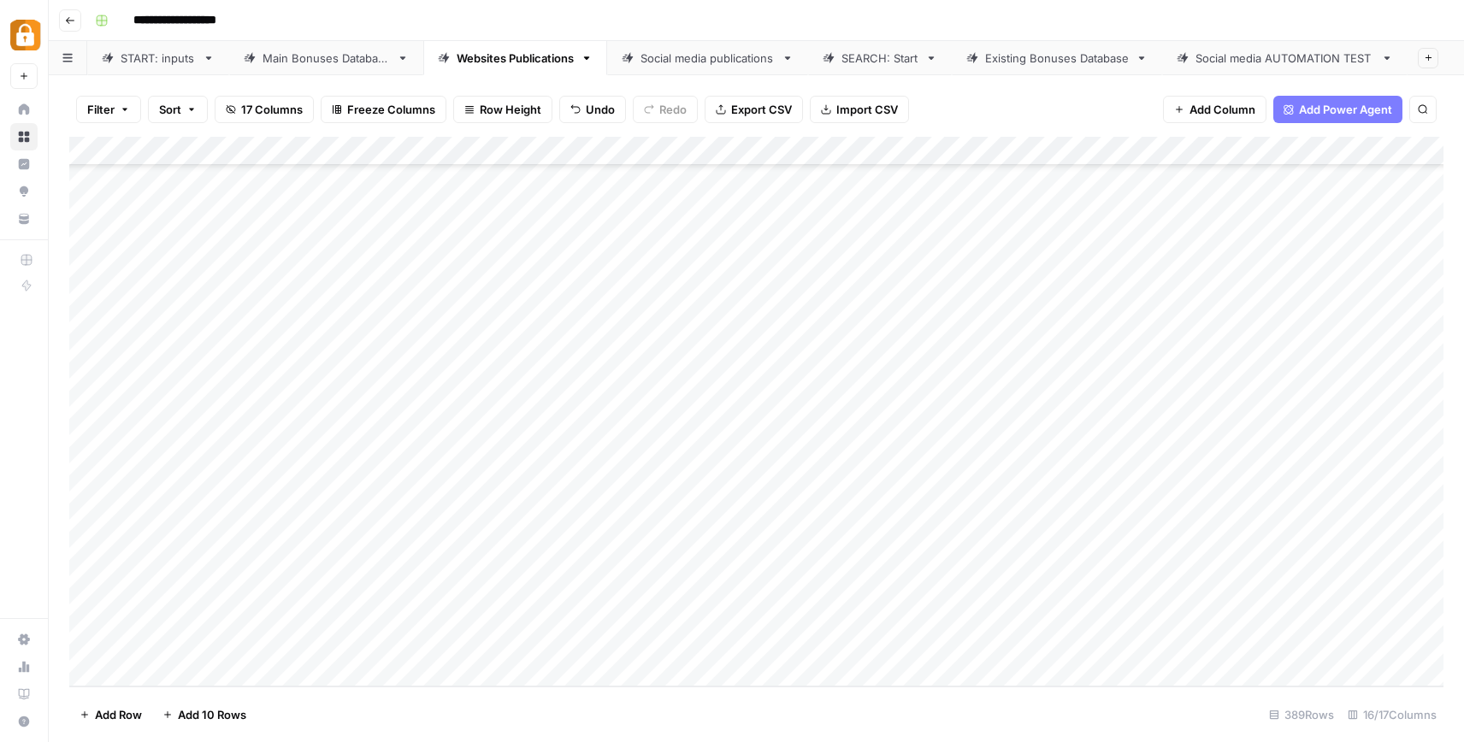
click at [896, 564] on div "Add Column" at bounding box center [756, 412] width 1374 height 550
click at [790, 644] on div "Add Column" at bounding box center [756, 412] width 1374 height 550
click at [1155, 640] on div "Add Column" at bounding box center [756, 412] width 1374 height 550
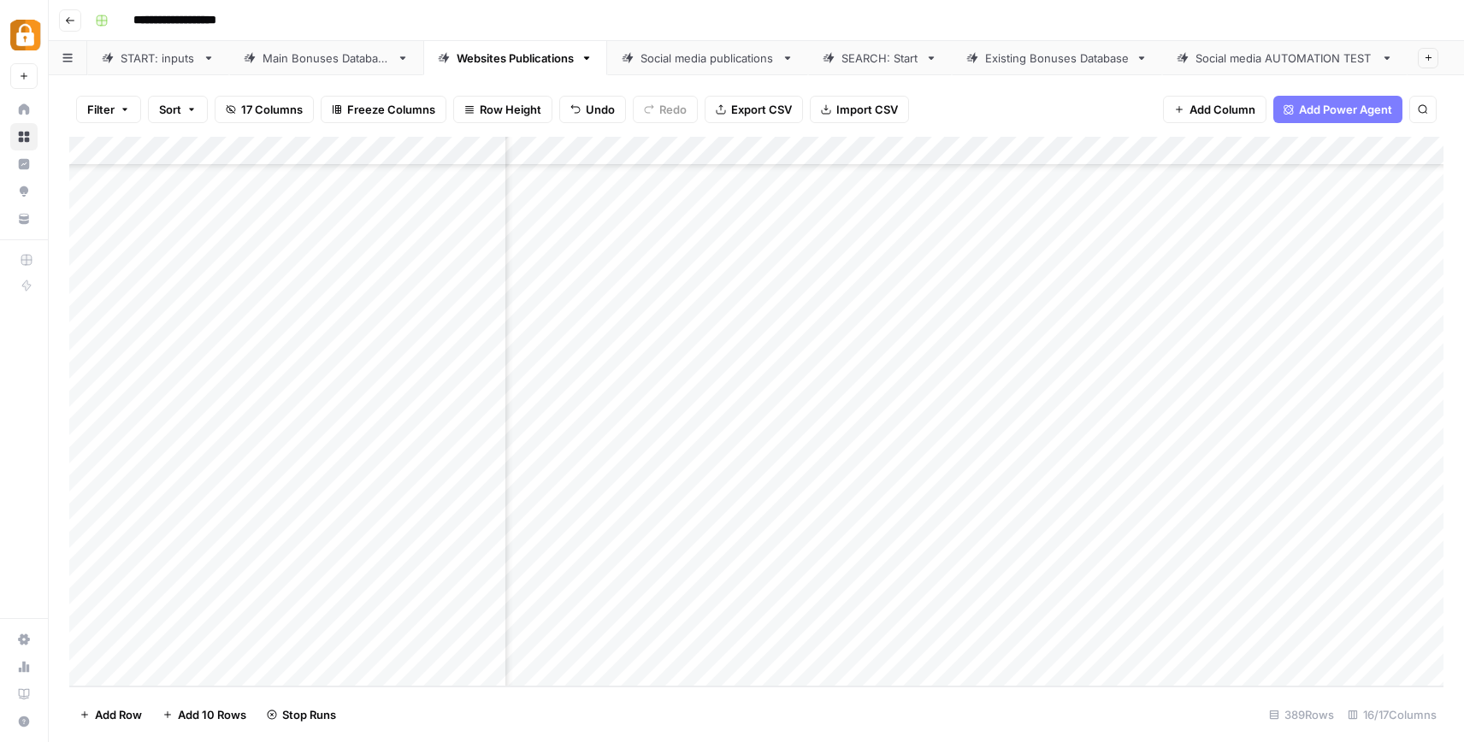
drag, startPoint x: 954, startPoint y: 616, endPoint x: 823, endPoint y: 605, distance: 132.2
click at [823, 605] on div "Add Column" at bounding box center [756, 412] width 1374 height 550
click at [840, 510] on div "Add Column" at bounding box center [756, 412] width 1374 height 550
click at [856, 706] on footer "Add Row Add 10 Rows Stop Runs 389 Rows 16/17 Columns" at bounding box center [756, 715] width 1374 height 56
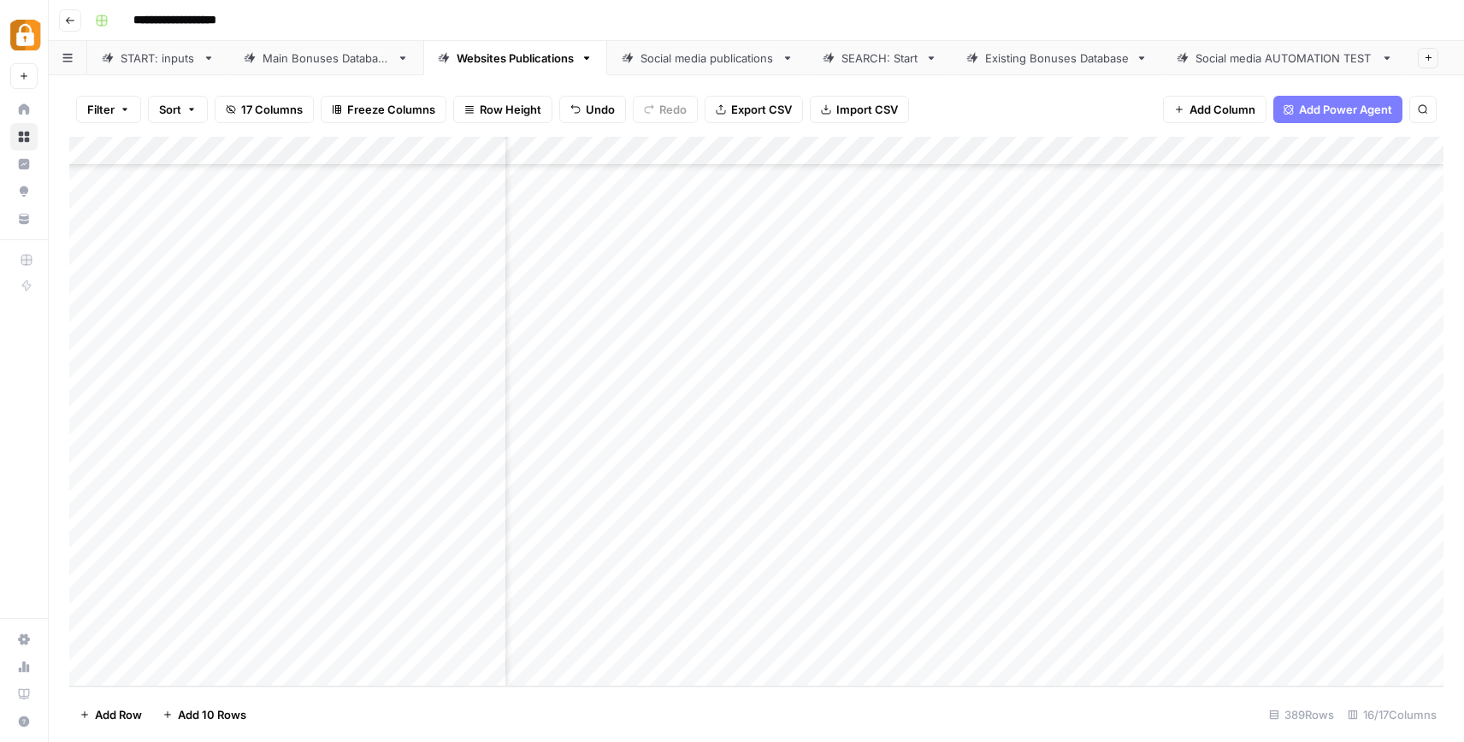
scroll to position [10818, 0]
click at [356, 61] on div "Main Bonuses Database" at bounding box center [326, 58] width 127 height 17
click at [88, 585] on div "Add Column" at bounding box center [756, 412] width 1374 height 550
click at [102, 716] on span "Delete 1 Row" at bounding box center [114, 714] width 68 height 17
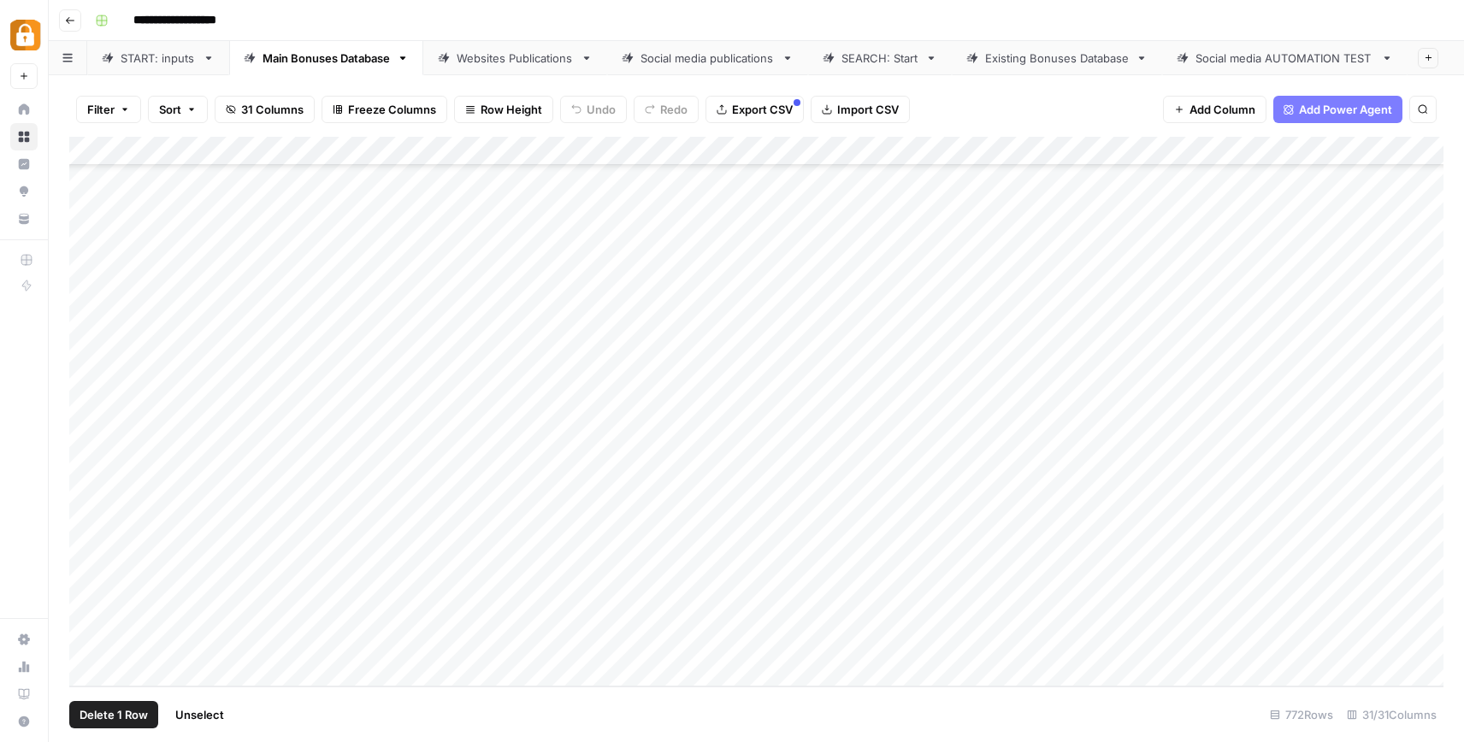
drag, startPoint x: 102, startPoint y: 716, endPoint x: 247, endPoint y: 598, distance: 187.3
click at [116, 713] on span "Delete 1 Row" at bounding box center [114, 714] width 68 height 17
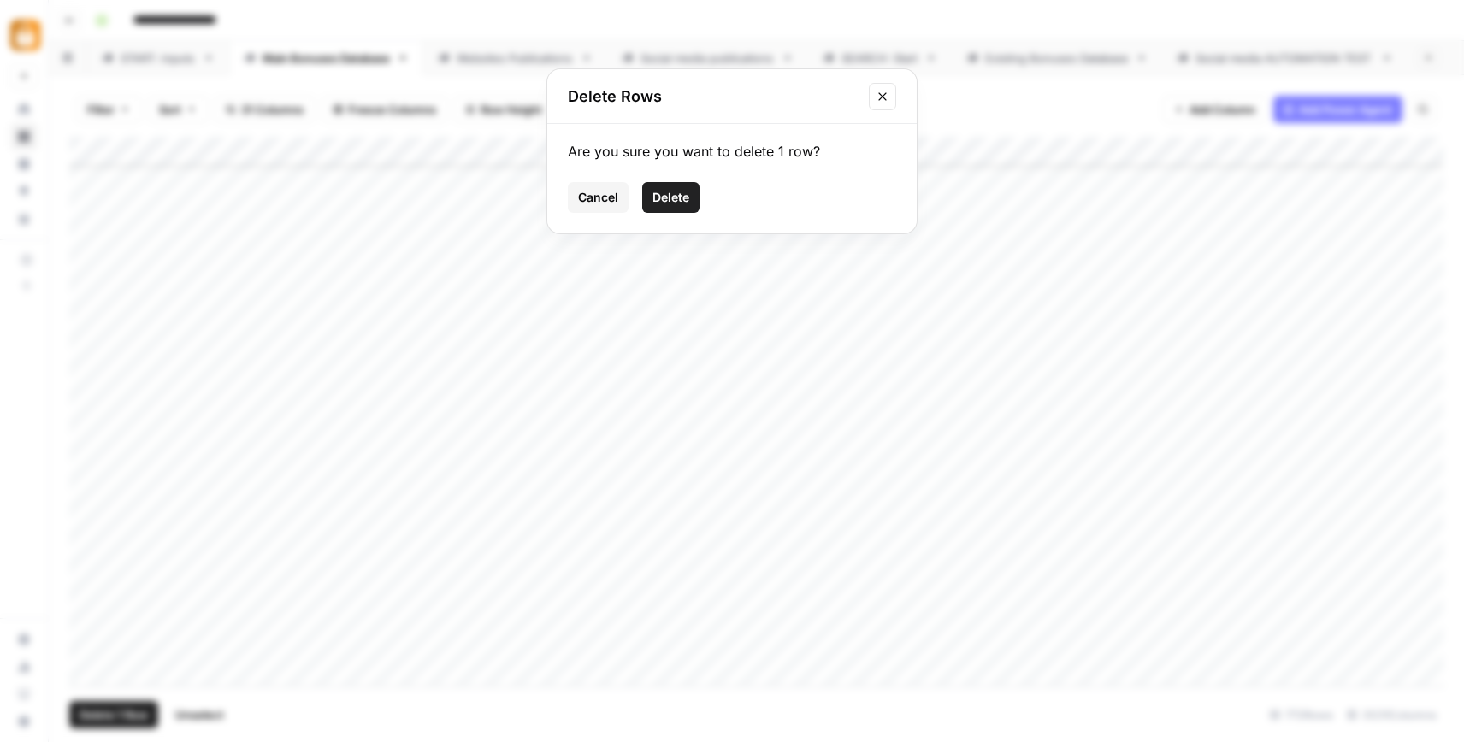
click at [665, 194] on span "Delete" at bounding box center [671, 197] width 37 height 17
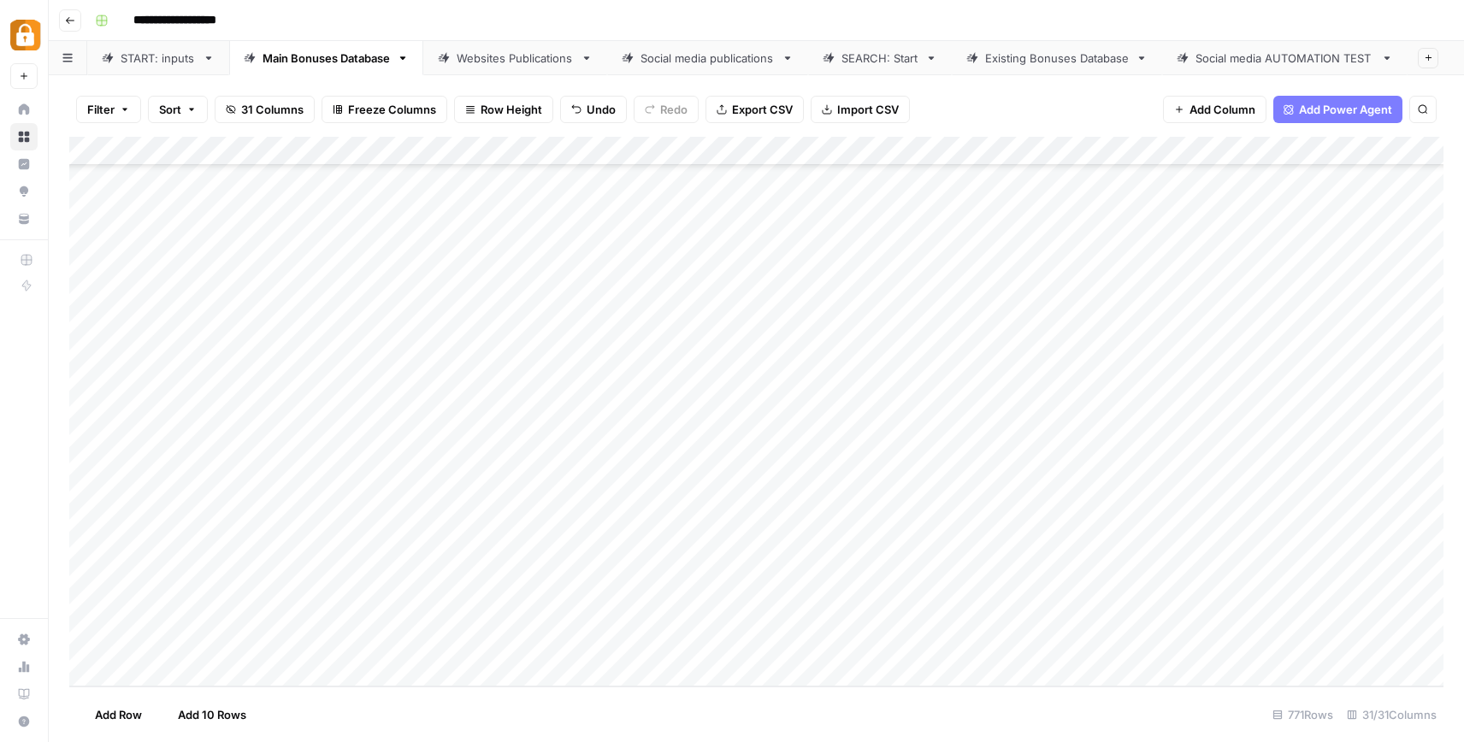
scroll to position [21925, 0]
click at [168, 68] on link "START: inputs" at bounding box center [158, 58] width 142 height 34
click at [321, 68] on link "Main Bonuses Database" at bounding box center [326, 58] width 194 height 34
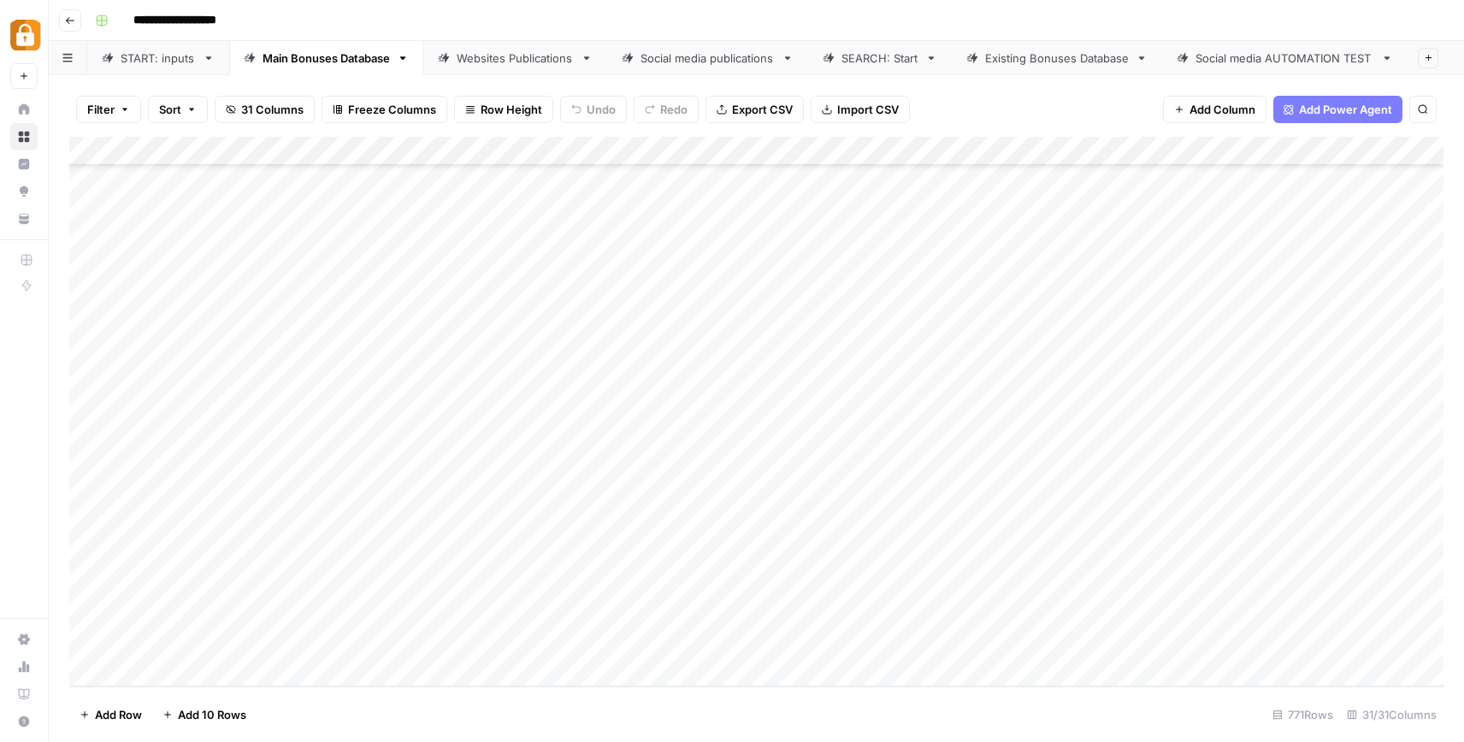
click at [528, 53] on div "Websites Publications" at bounding box center [515, 58] width 117 height 17
